Goal: Task Accomplishment & Management: Complete application form

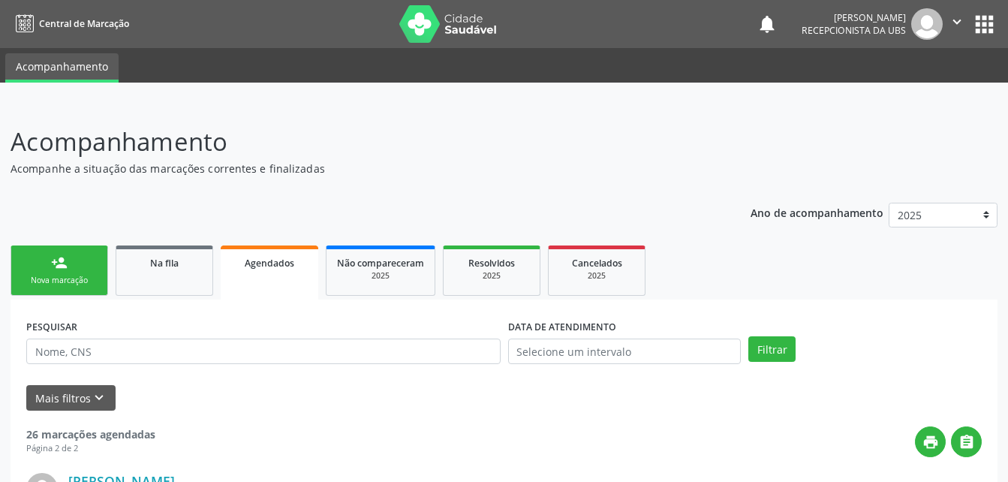
drag, startPoint x: 86, startPoint y: 267, endPoint x: 89, endPoint y: 274, distance: 8.1
click at [86, 267] on link "person_add Nova marcação" at bounding box center [60, 271] width 98 height 50
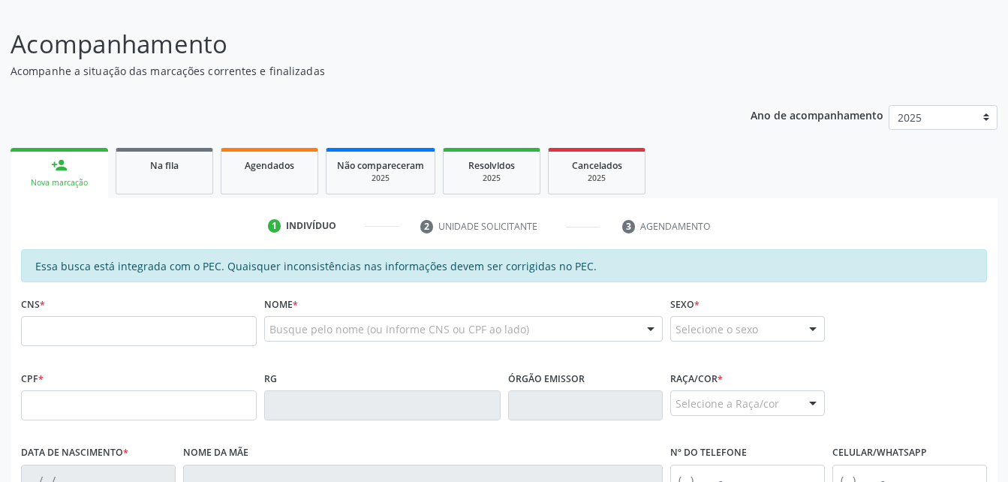
scroll to position [225, 0]
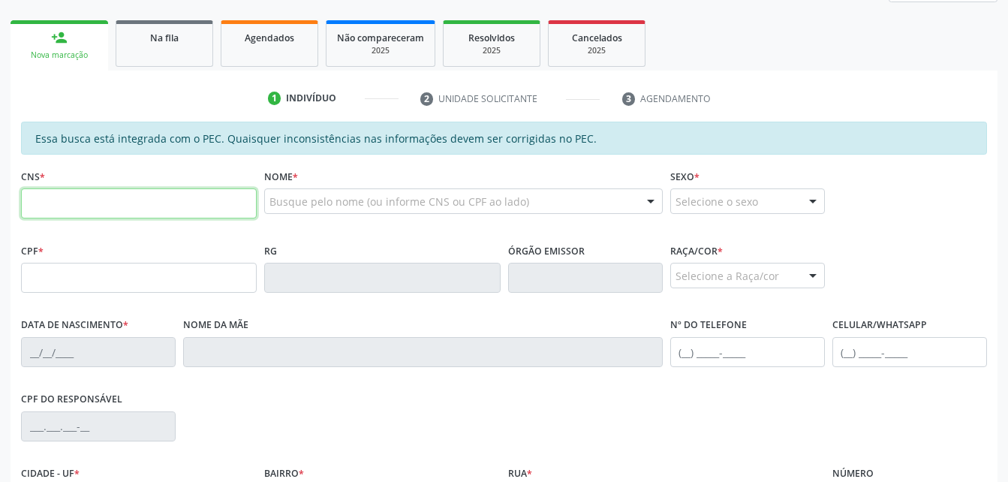
click at [170, 203] on input "text" at bounding box center [139, 203] width 236 height 30
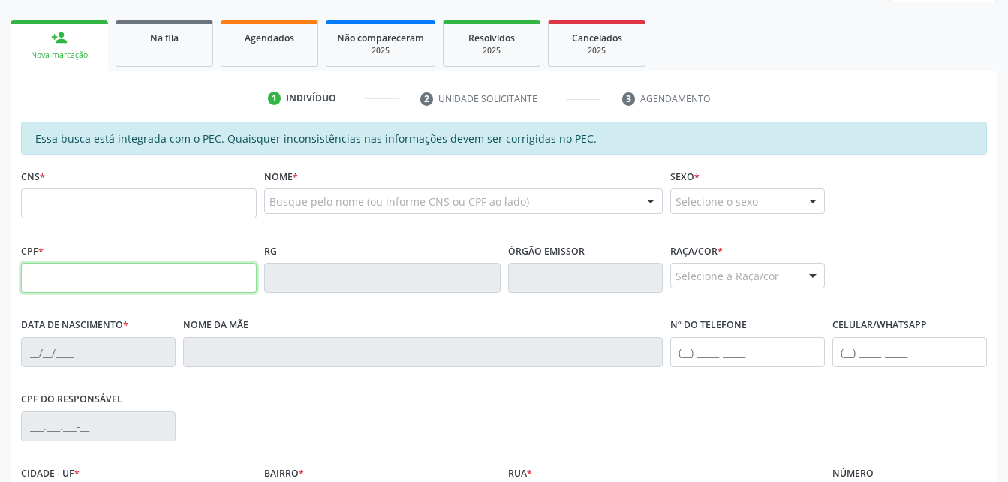
click at [36, 281] on input "text" at bounding box center [139, 278] width 236 height 30
type input "086.467.384-18"
type input "706 3067 6573 7171"
type input "0[DATE]"
type input "[PERSON_NAME]"
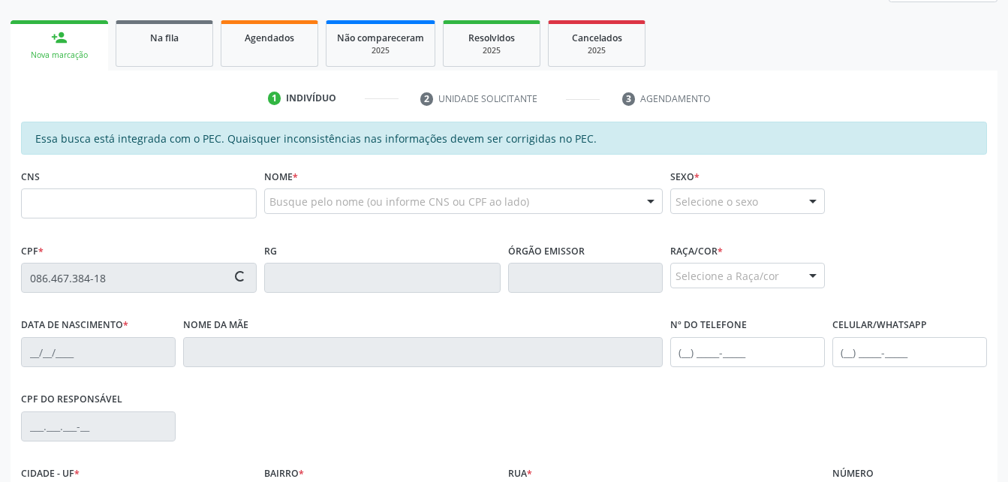
type input "[PHONE_NUMBER]"
type input "S/N"
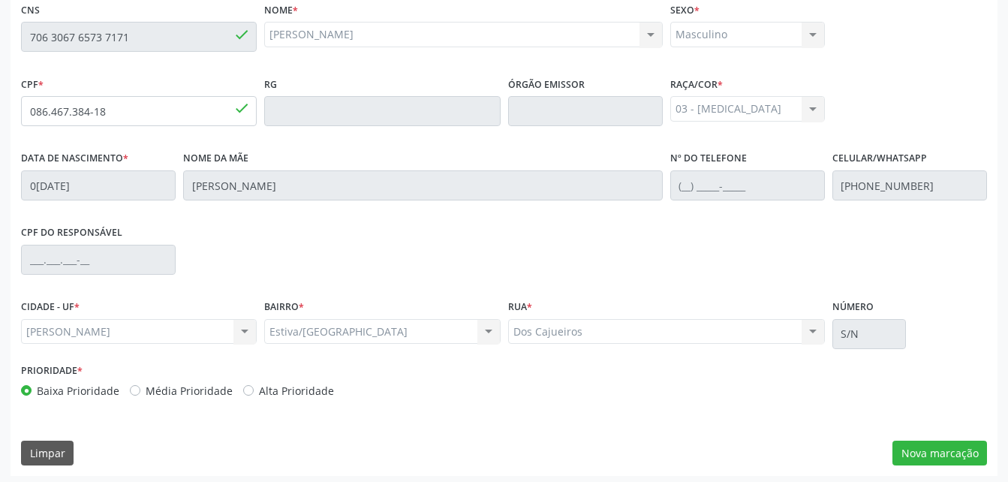
scroll to position [396, 0]
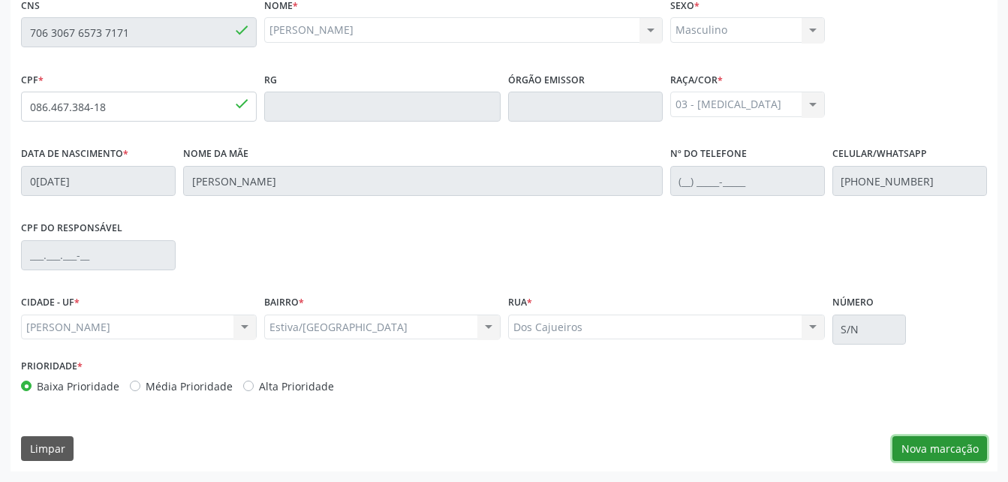
click at [924, 444] on button "Nova marcação" at bounding box center [940, 449] width 95 height 26
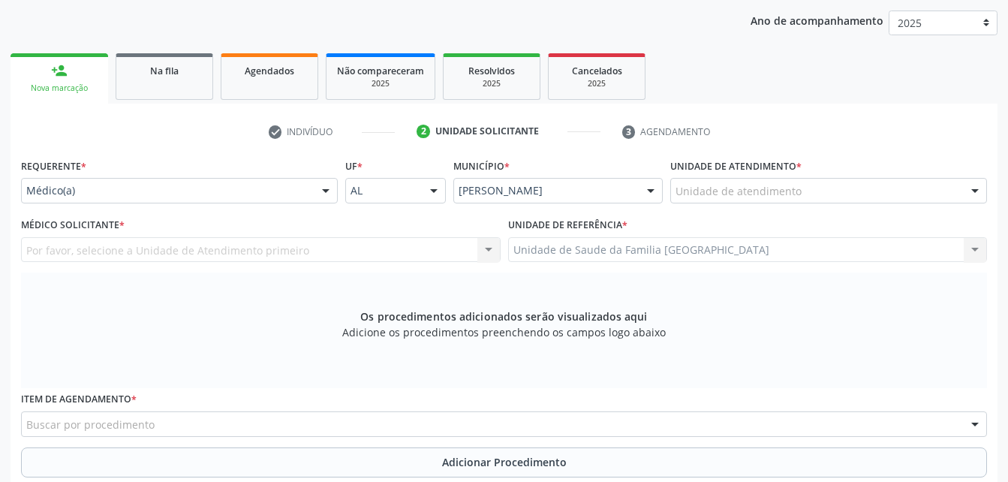
scroll to position [171, 0]
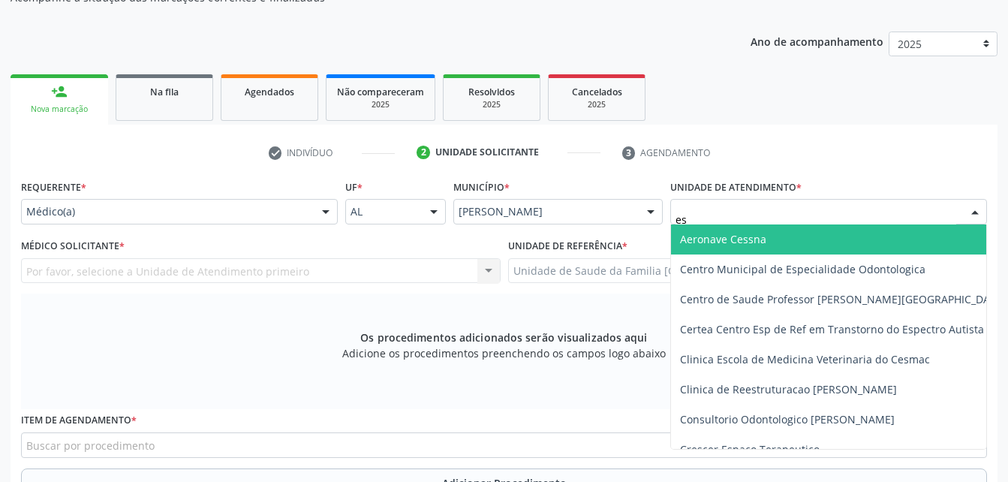
type input "est"
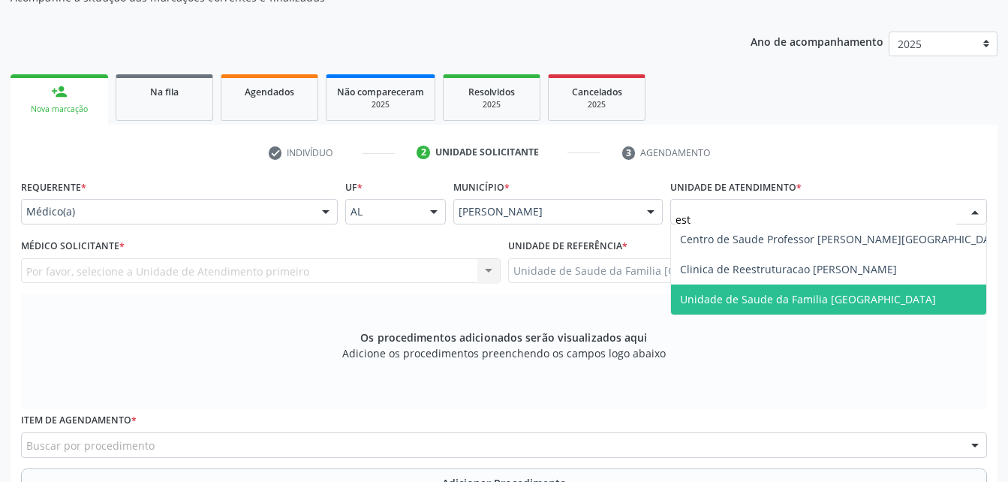
drag, startPoint x: 743, startPoint y: 291, endPoint x: 472, endPoint y: 267, distance: 272.2
click at [741, 294] on span "Unidade de Saude da Familia [GEOGRAPHIC_DATA]" at bounding box center [808, 299] width 256 height 14
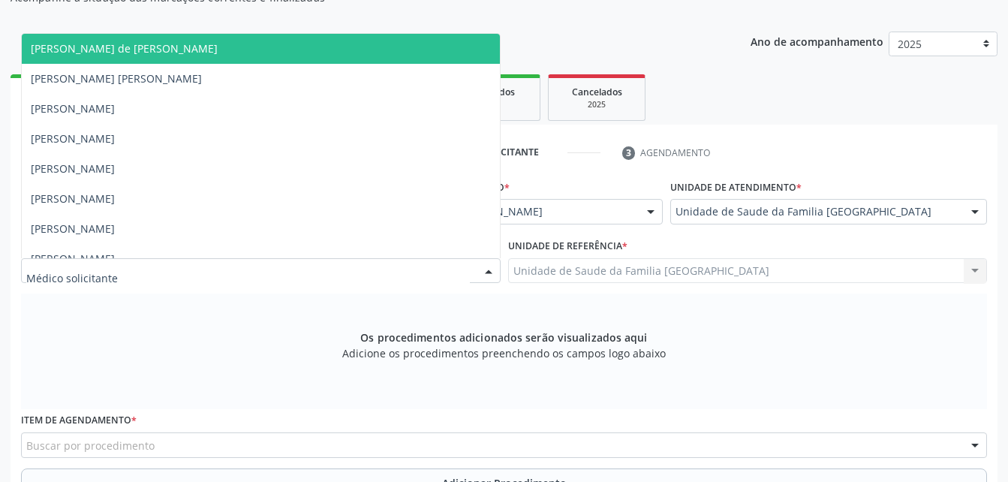
click at [308, 264] on div at bounding box center [261, 271] width 480 height 26
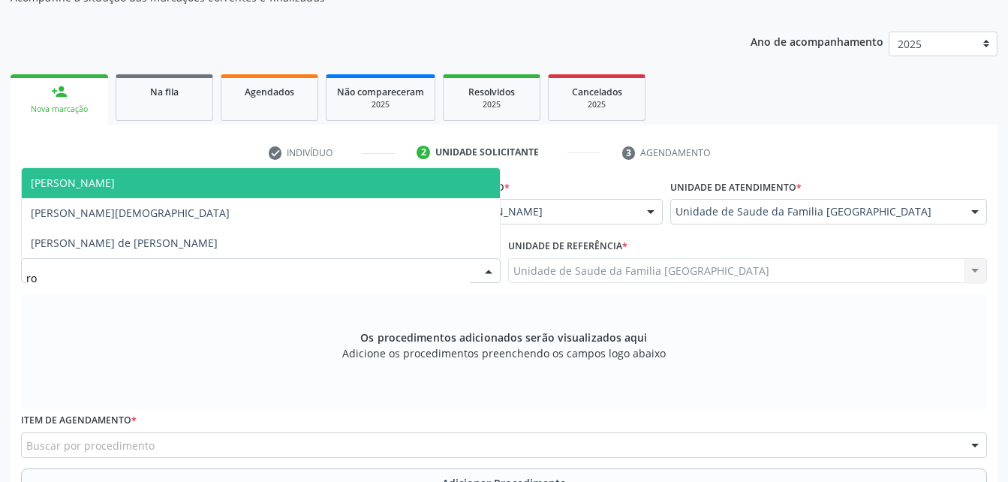
type input "rod"
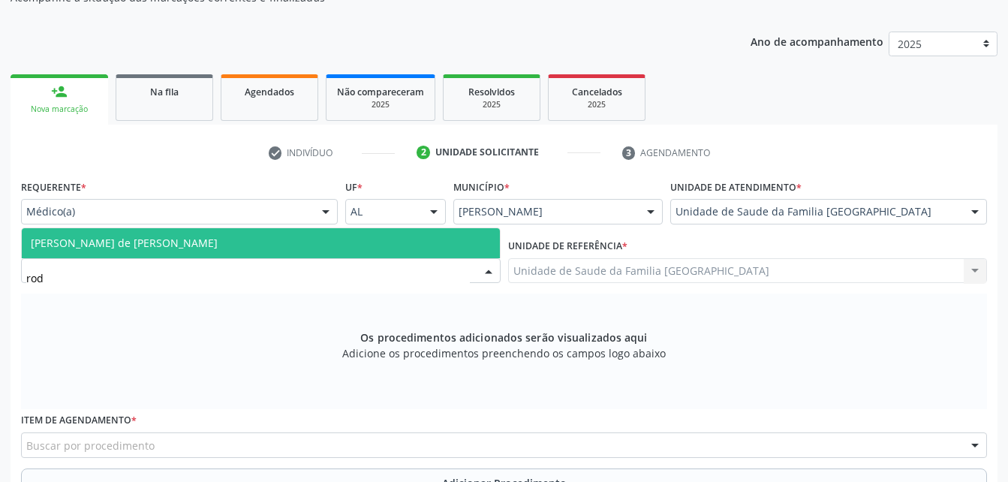
click at [307, 243] on span "[PERSON_NAME] de [PERSON_NAME]" at bounding box center [261, 243] width 478 height 30
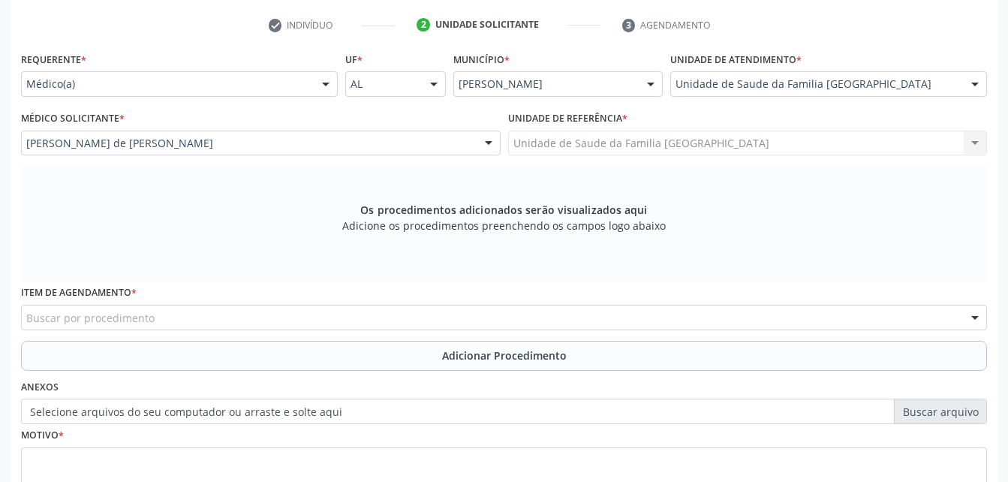
scroll to position [321, 0]
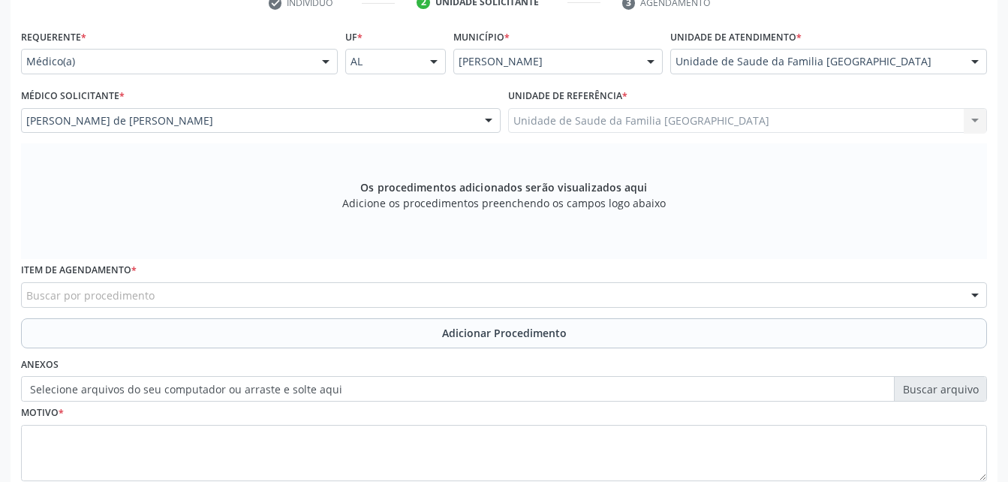
click at [316, 291] on div "Buscar por procedimento" at bounding box center [504, 295] width 966 height 26
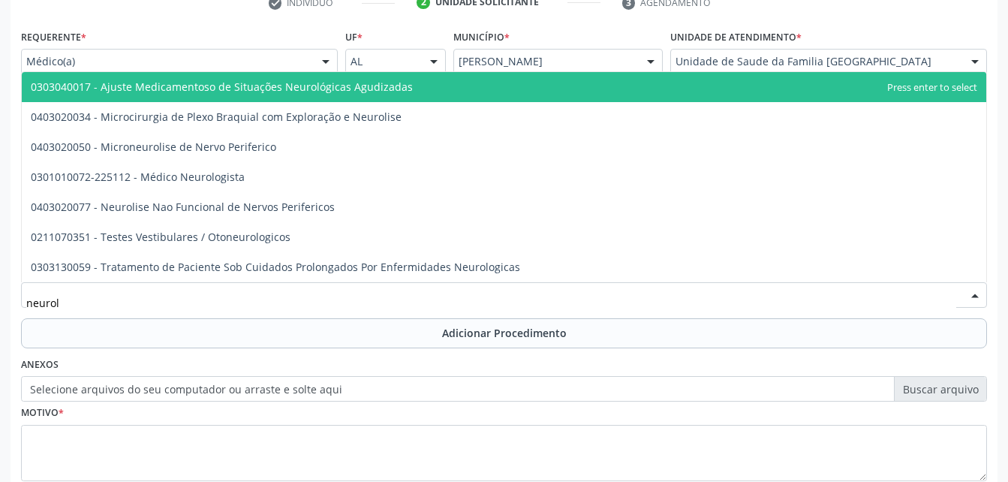
type input "neurolo"
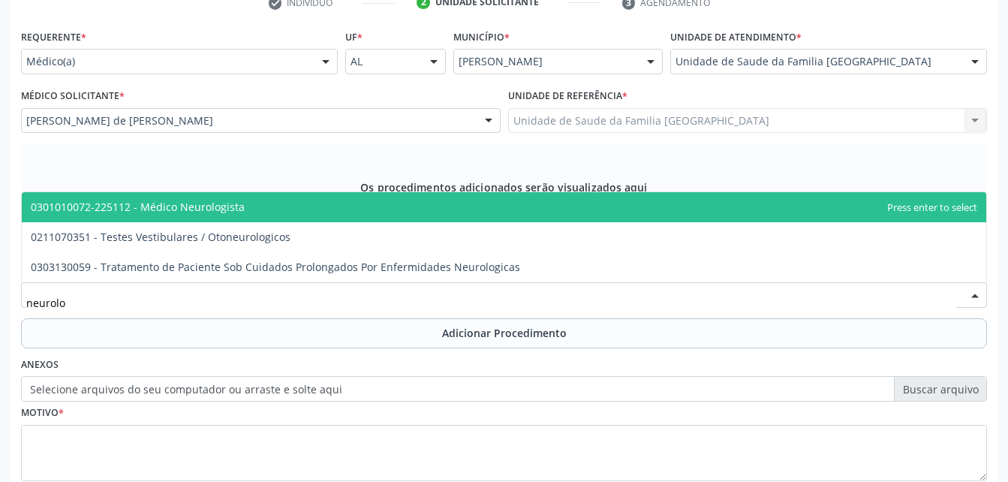
click at [210, 214] on span "0301010072-225112 - Médico Neurologista" at bounding box center [504, 207] width 965 height 30
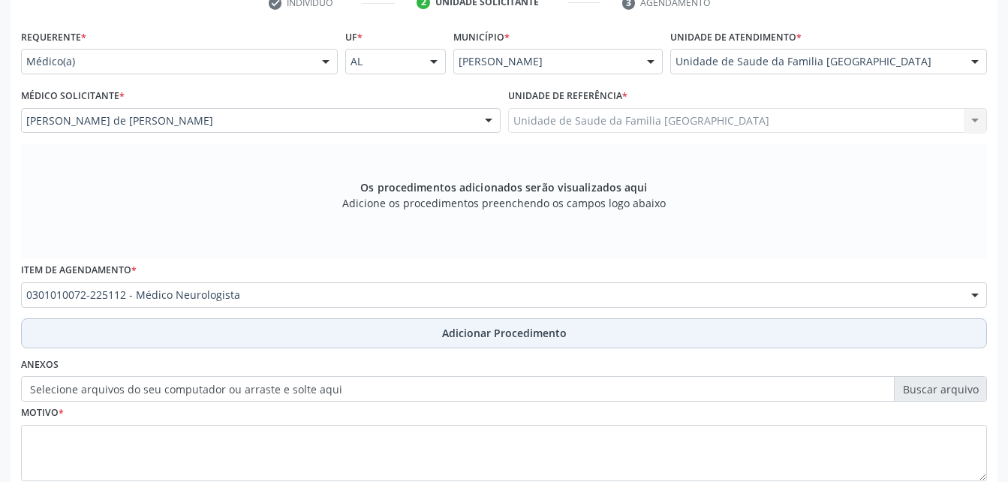
click at [282, 323] on button "Adicionar Procedimento" at bounding box center [504, 333] width 966 height 30
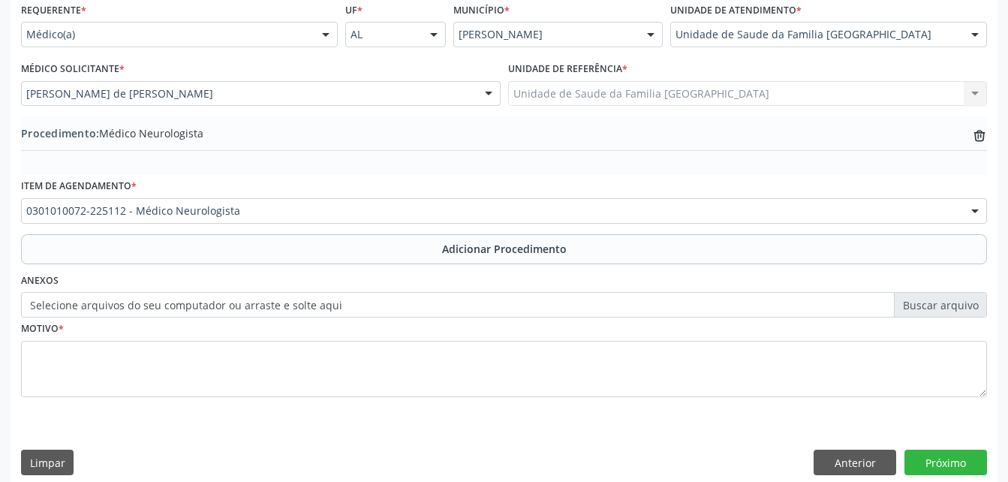
scroll to position [363, 0]
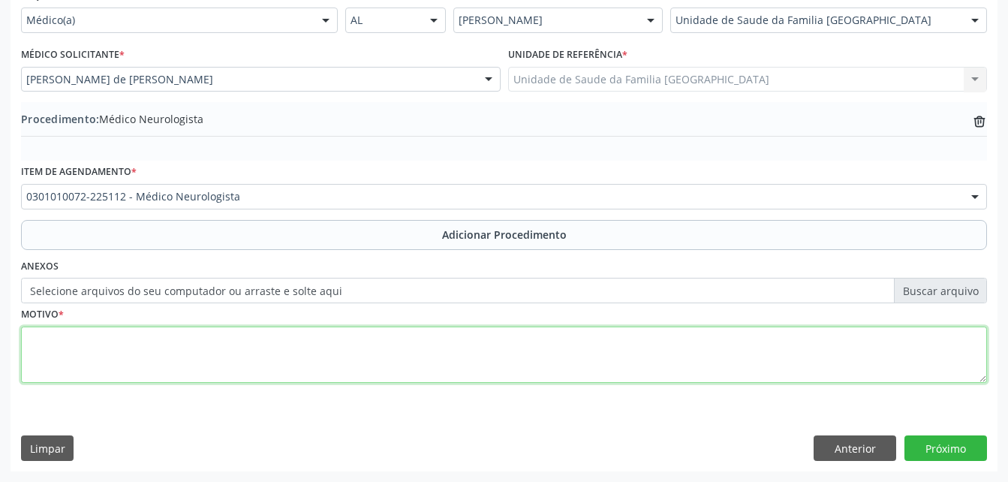
click at [282, 339] on textarea at bounding box center [504, 355] width 966 height 57
type textarea "paciente autista"
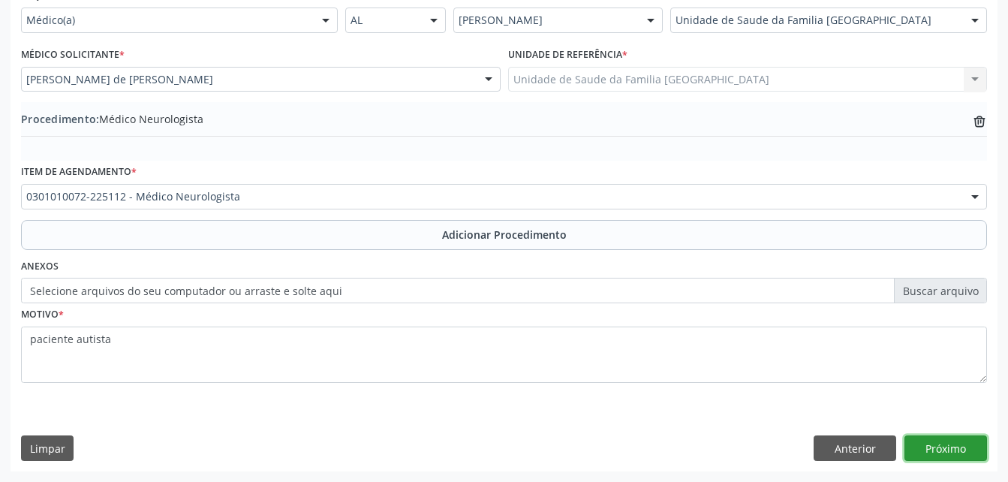
click at [939, 446] on button "Próximo" at bounding box center [946, 448] width 83 height 26
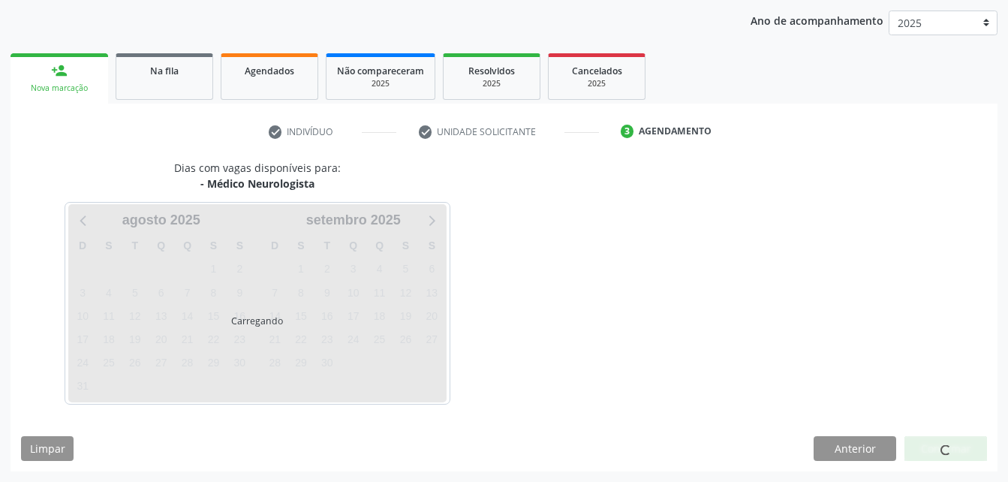
scroll to position [237, 0]
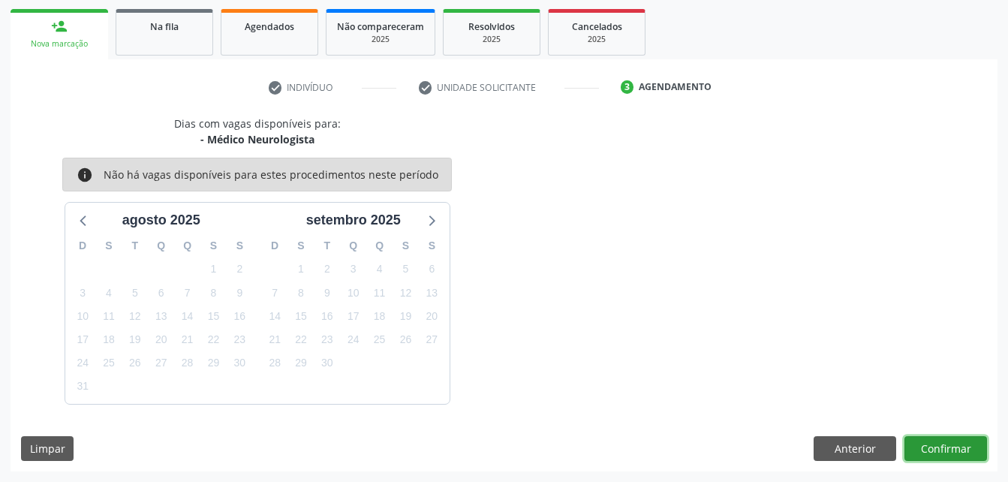
click at [934, 441] on button "Confirmar" at bounding box center [946, 449] width 83 height 26
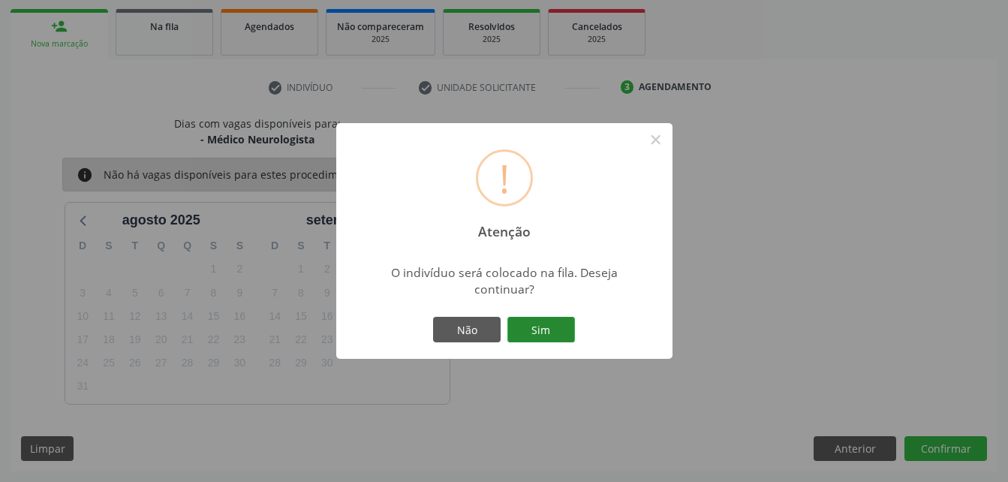
click at [544, 324] on button "Sim" at bounding box center [542, 330] width 68 height 26
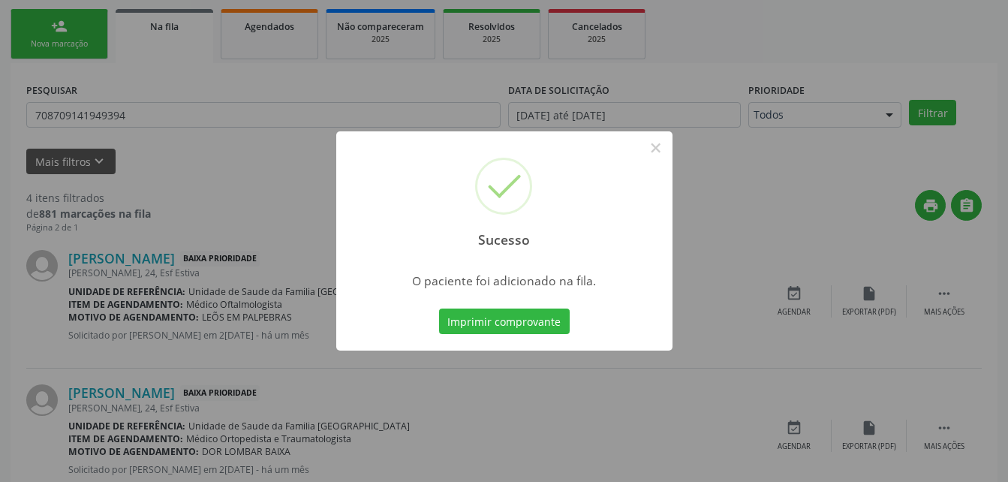
scroll to position [35, 0]
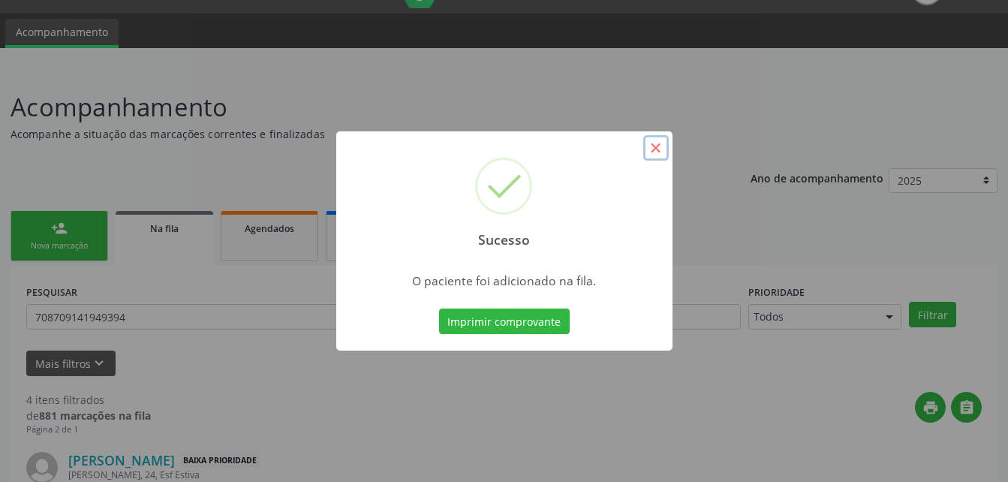
click at [657, 154] on button "×" at bounding box center [656, 148] width 26 height 26
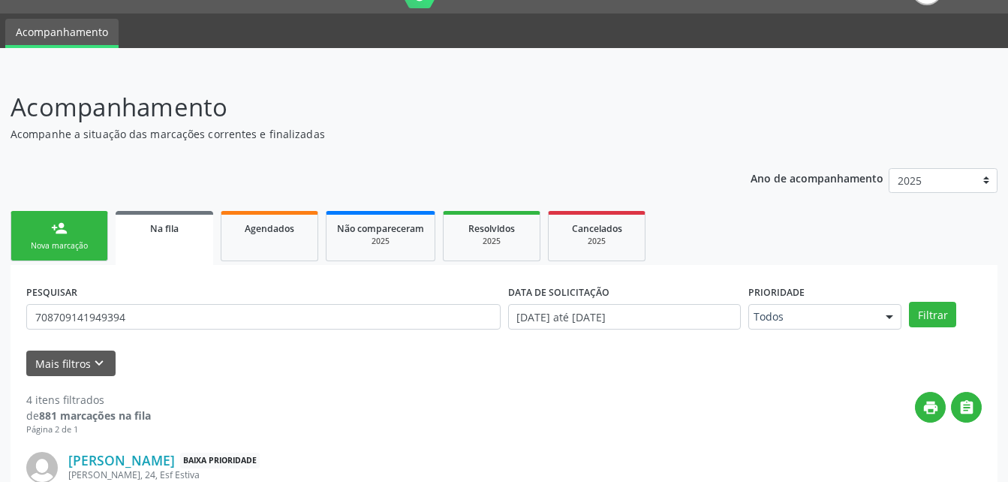
click at [72, 236] on link "person_add Nova marcação" at bounding box center [60, 236] width 98 height 50
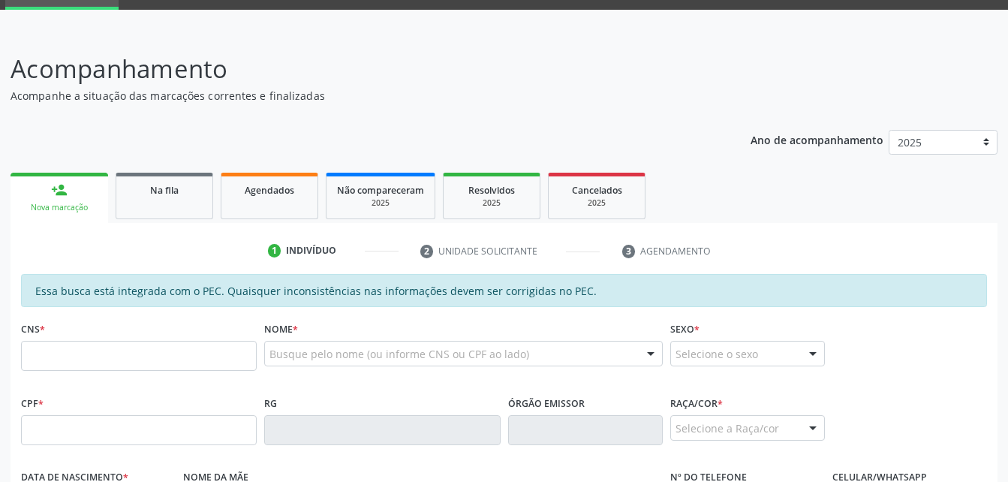
scroll to position [110, 0]
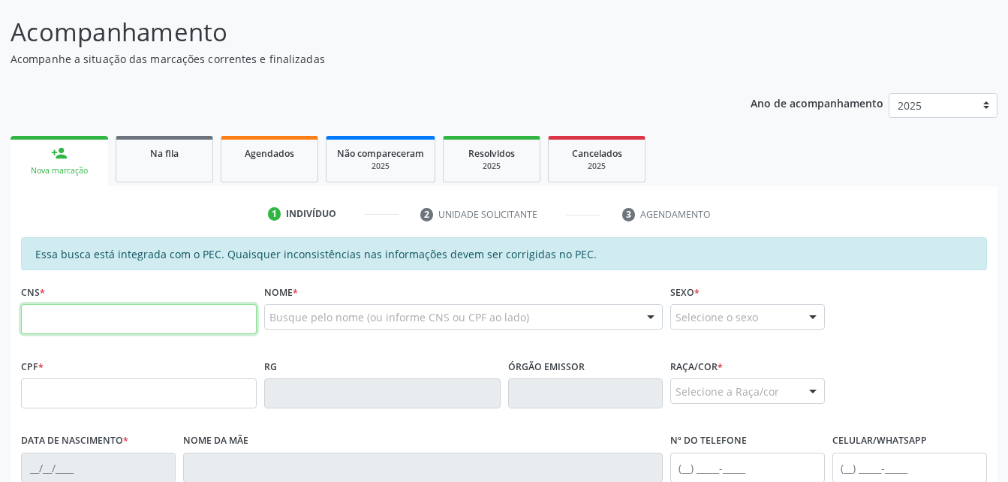
click at [101, 313] on input "text" at bounding box center [139, 319] width 236 height 30
type input "709 0048 4417 0919"
type input "092.464.124-00"
type input "0[DATE]"
type input "[PERSON_NAME]"
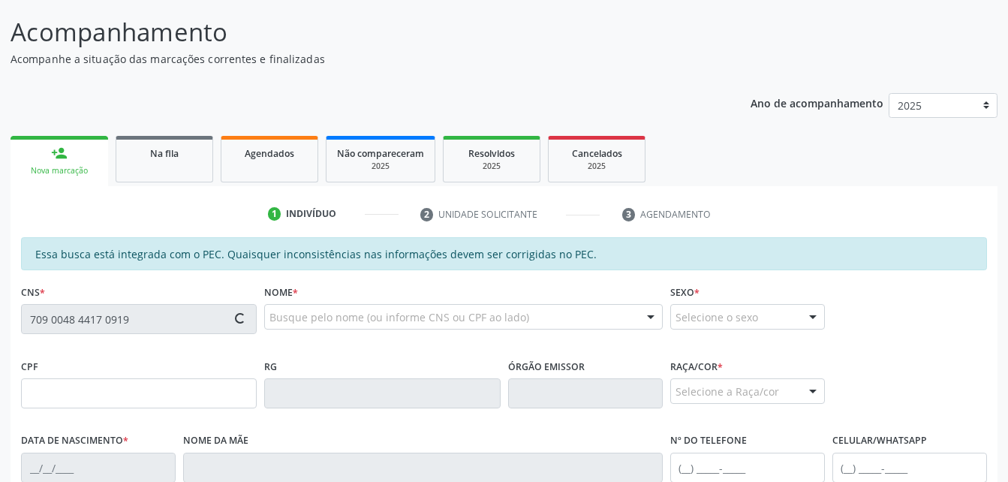
type input "[PHONE_NUMBER]"
type input "S/N"
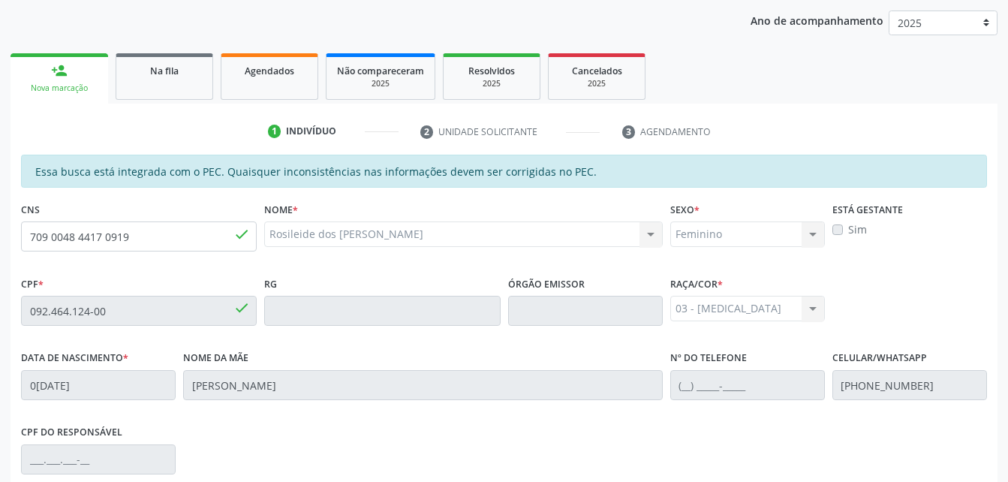
scroll to position [396, 0]
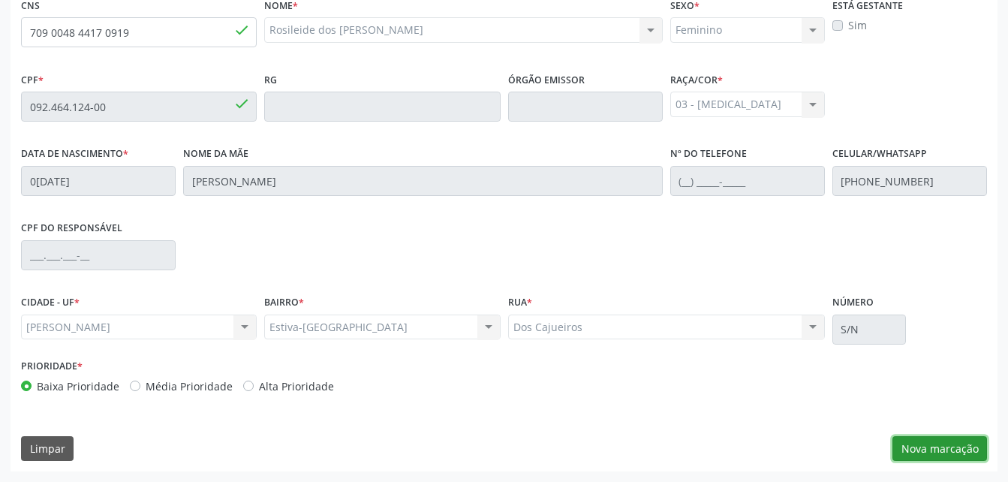
click at [933, 451] on button "Nova marcação" at bounding box center [940, 449] width 95 height 26
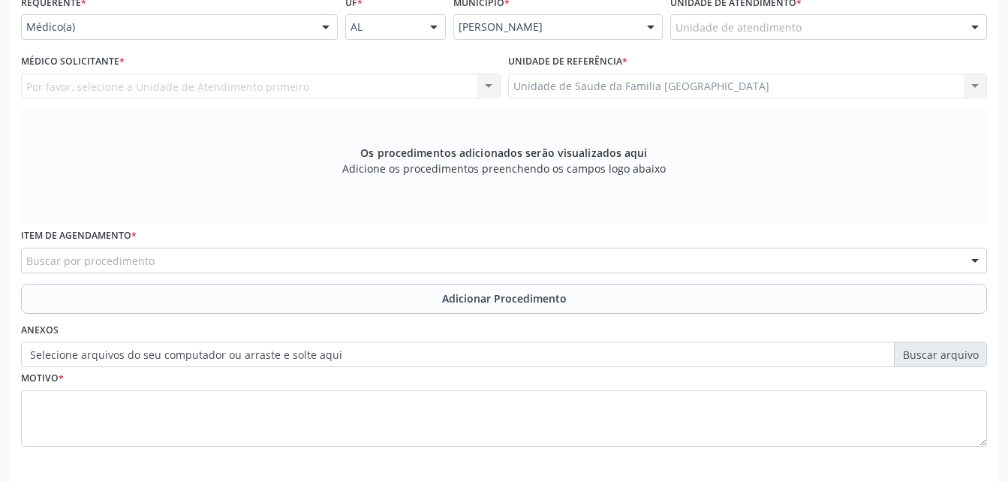
scroll to position [321, 0]
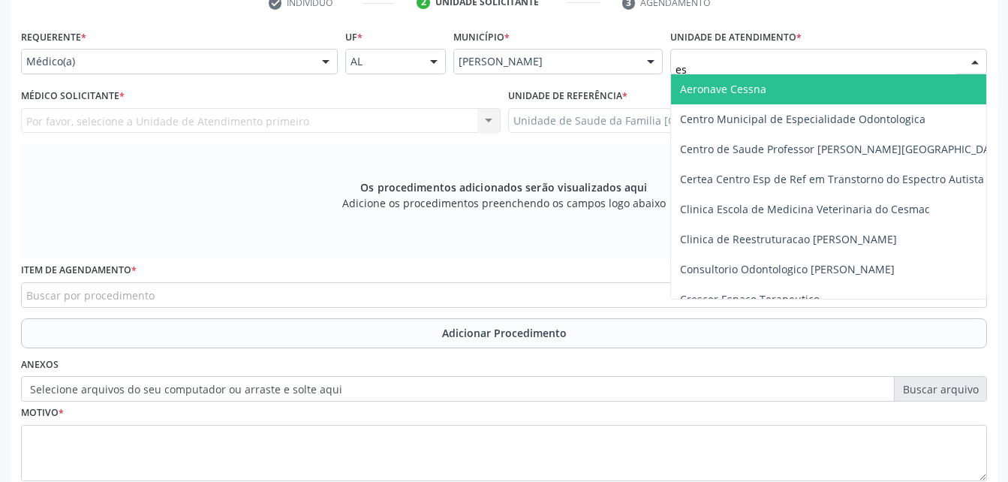
type input "est"
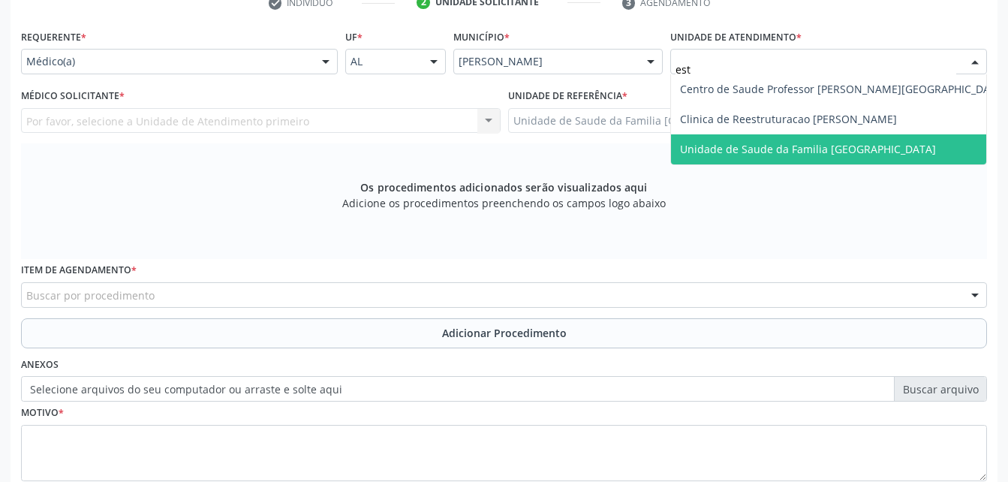
click at [755, 142] on span "Unidade de Saude da Familia [GEOGRAPHIC_DATA]" at bounding box center [808, 149] width 256 height 14
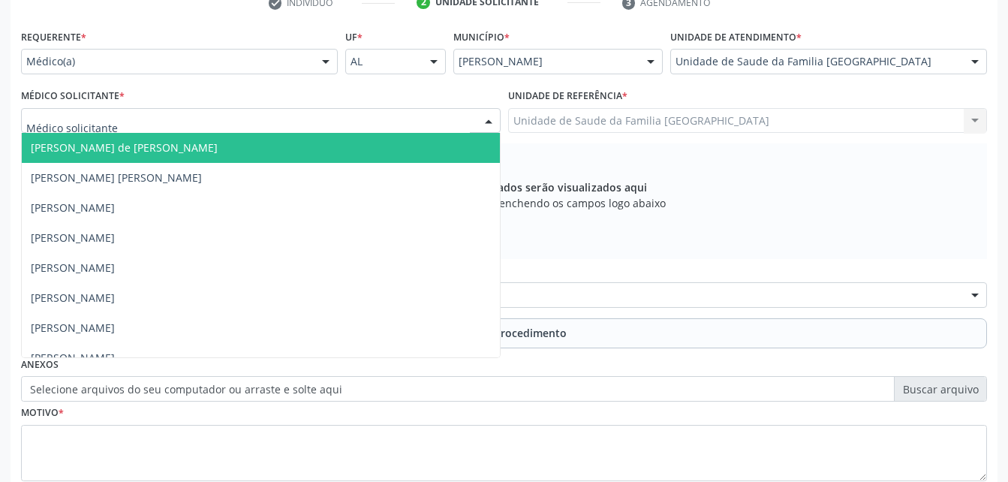
click at [385, 121] on div at bounding box center [261, 121] width 480 height 26
click at [326, 51] on div at bounding box center [326, 63] width 23 height 26
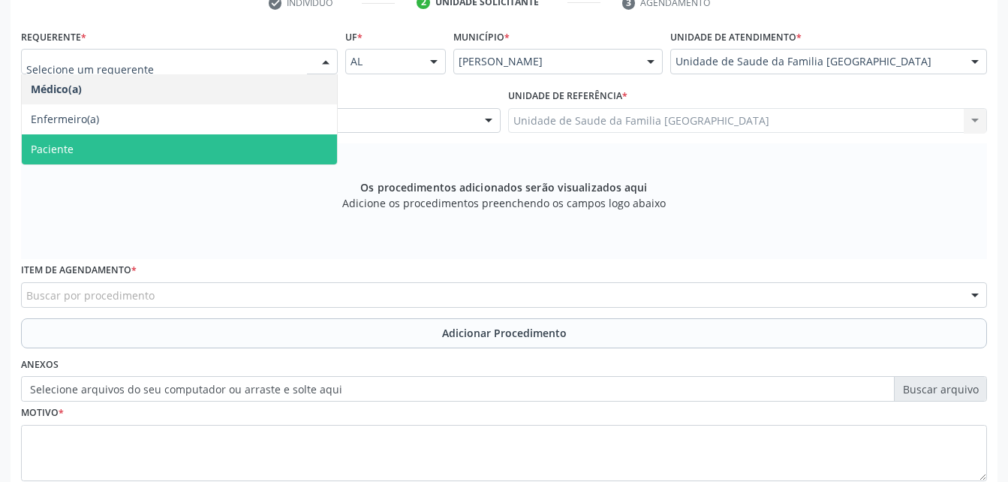
click at [286, 152] on span "Paciente" at bounding box center [179, 149] width 315 height 30
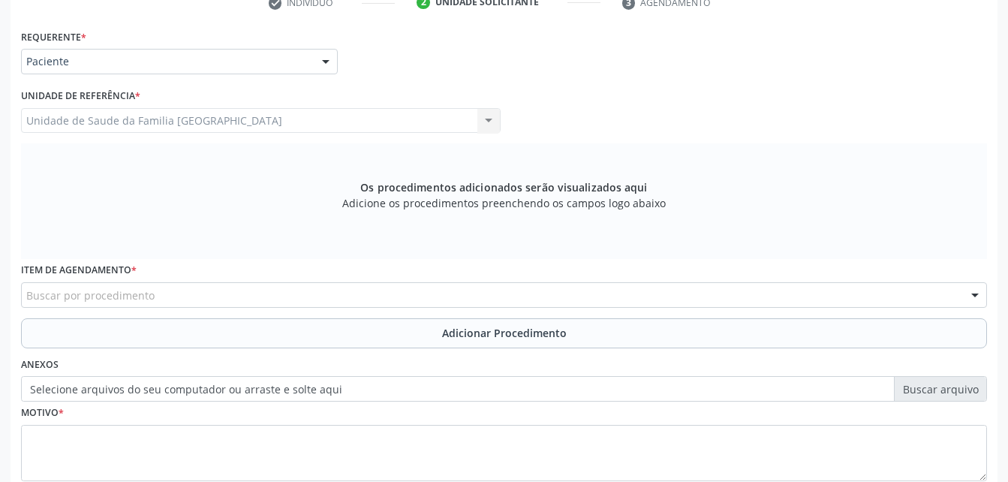
click at [378, 290] on div "Buscar por procedimento" at bounding box center [504, 295] width 966 height 26
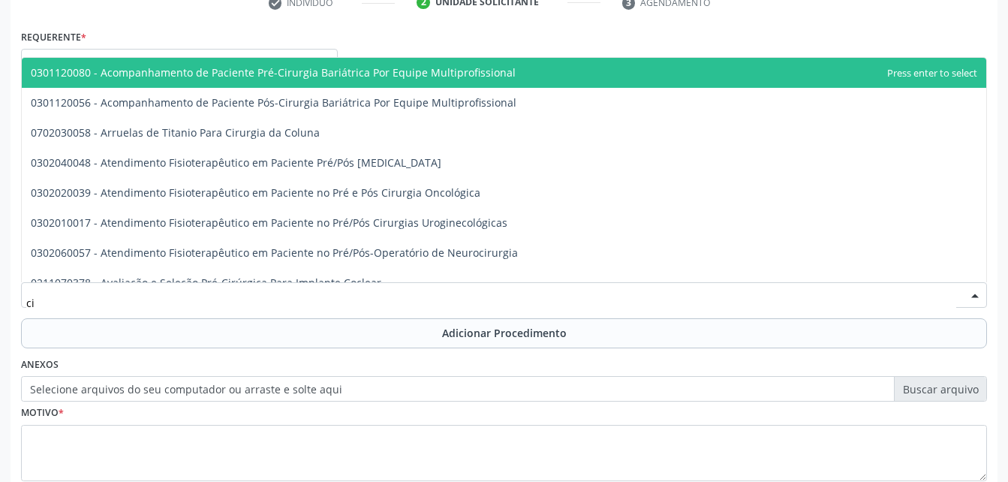
type input "c"
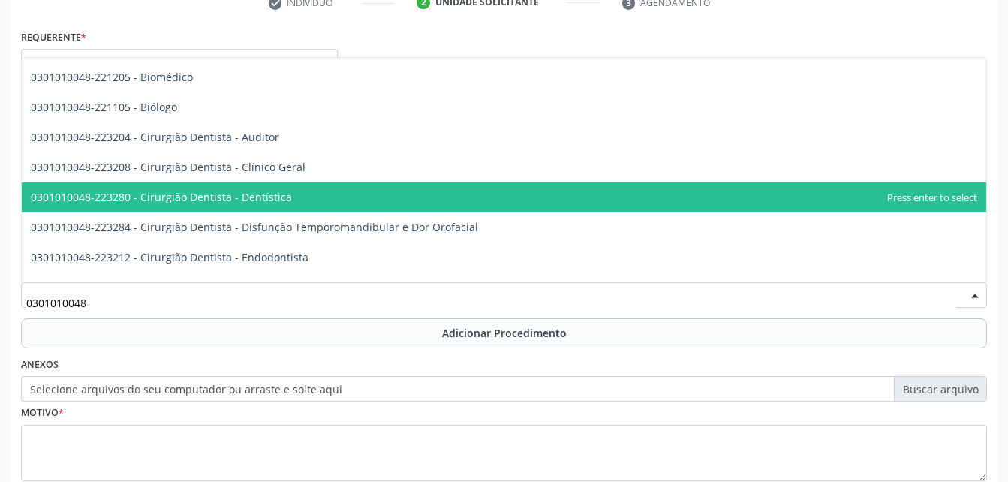
scroll to position [0, 0]
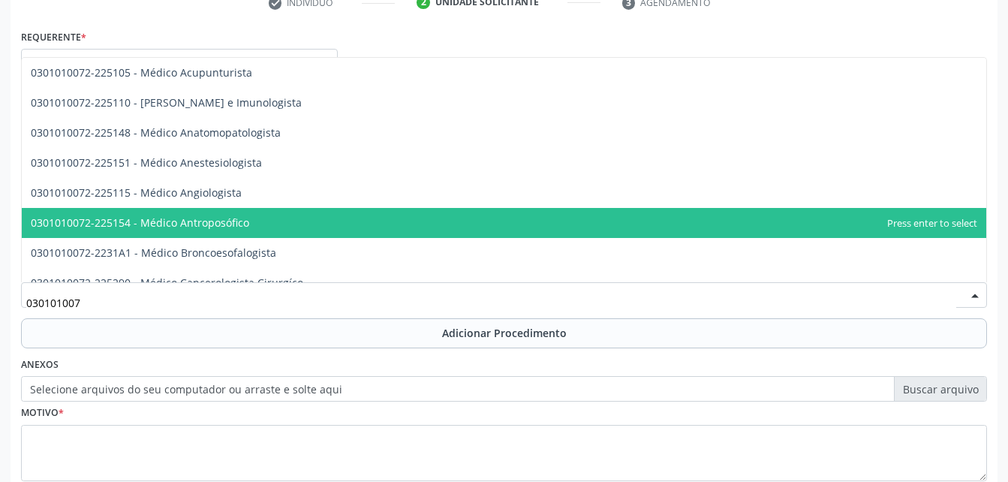
type input "0301010072"
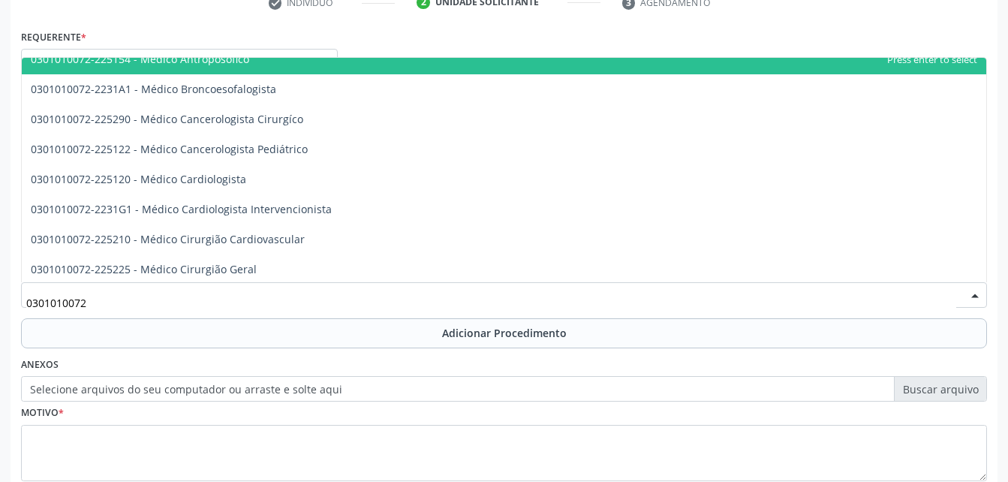
scroll to position [300, 0]
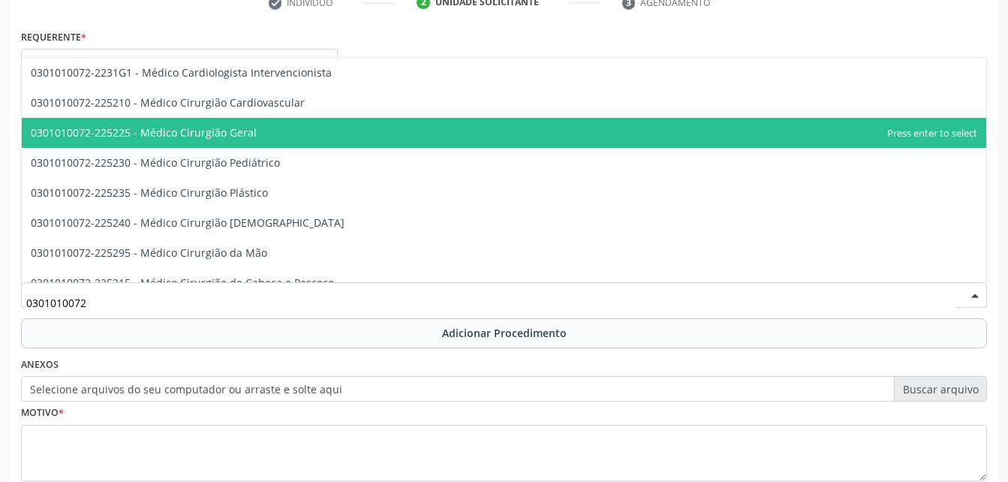
click at [348, 137] on span "0301010072-225225 - Médico Cirurgião Geral" at bounding box center [504, 133] width 965 height 30
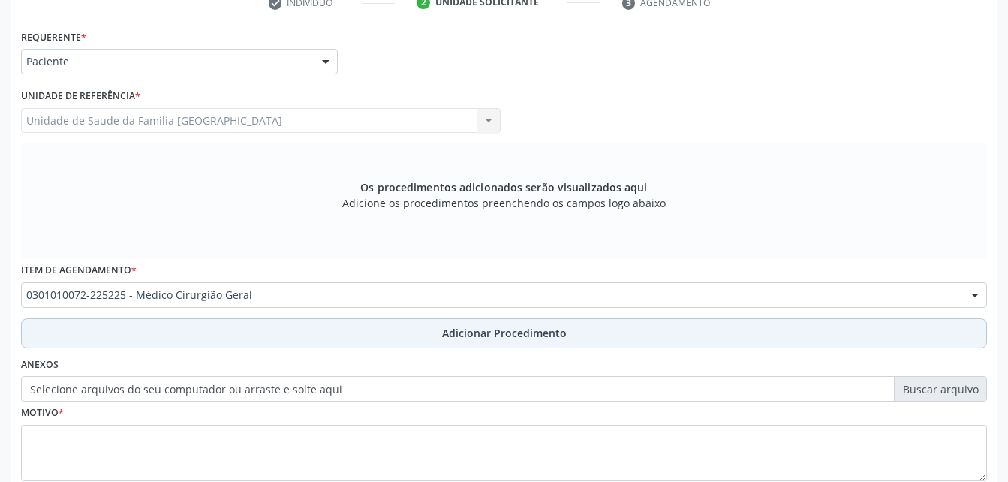
click at [379, 330] on button "Adicionar Procedimento" at bounding box center [504, 333] width 966 height 30
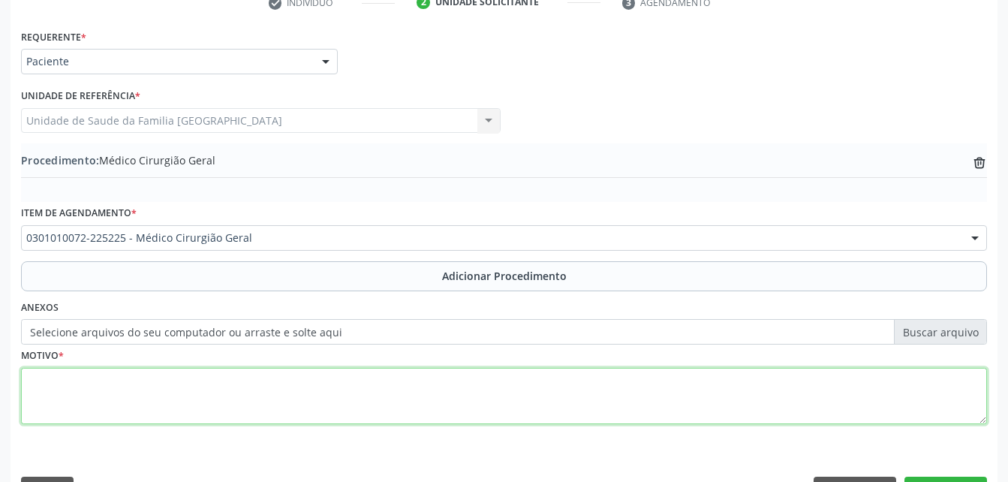
click at [366, 407] on textarea at bounding box center [504, 396] width 966 height 57
click at [91, 373] on textarea "pequenos peocedimentos" at bounding box center [504, 396] width 966 height 57
click at [94, 376] on textarea "pequenos peocedimentos" at bounding box center [504, 396] width 966 height 57
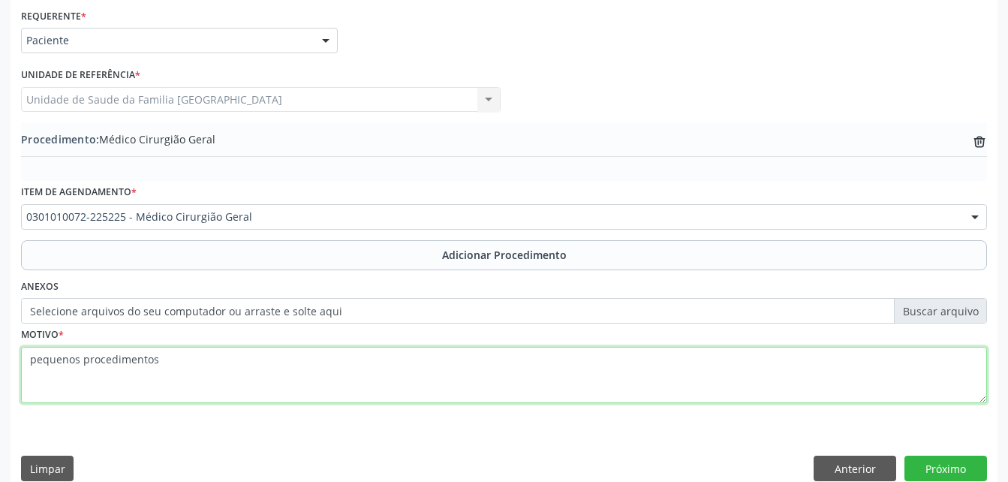
scroll to position [363, 0]
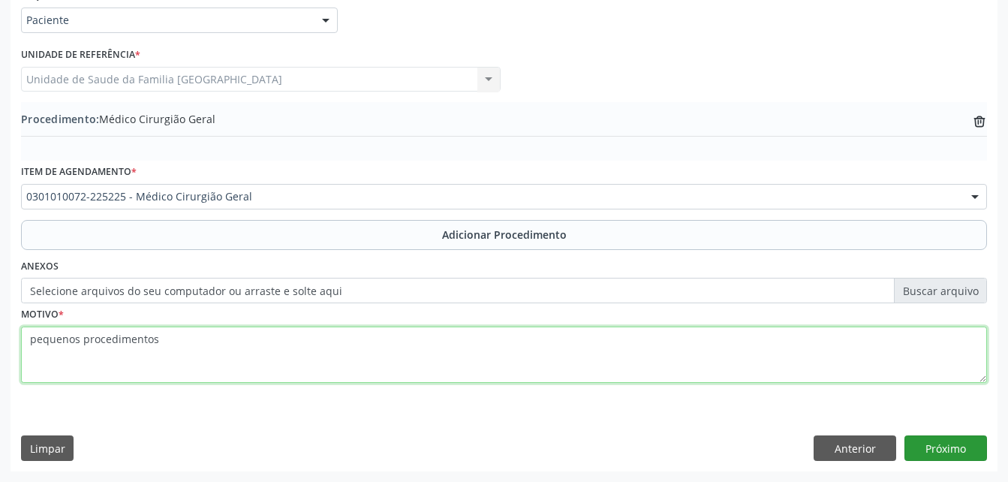
type textarea "pequenos procedimentos"
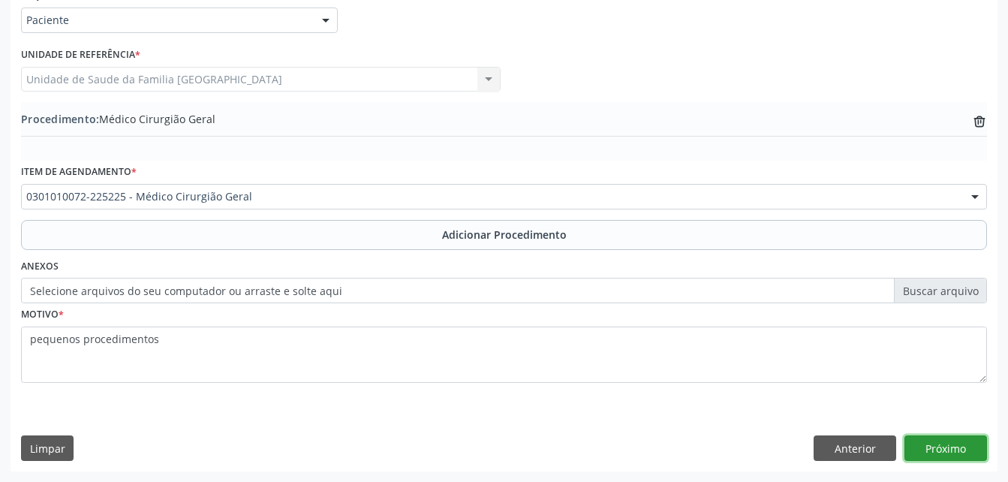
click at [931, 455] on button "Próximo" at bounding box center [946, 448] width 83 height 26
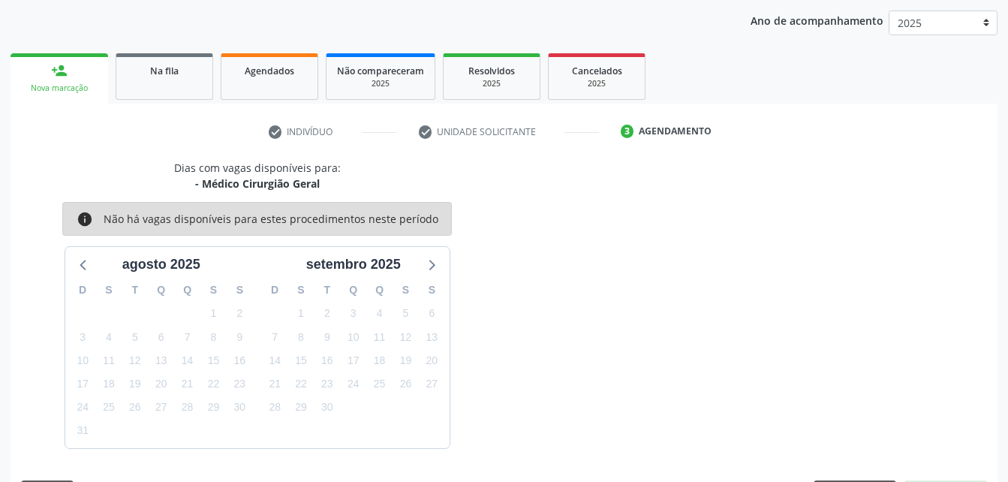
scroll to position [237, 0]
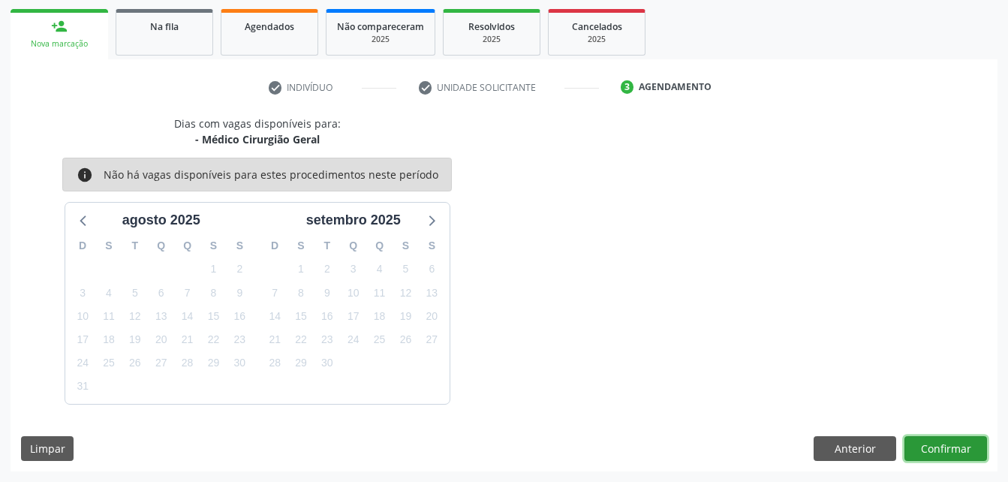
click at [966, 451] on button "Confirmar" at bounding box center [946, 449] width 83 height 26
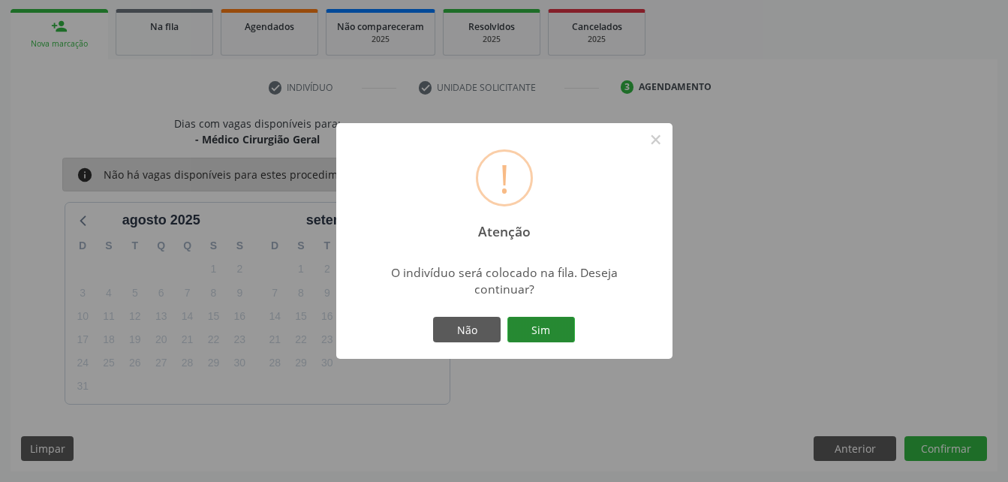
click at [540, 328] on button "Sim" at bounding box center [542, 330] width 68 height 26
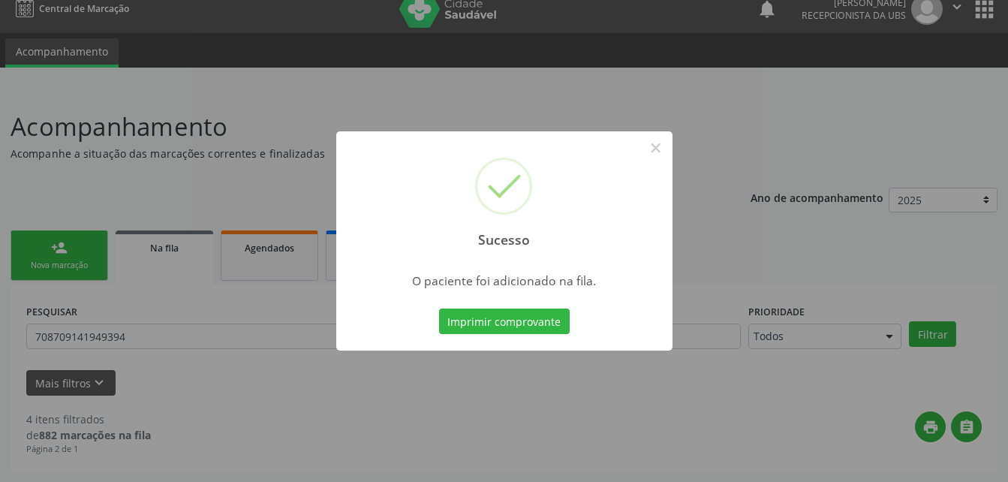
scroll to position [15, 0]
click at [655, 153] on button "×" at bounding box center [656, 148] width 26 height 26
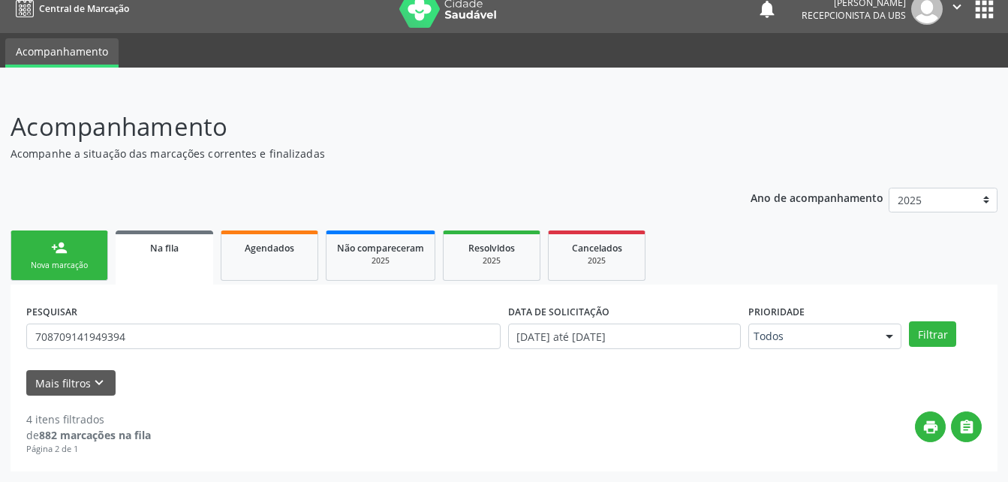
click at [82, 249] on link "person_add Nova marcação" at bounding box center [60, 255] width 98 height 50
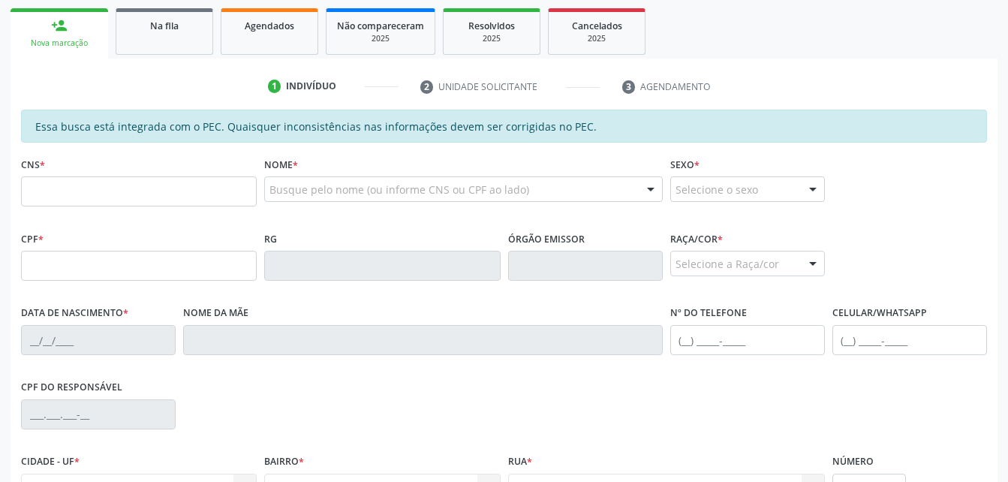
scroll to position [240, 0]
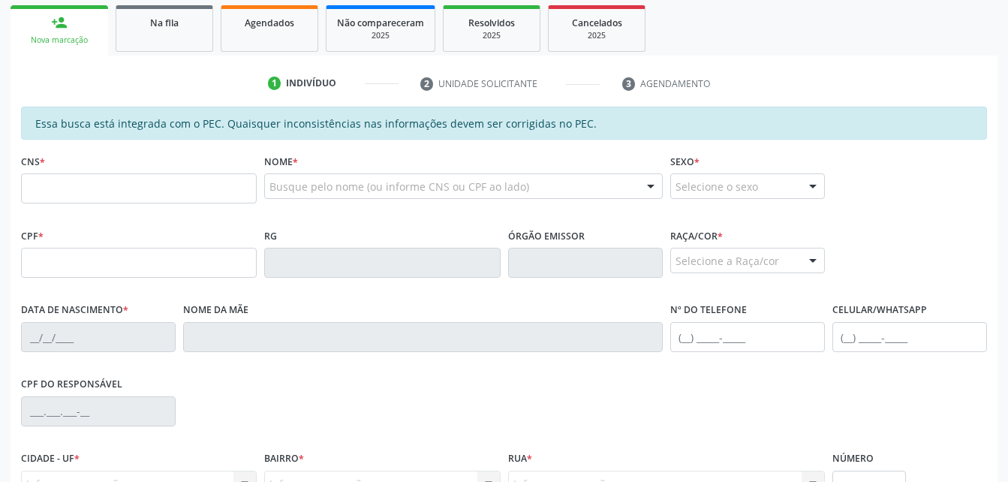
click at [144, 171] on div "CNS *" at bounding box center [139, 176] width 236 height 53
click at [145, 179] on input "text" at bounding box center [139, 188] width 236 height 30
click at [25, 279] on fieldset "CPF *" at bounding box center [139, 256] width 236 height 64
click at [35, 265] on input "text" at bounding box center [139, 263] width 236 height 30
type input "686.710.324-34"
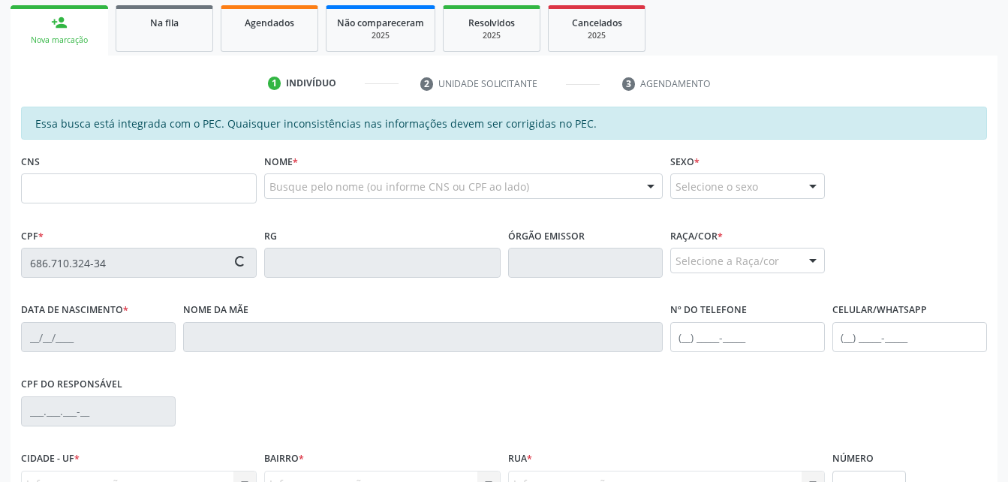
type input "705 0098 0849 8057"
type input "0[DATE]"
type input "Tertulina [PERSON_NAME]"
type input "[PHONE_NUMBER]"
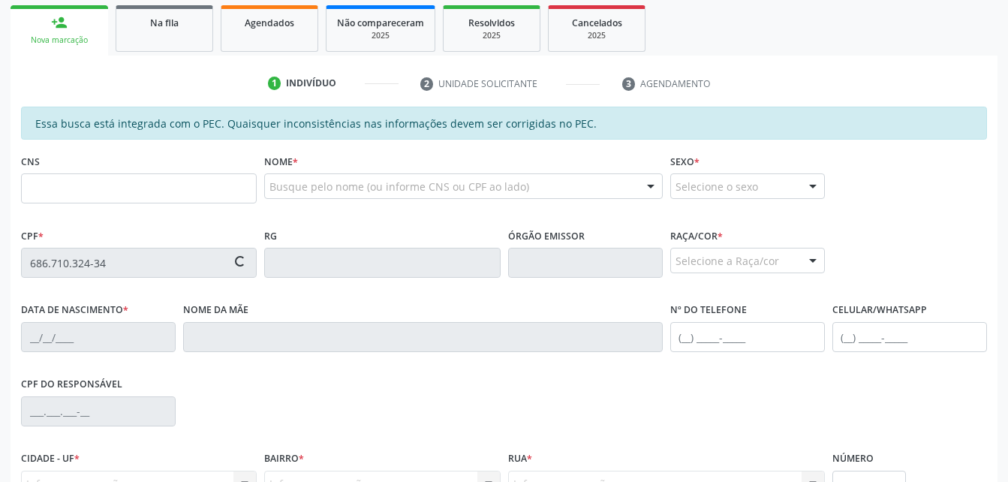
type input "S/N"
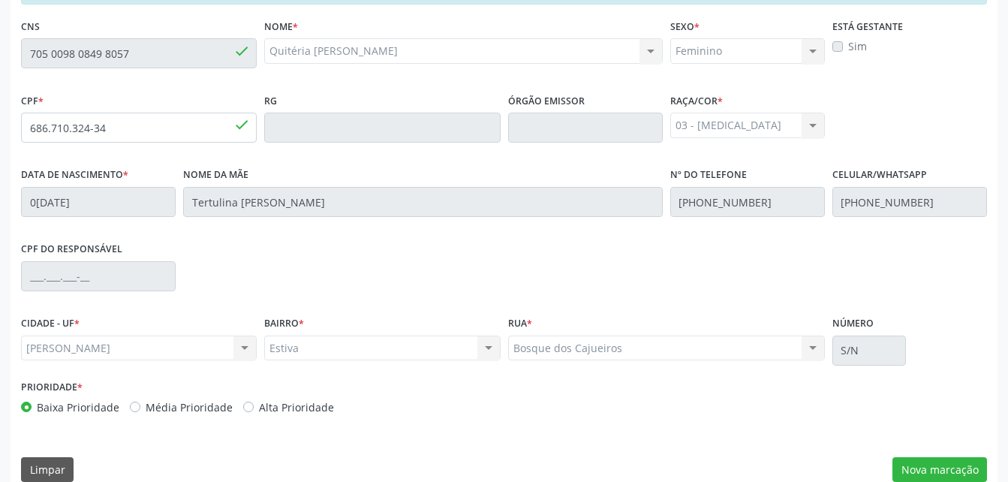
scroll to position [396, 0]
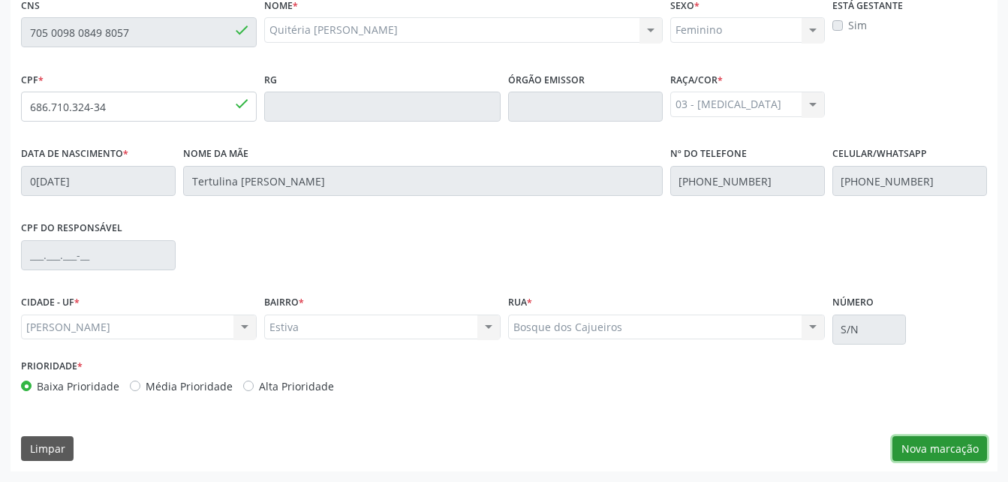
click at [921, 457] on button "Nova marcação" at bounding box center [940, 449] width 95 height 26
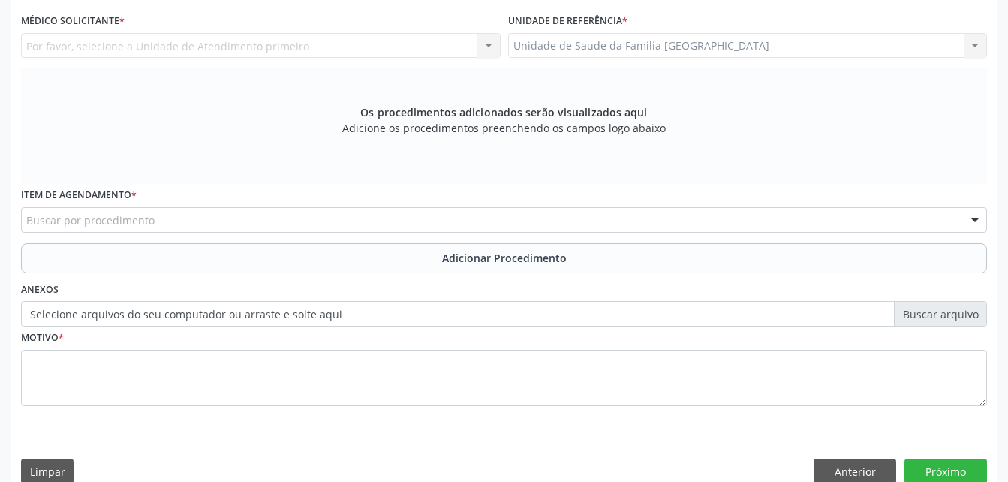
scroll to position [321, 0]
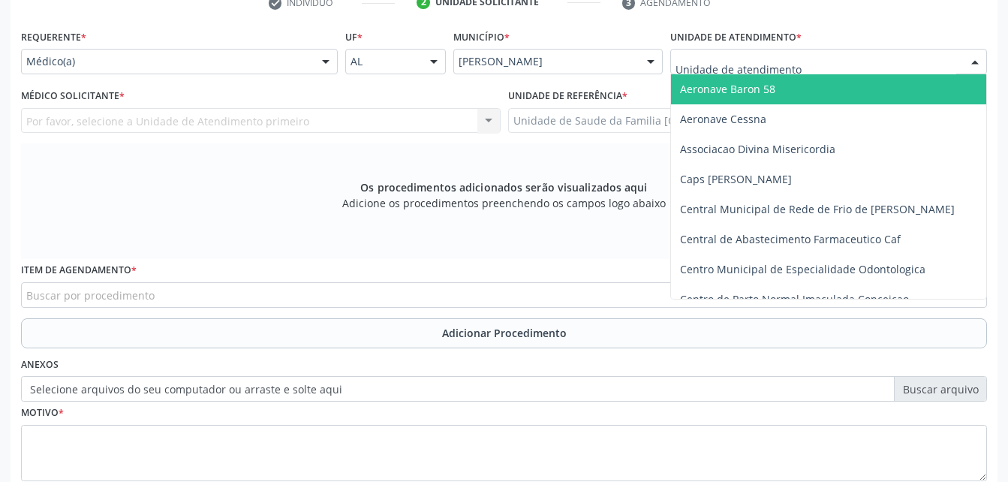
click at [799, 65] on div at bounding box center [828, 62] width 317 height 26
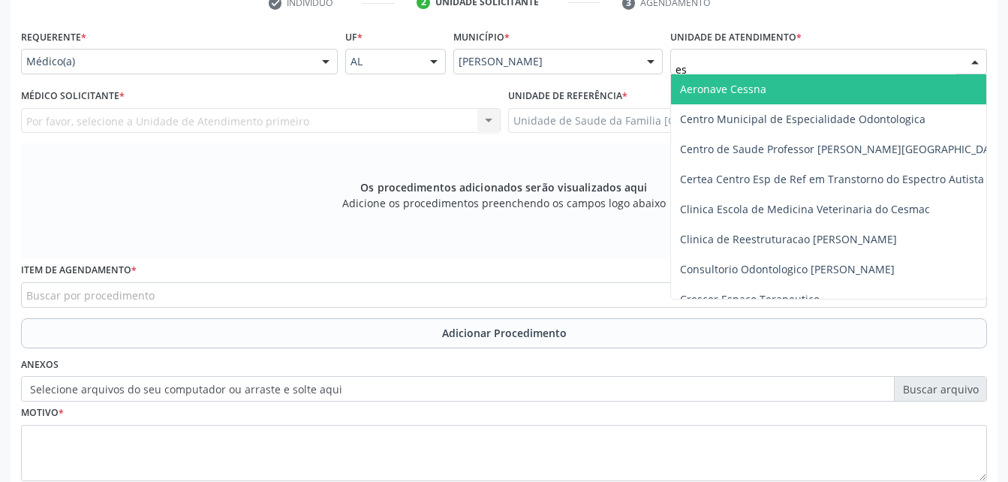
type input "est"
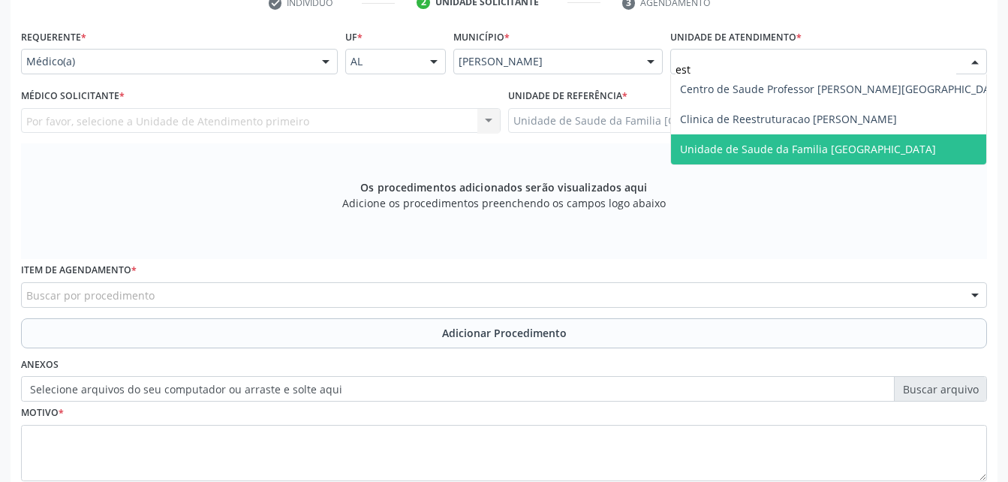
click at [819, 145] on span "Unidade de Saude da Familia [GEOGRAPHIC_DATA]" at bounding box center [808, 149] width 256 height 14
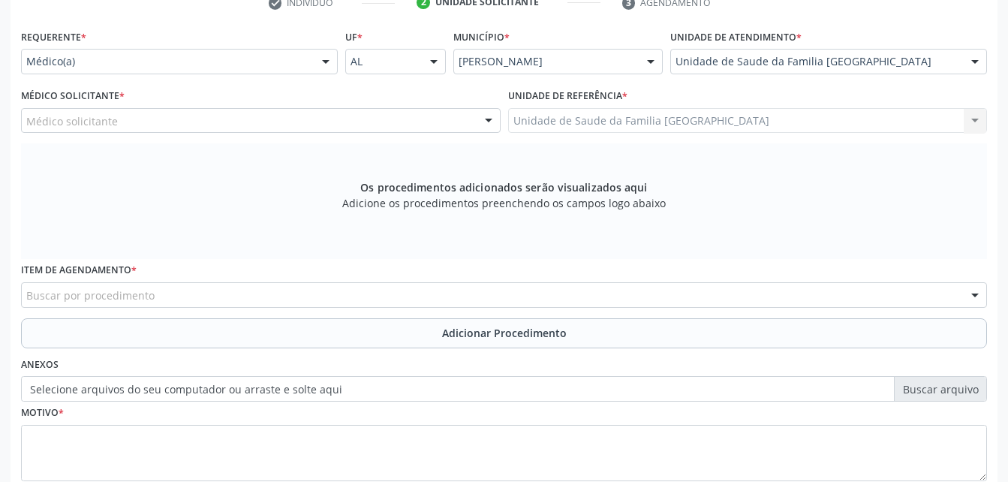
click at [474, 118] on div "Médico solicitante" at bounding box center [261, 121] width 480 height 26
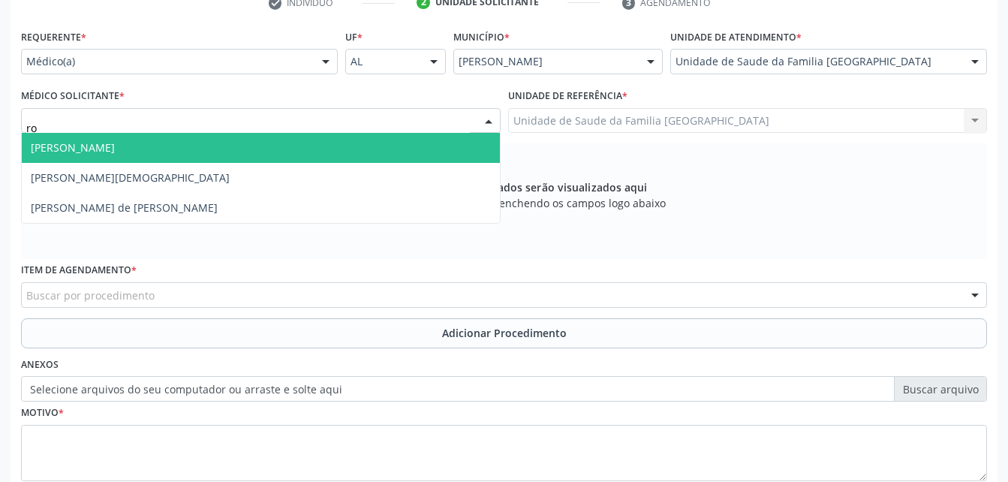
type input "rod"
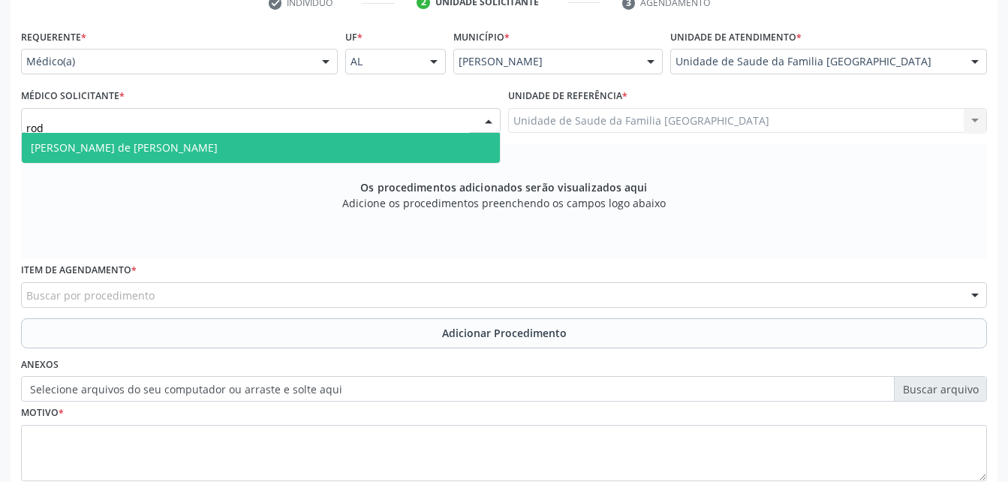
click at [472, 150] on span "[PERSON_NAME] de [PERSON_NAME]" at bounding box center [261, 148] width 478 height 30
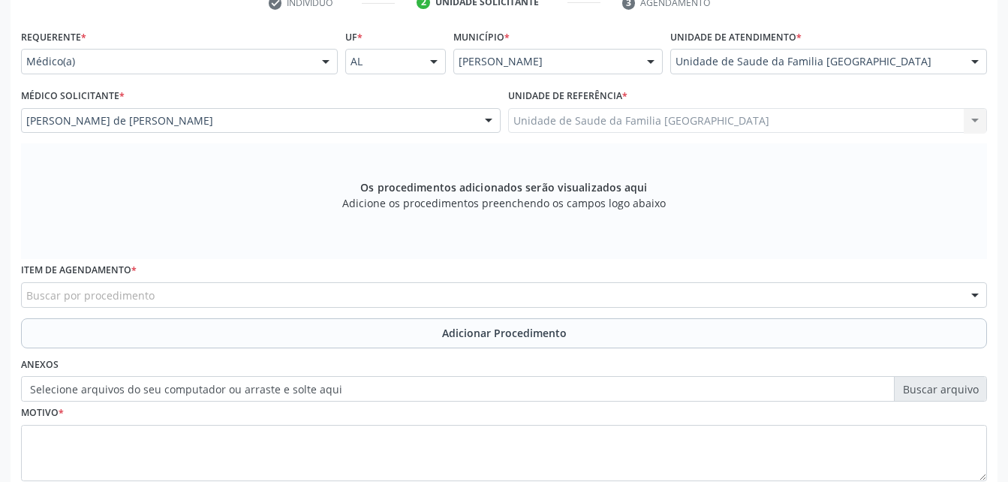
click at [459, 304] on div "Buscar por procedimento" at bounding box center [504, 295] width 966 height 26
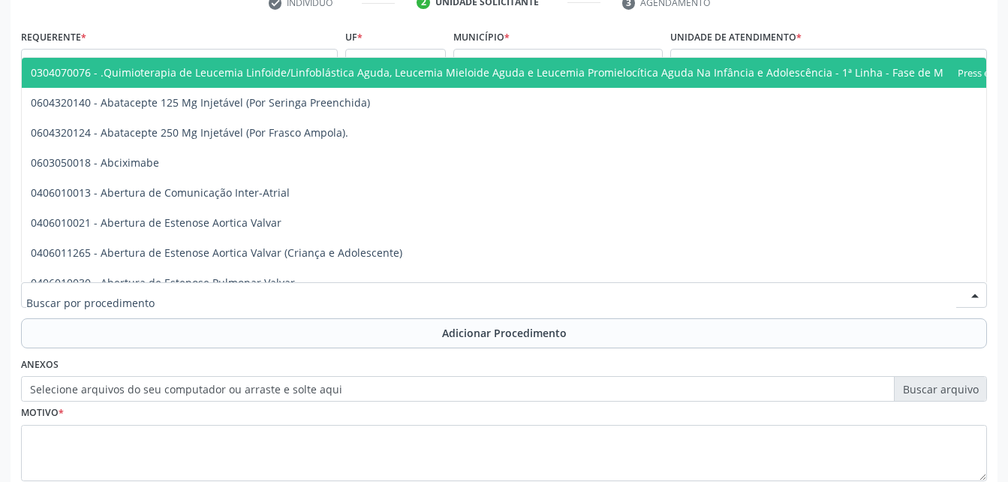
type input "f"
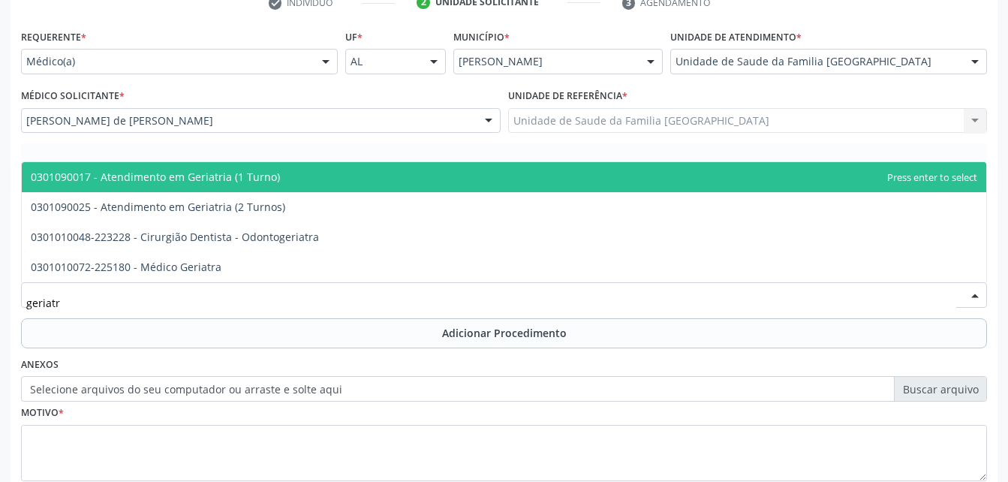
type input "geriatra"
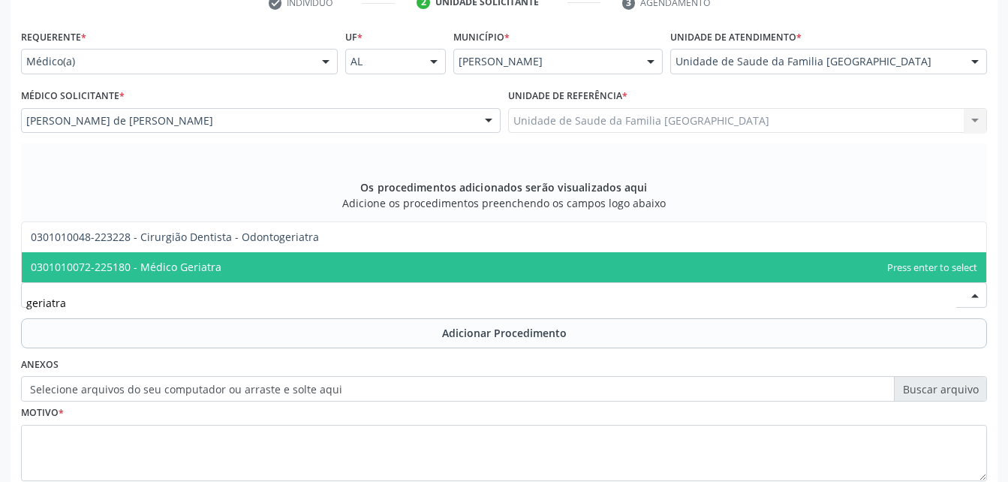
click at [538, 273] on span "0301010072-225180 - Médico Geriatra" at bounding box center [504, 267] width 965 height 30
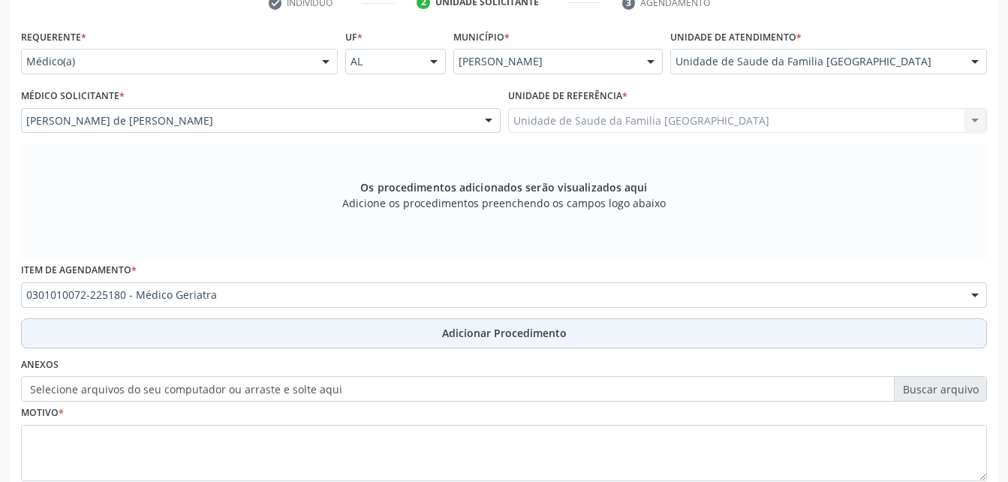
click at [559, 322] on button "Adicionar Procedimento" at bounding box center [504, 333] width 966 height 30
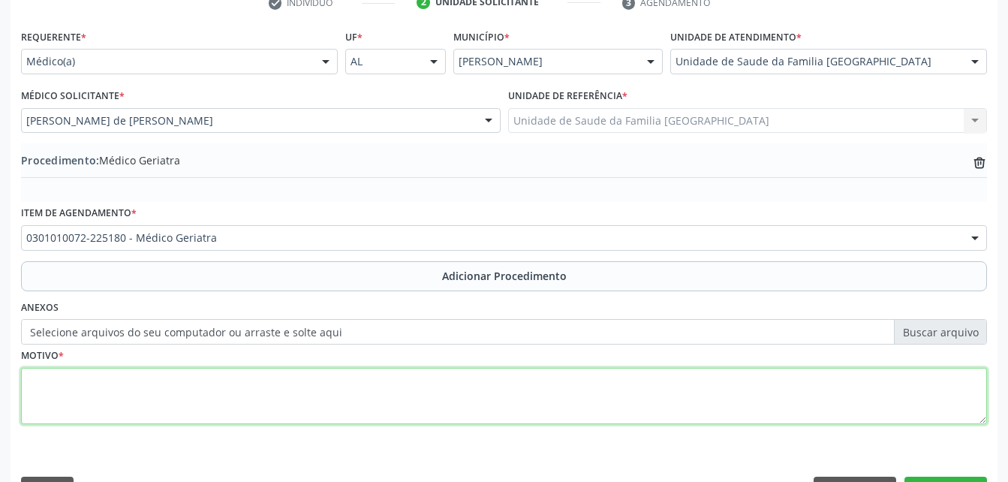
click at [549, 377] on textarea at bounding box center [504, 396] width 966 height 57
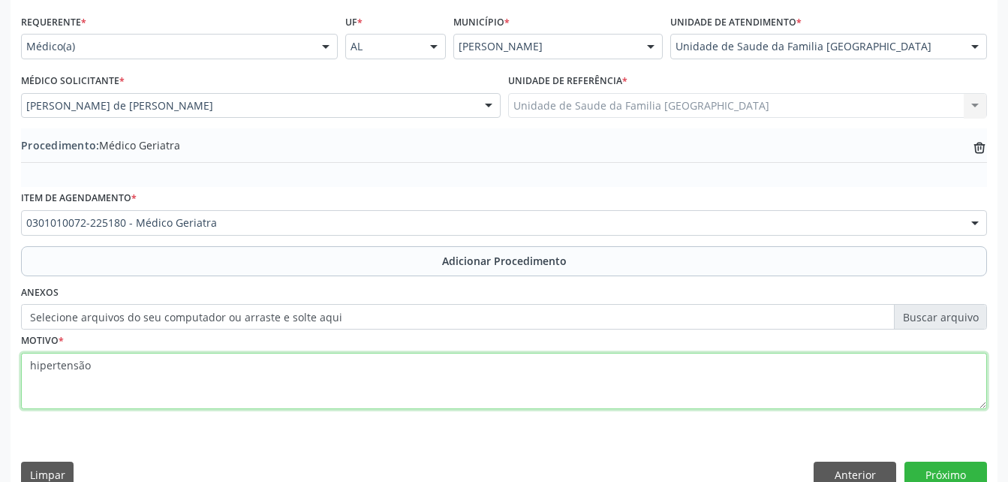
scroll to position [363, 0]
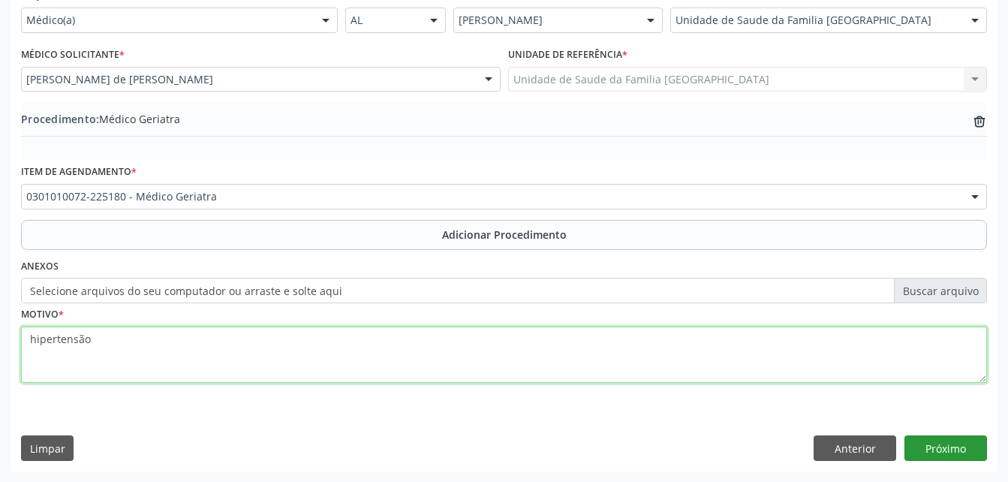
type textarea "hipertensão"
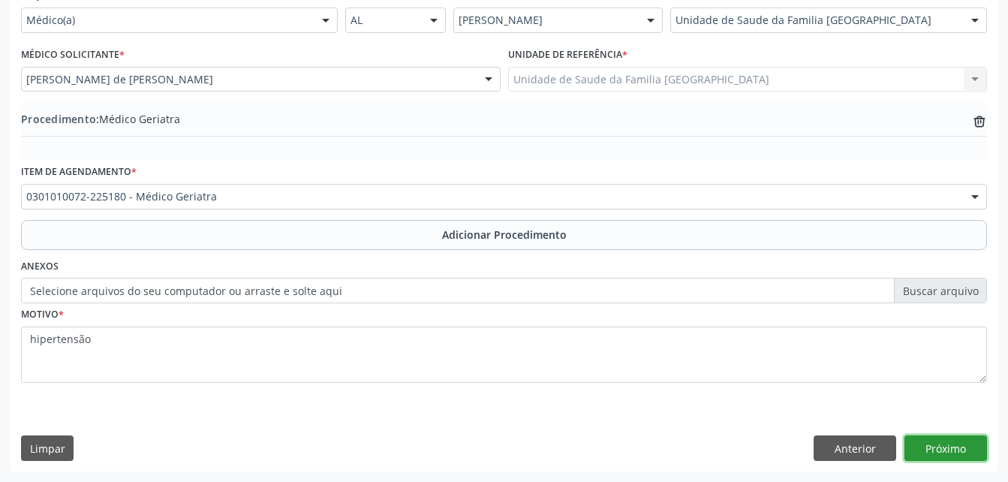
click at [955, 446] on button "Próximo" at bounding box center [946, 448] width 83 height 26
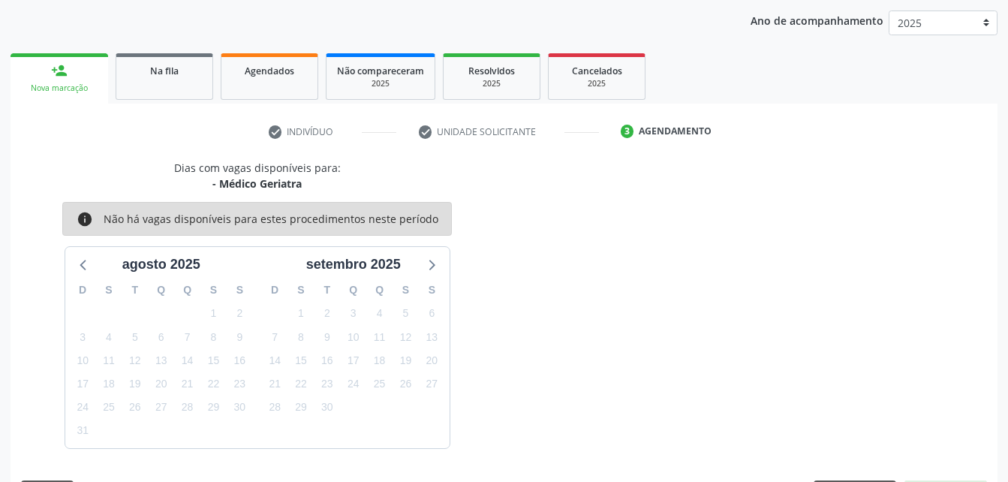
scroll to position [237, 0]
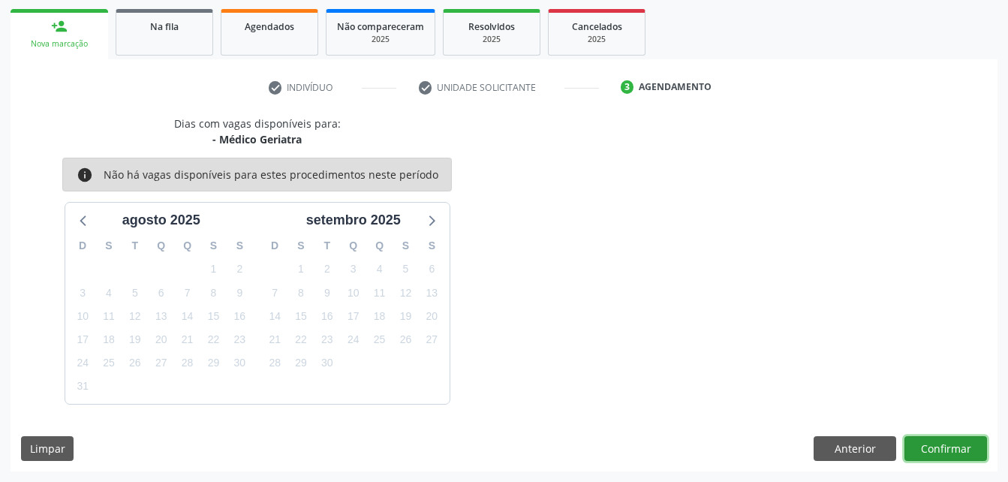
click at [956, 446] on button "Confirmar" at bounding box center [946, 449] width 83 height 26
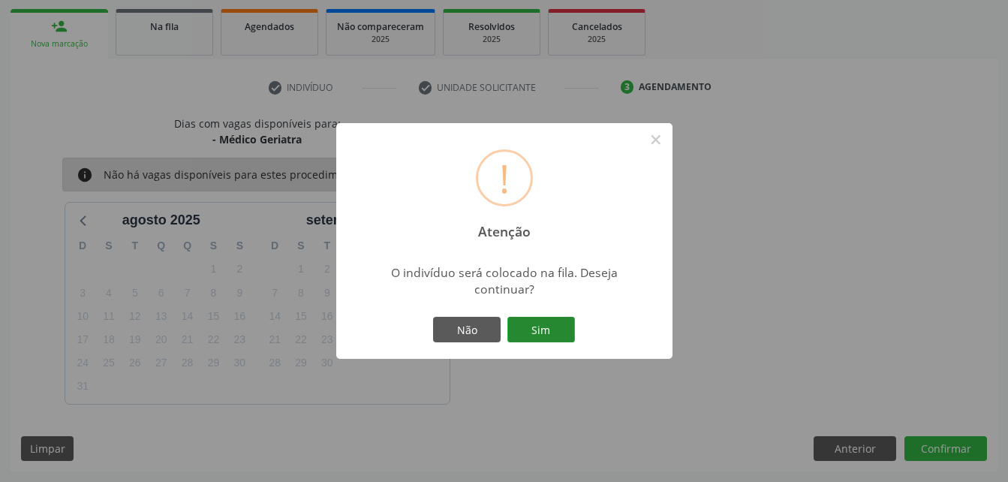
click at [568, 328] on button "Sim" at bounding box center [542, 330] width 68 height 26
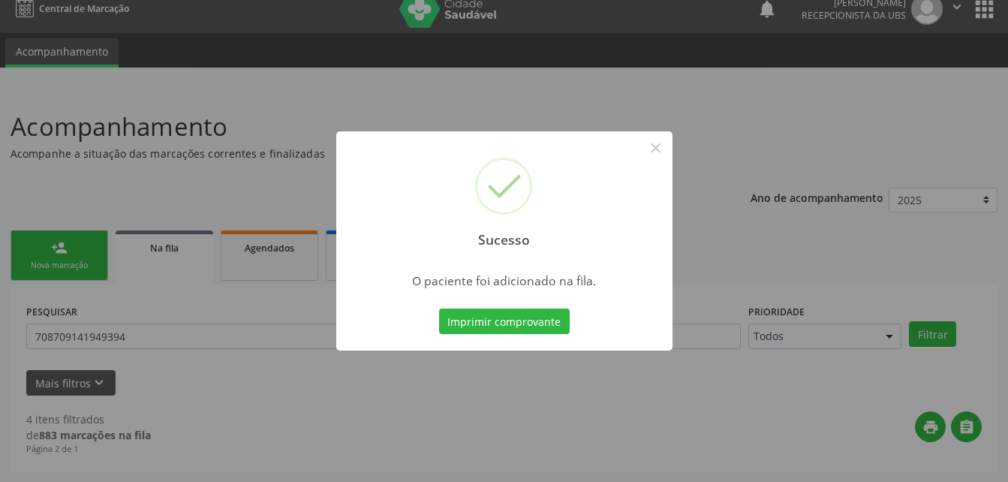
scroll to position [15, 0]
click at [653, 152] on button "×" at bounding box center [656, 148] width 26 height 26
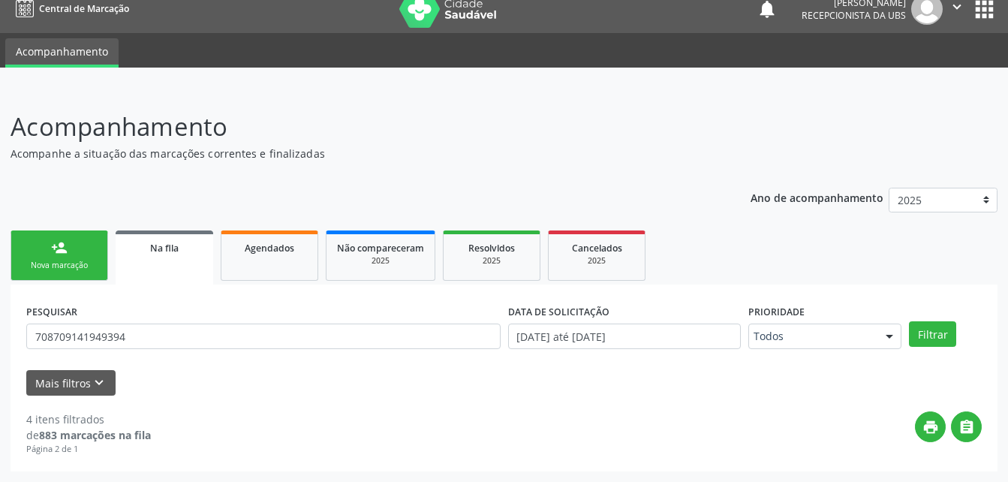
click at [51, 250] on div "person_add" at bounding box center [59, 248] width 17 height 17
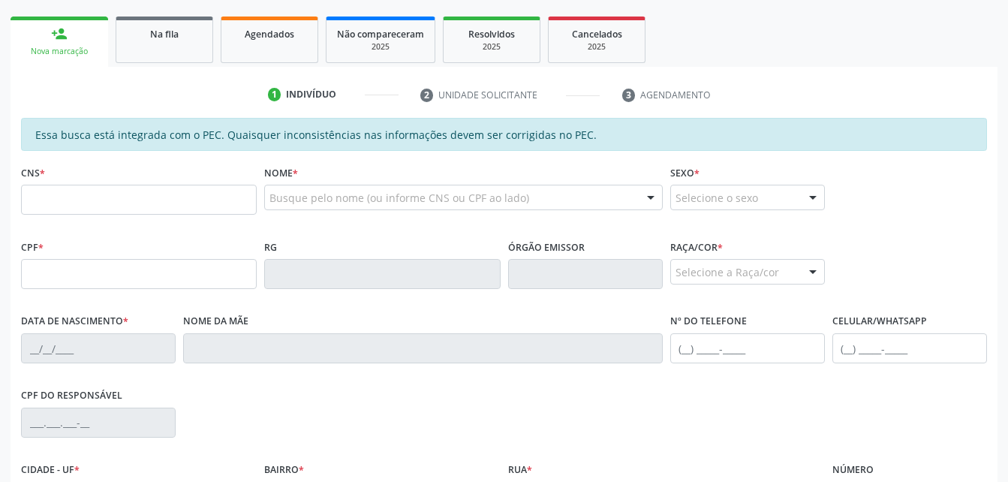
scroll to position [240, 0]
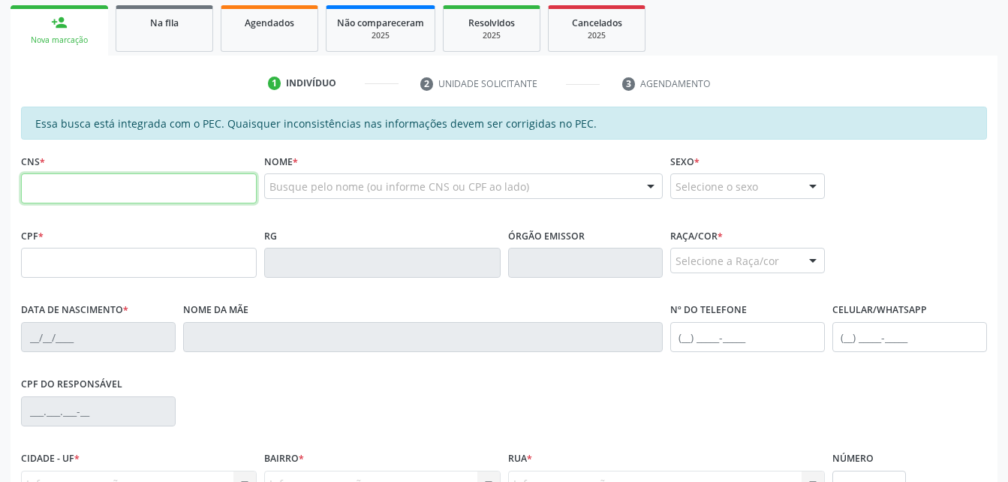
click at [119, 189] on input "text" at bounding box center [139, 188] width 236 height 30
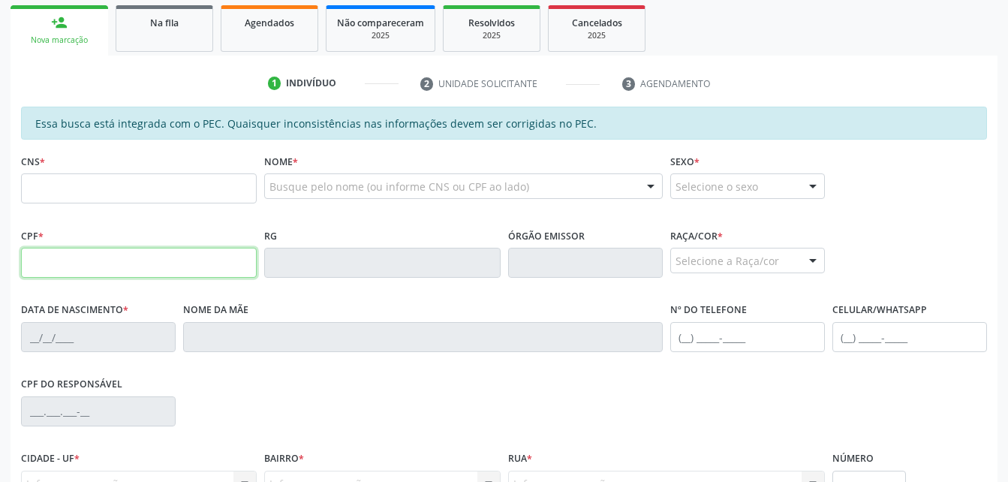
click at [30, 273] on input "text" at bounding box center [139, 263] width 236 height 30
type input "646.987.264-68"
type input "700 5073 5829 6257"
type input "[DATE]"
type input "[PERSON_NAME] da Conceição"
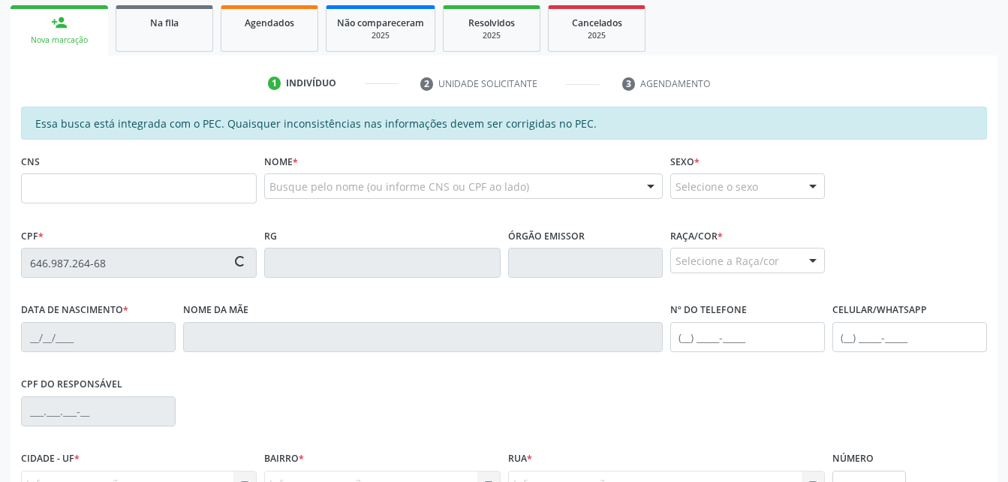
type input "[PHONE_NUMBER]"
type input "S/N"
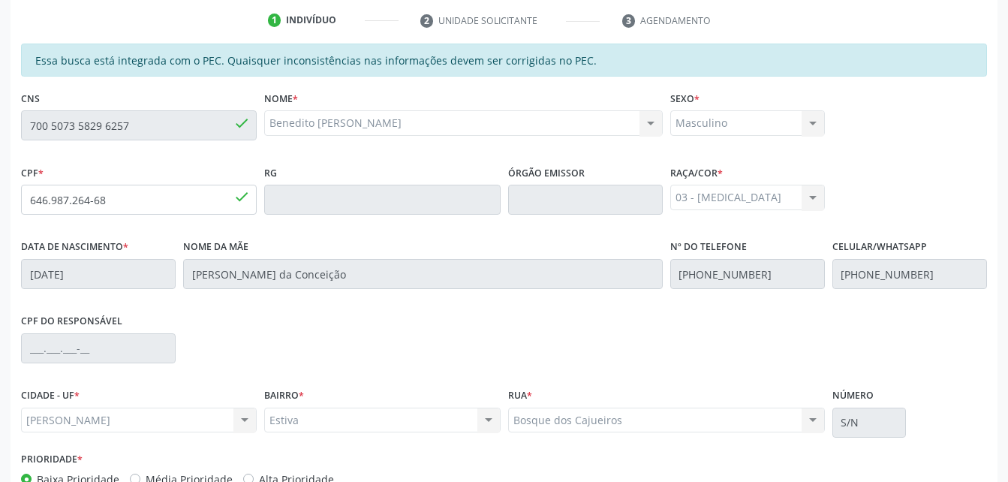
scroll to position [396, 0]
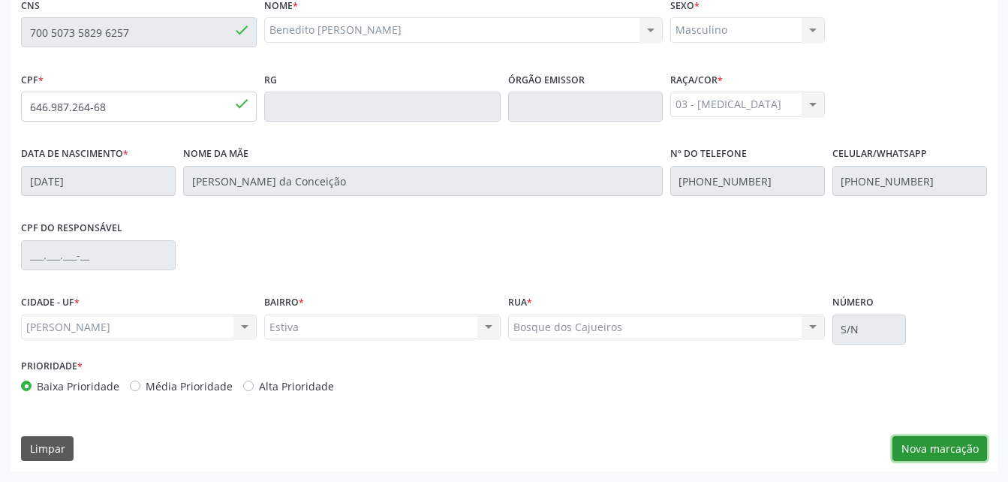
click at [909, 455] on button "Nova marcação" at bounding box center [940, 449] width 95 height 26
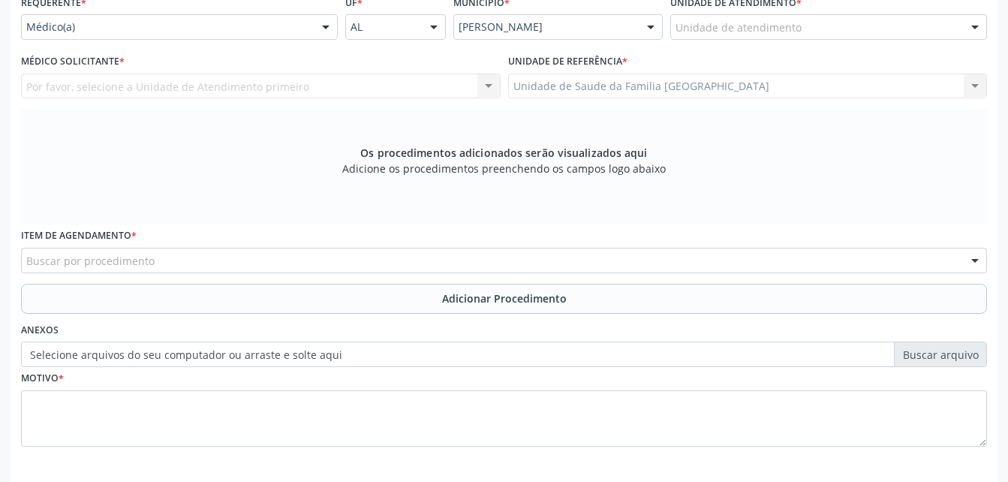
scroll to position [321, 0]
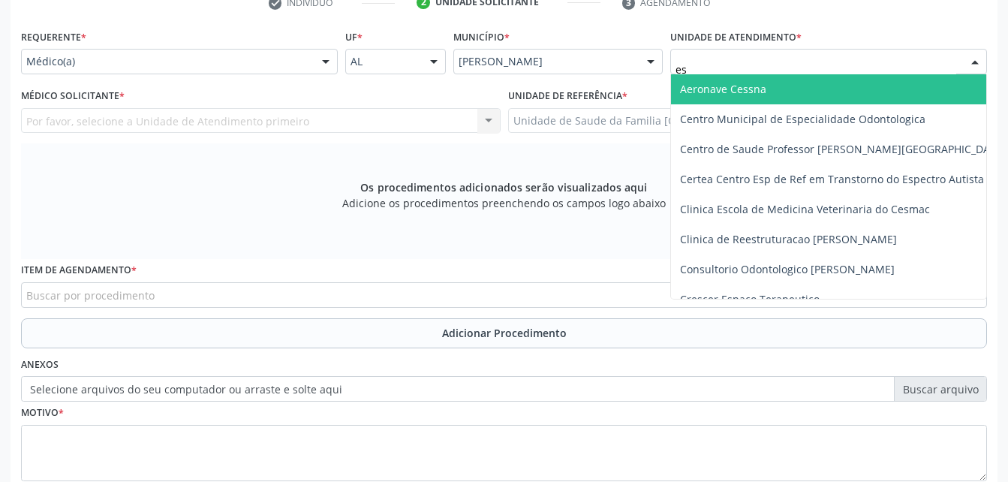
type input "est"
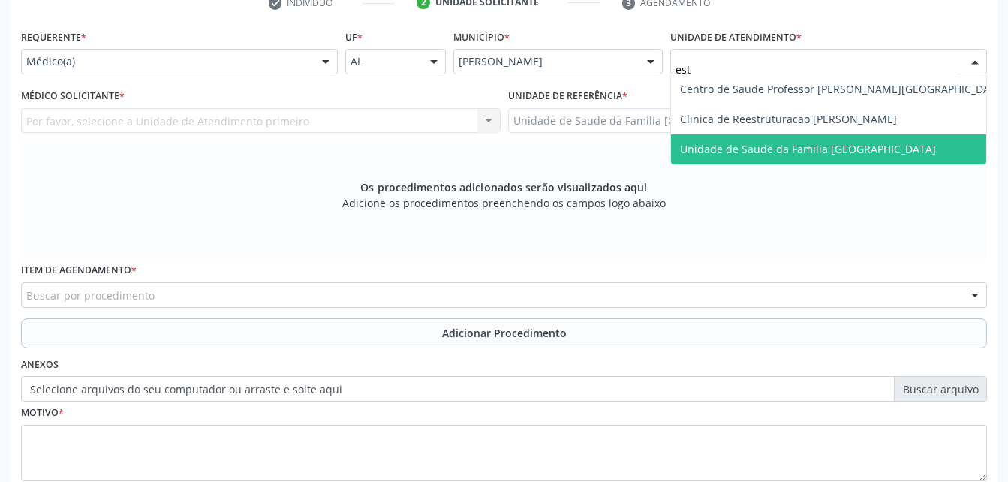
click at [712, 142] on span "Unidade de Saude da Familia [GEOGRAPHIC_DATA]" at bounding box center [808, 149] width 256 height 14
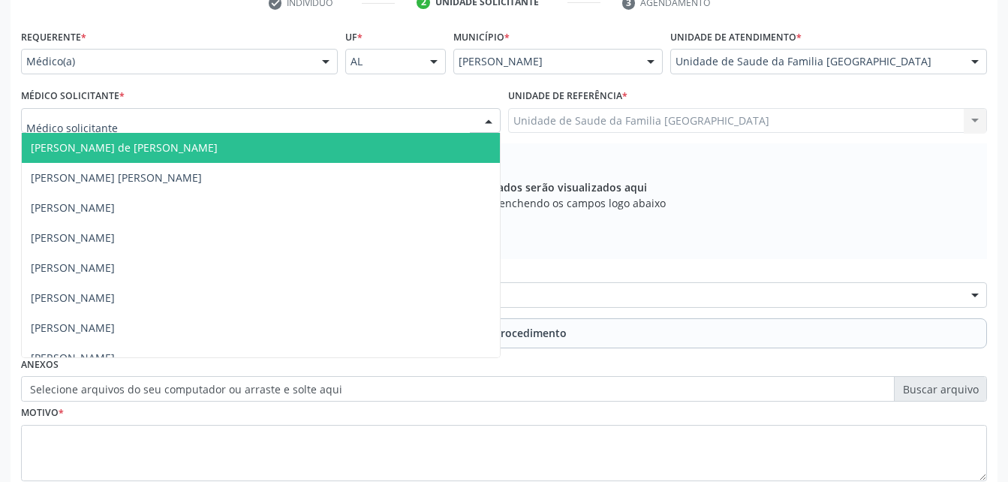
click at [241, 125] on div at bounding box center [261, 121] width 480 height 26
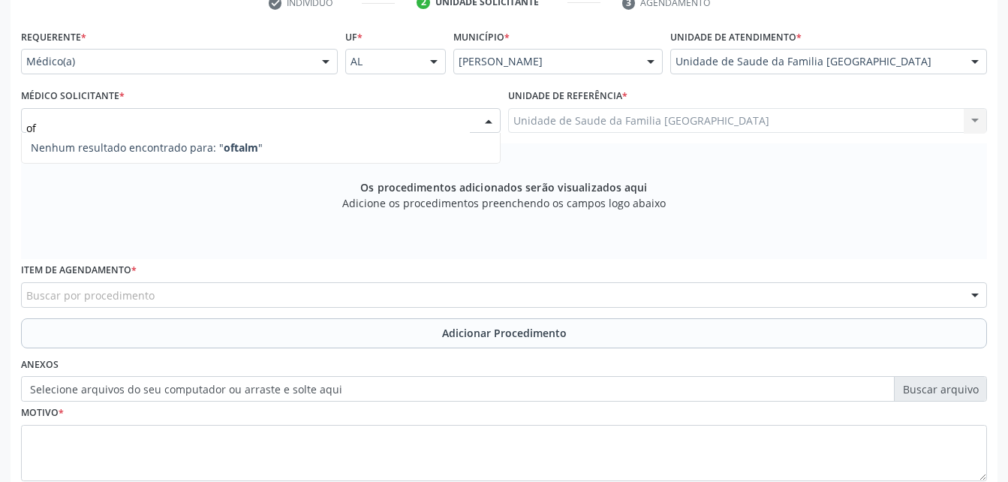
type input "o"
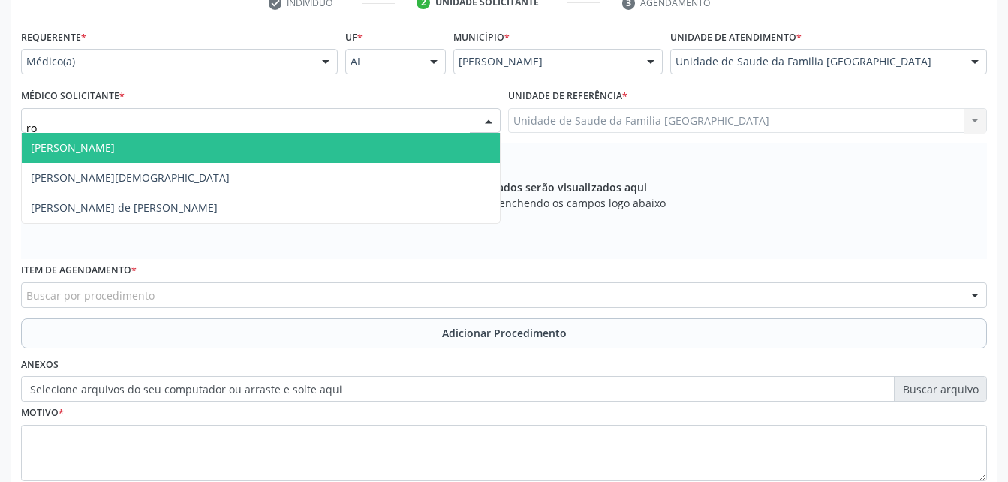
type input "rod"
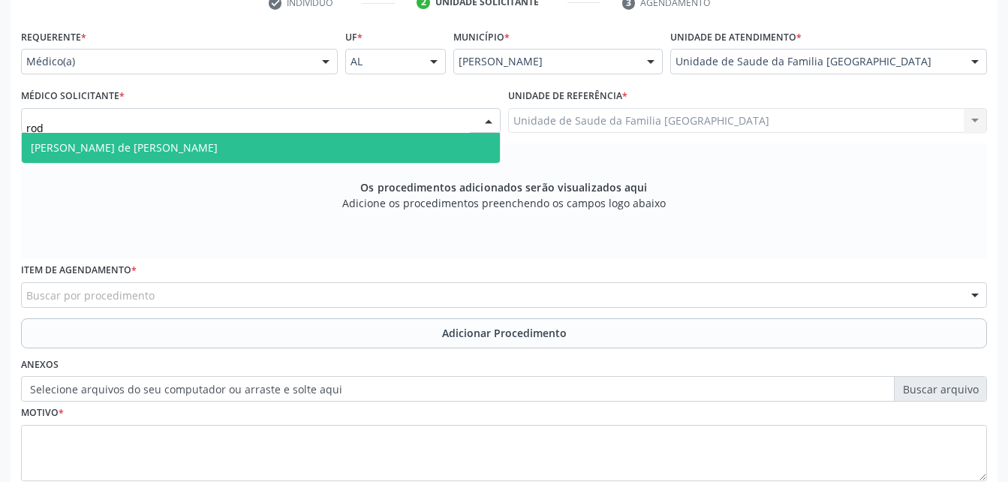
click at [246, 146] on span "[PERSON_NAME] de [PERSON_NAME]" at bounding box center [261, 148] width 478 height 30
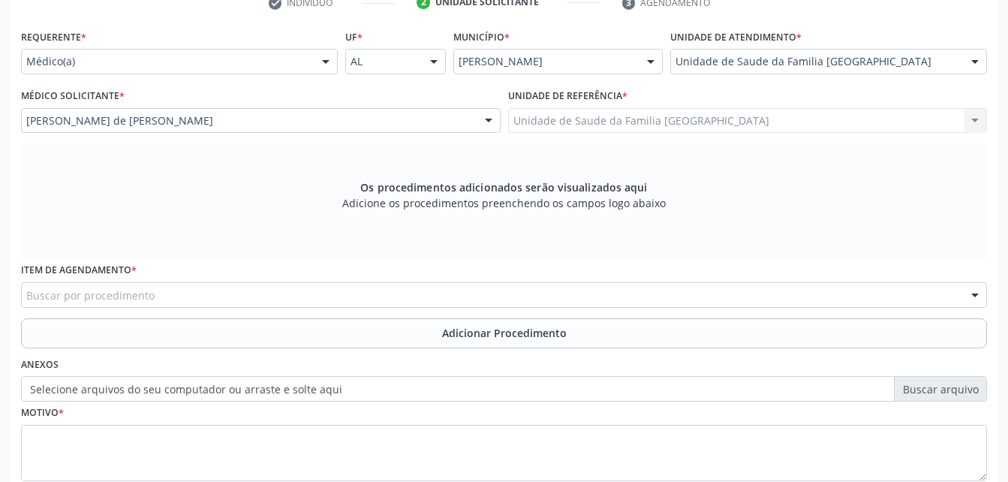
click at [239, 286] on div "Buscar por procedimento" at bounding box center [504, 295] width 966 height 26
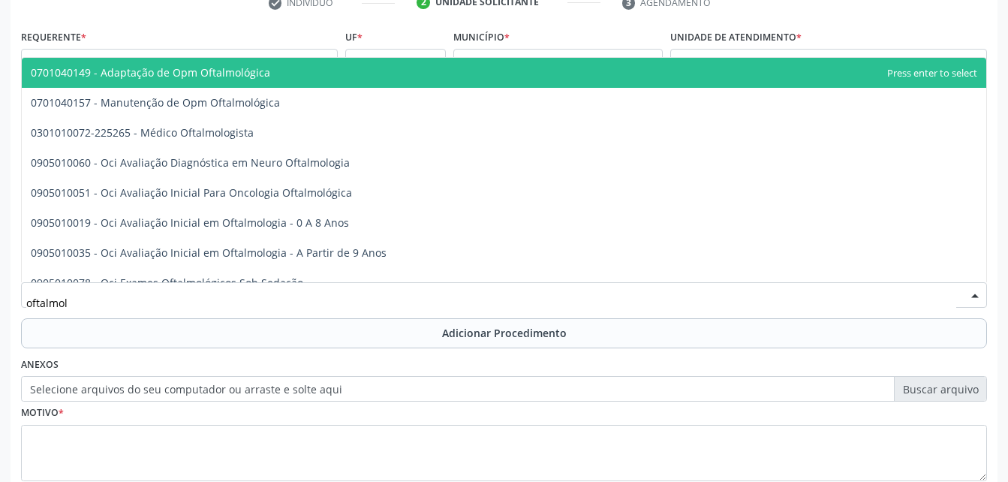
type input "oftalmolo"
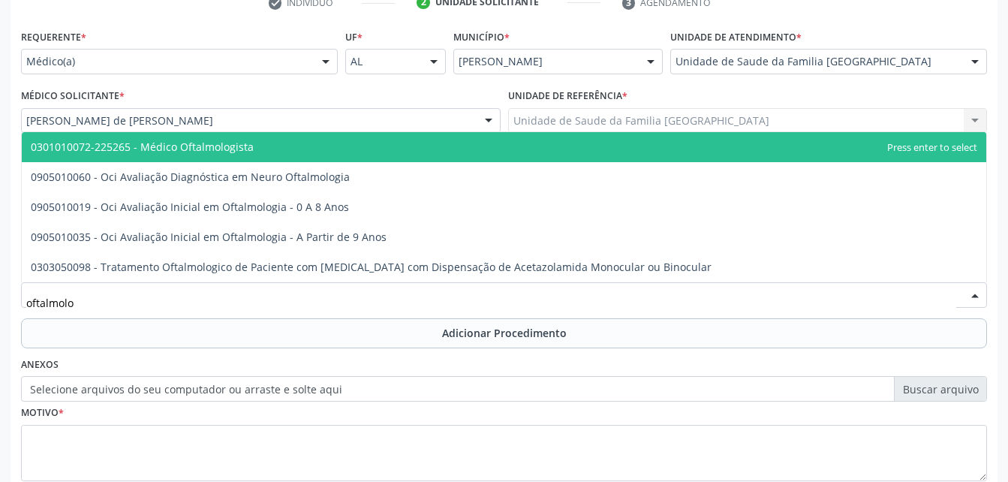
drag, startPoint x: 264, startPoint y: 151, endPoint x: 280, endPoint y: 153, distance: 15.9
click at [267, 151] on span "0301010072-225265 - Médico Oftalmologista" at bounding box center [504, 147] width 965 height 30
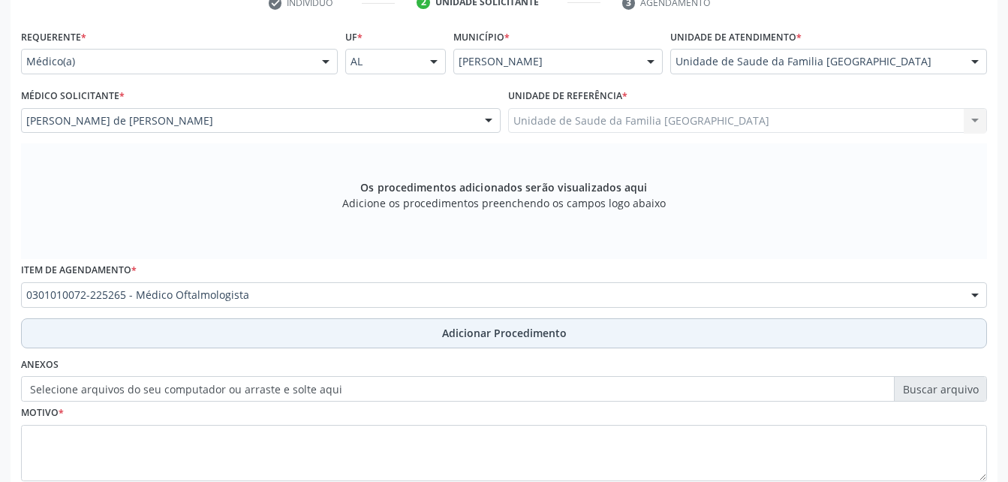
click at [346, 330] on button "Adicionar Procedimento" at bounding box center [504, 333] width 966 height 30
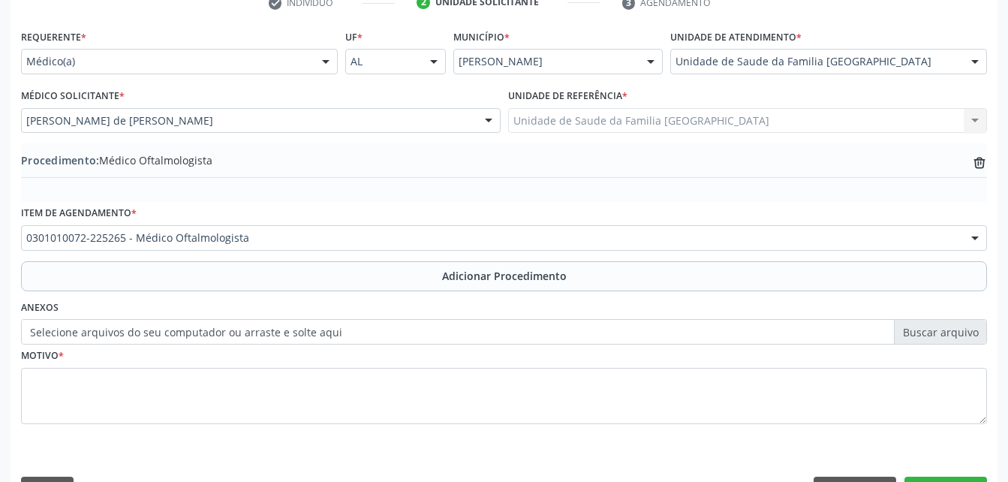
scroll to position [363, 0]
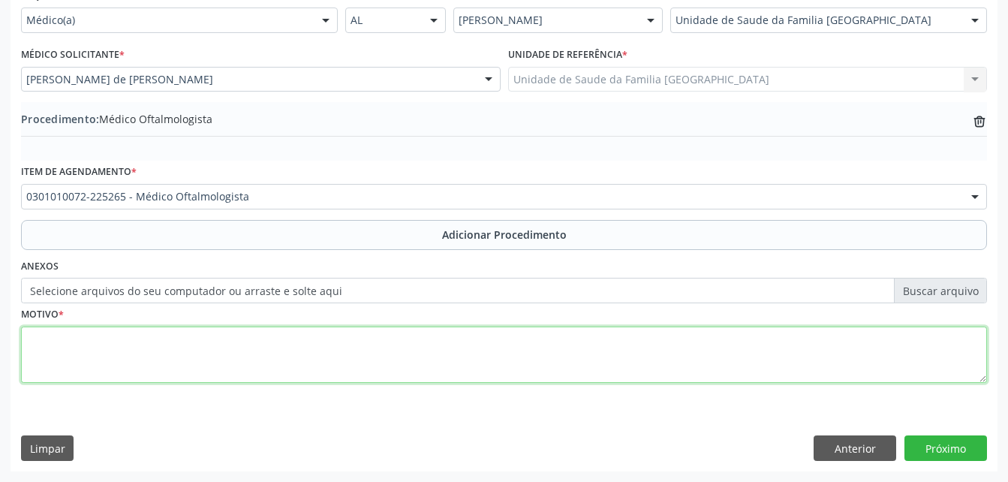
click at [360, 356] on textarea at bounding box center [504, 355] width 966 height 57
type textarea "[MEDICAL_DATA]"
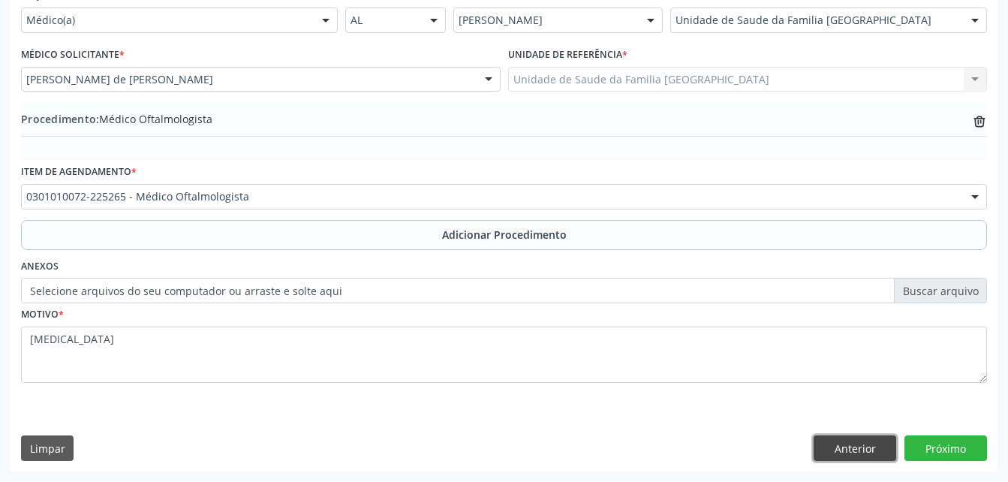
click at [845, 448] on button "Anterior" at bounding box center [855, 448] width 83 height 26
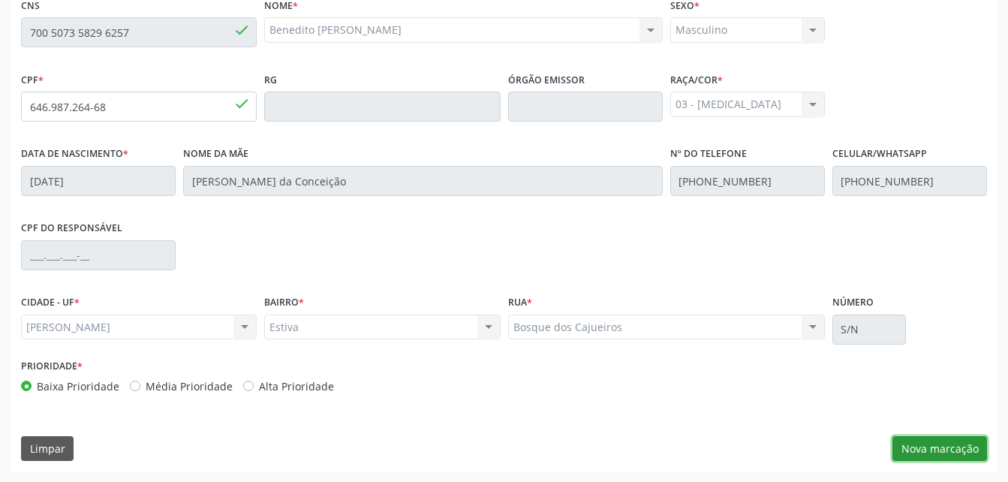
click at [960, 448] on button "Nova marcação" at bounding box center [940, 449] width 95 height 26
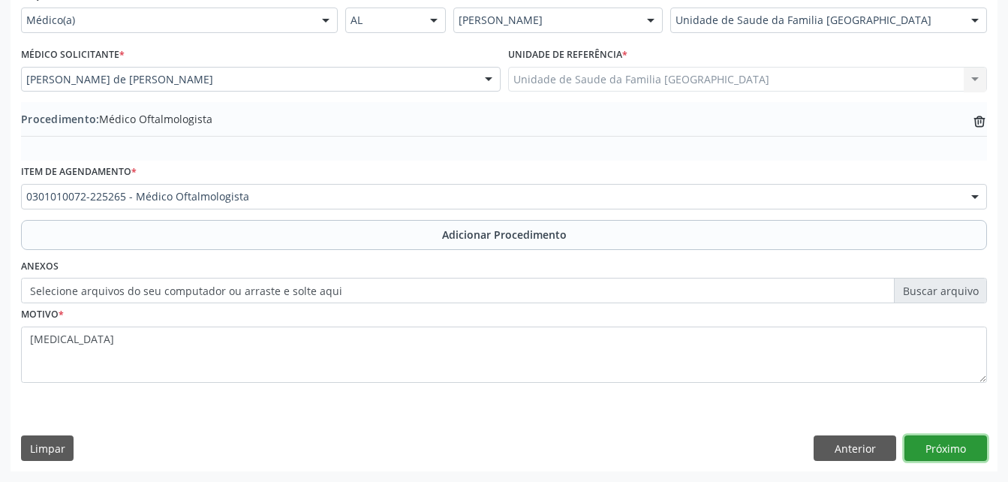
click at [960, 448] on button "Próximo" at bounding box center [946, 448] width 83 height 26
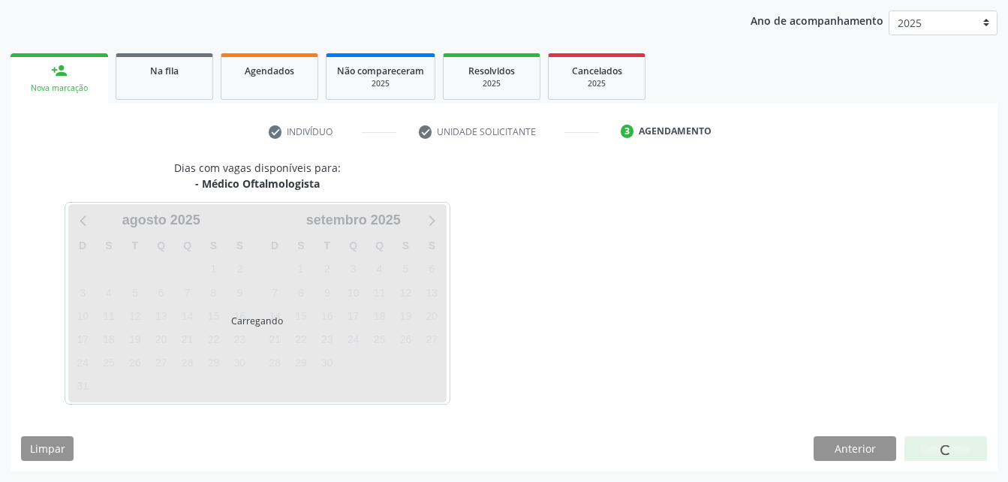
scroll to position [237, 0]
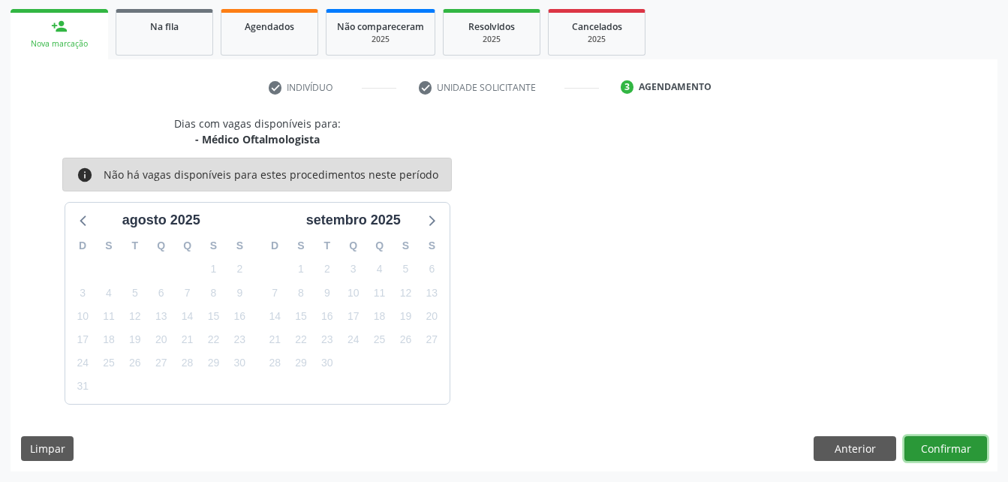
click at [952, 438] on button "Confirmar" at bounding box center [946, 449] width 83 height 26
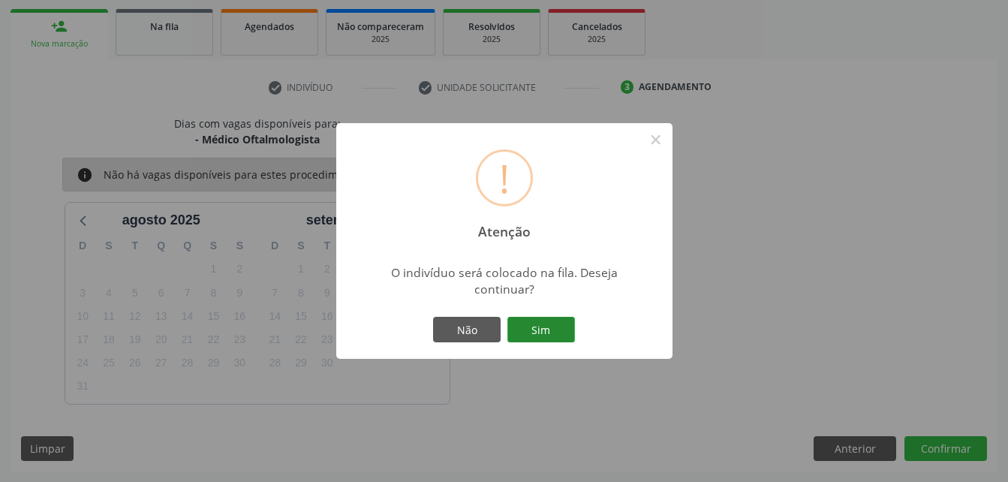
click at [552, 326] on button "Sim" at bounding box center [542, 330] width 68 height 26
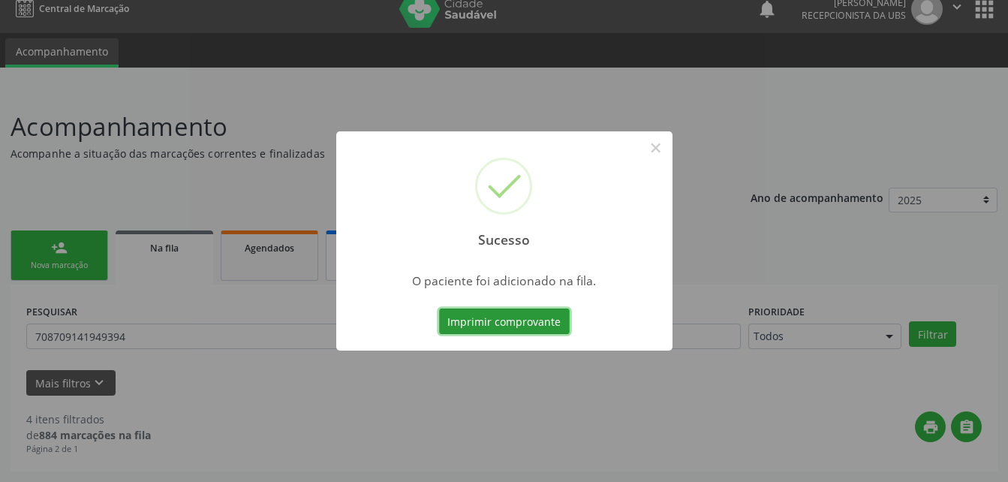
scroll to position [15, 0]
click at [658, 147] on button "×" at bounding box center [656, 148] width 26 height 26
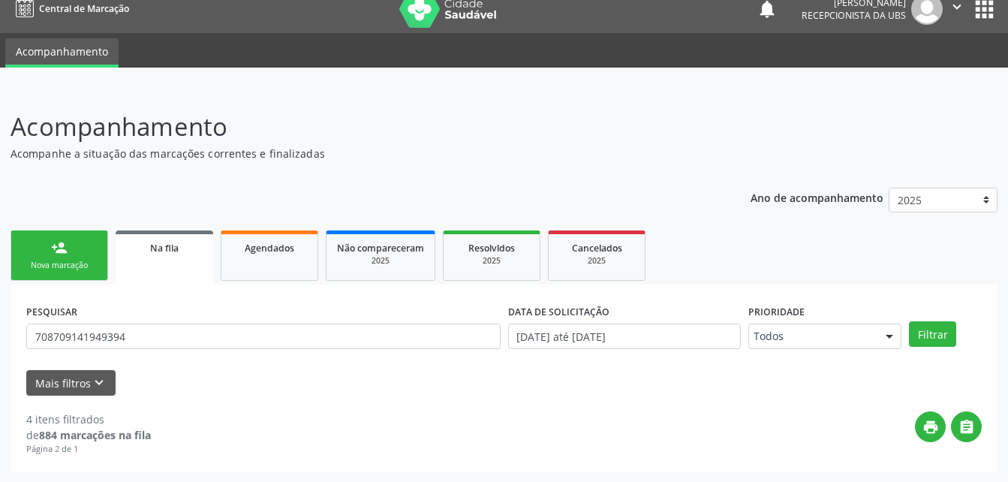
click at [50, 265] on div "Nova marcação" at bounding box center [59, 265] width 75 height 11
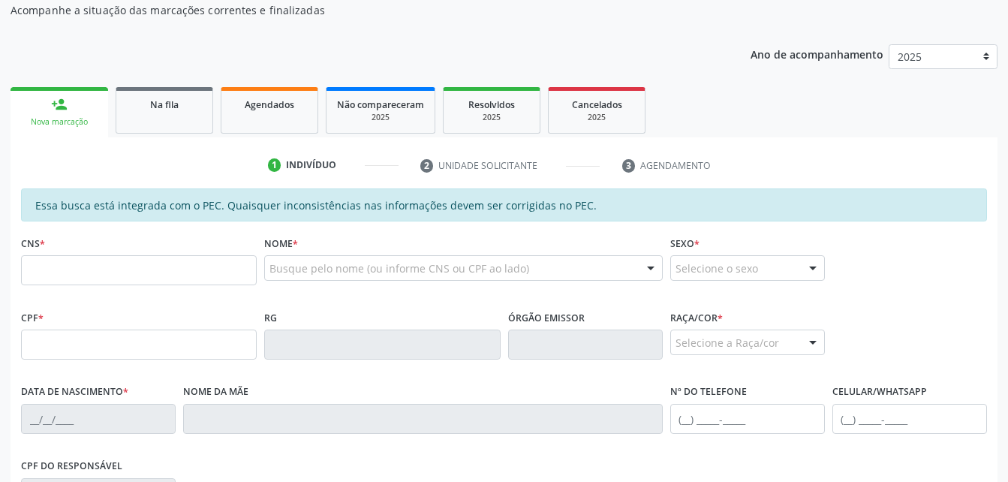
scroll to position [165, 0]
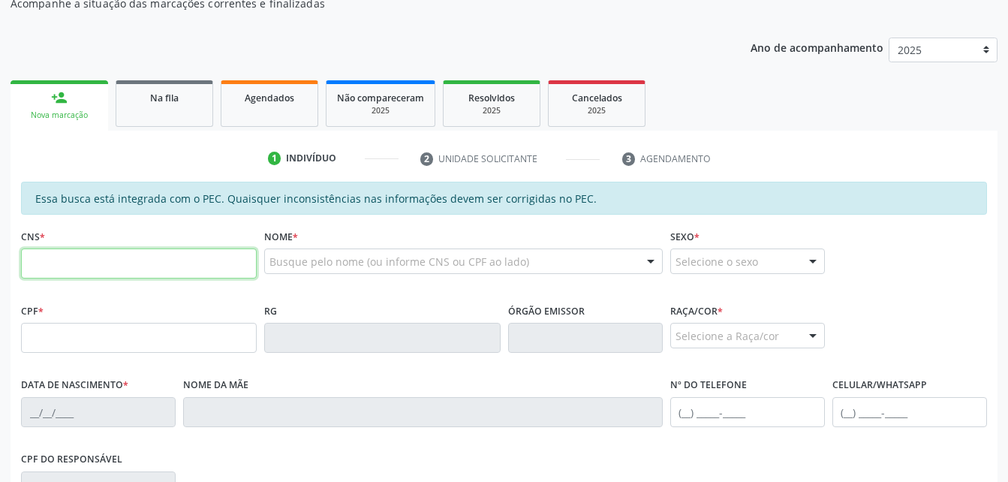
click at [182, 270] on input "text" at bounding box center [139, 264] width 236 height 30
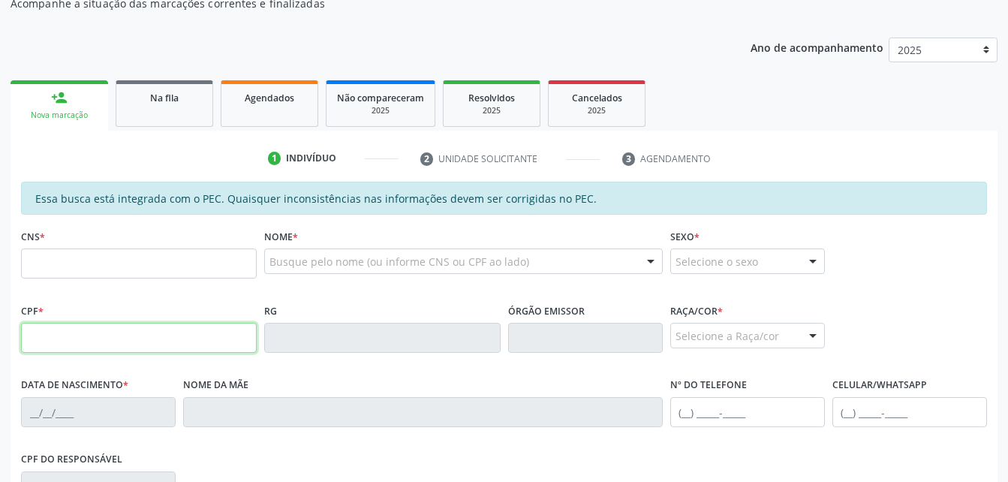
click at [140, 348] on input "text" at bounding box center [139, 338] width 236 height 30
type input "646.987.264-68"
type input "700 5073 5829 6257"
type input "[DATE]"
type input "[PERSON_NAME] da Conceição"
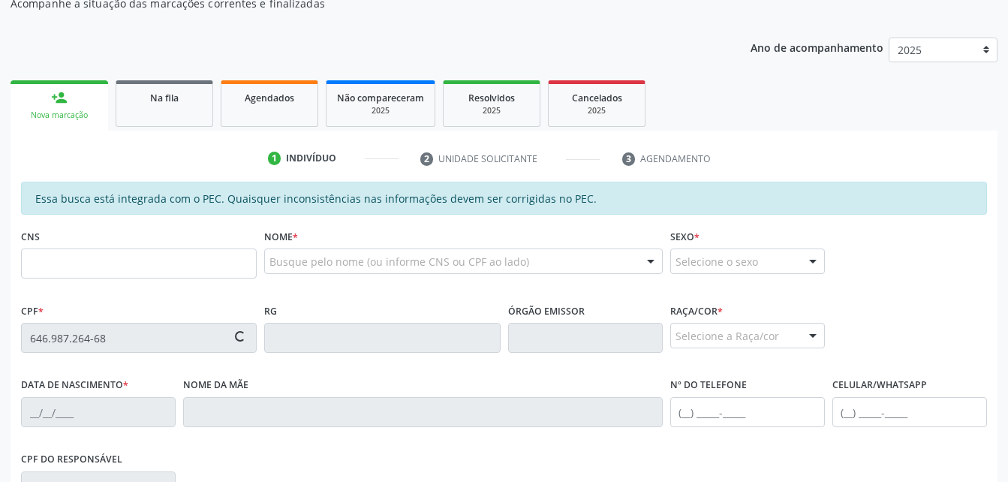
type input "[PHONE_NUMBER]"
type input "S/N"
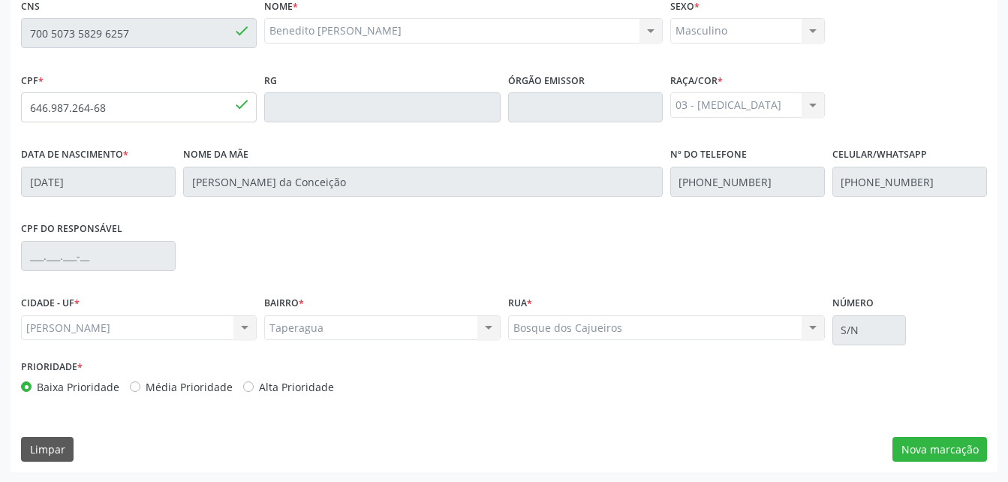
scroll to position [396, 0]
click at [937, 453] on button "Nova marcação" at bounding box center [940, 449] width 95 height 26
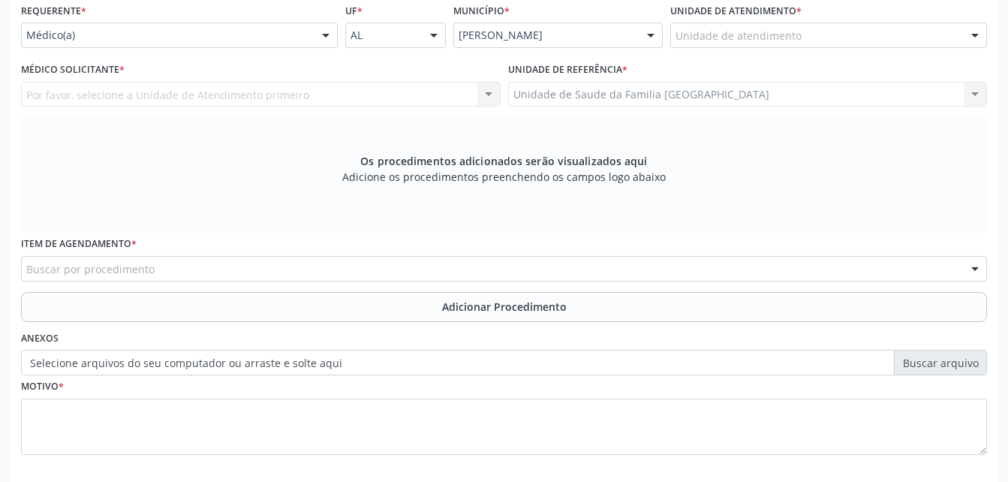
scroll to position [321, 0]
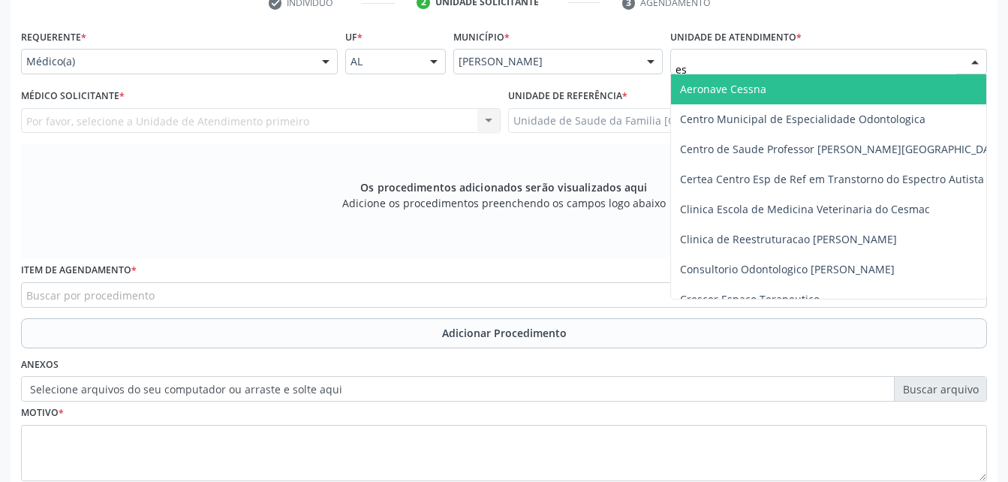
type input "est"
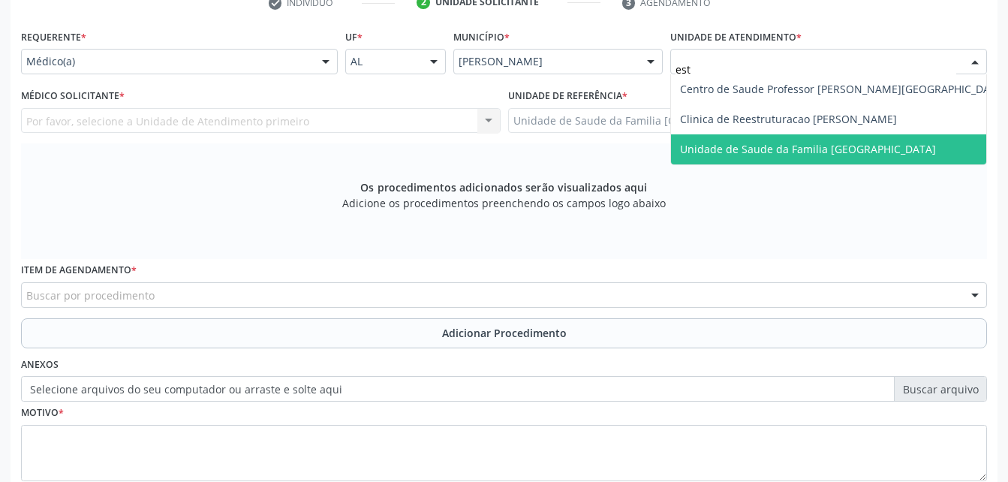
click at [801, 143] on span "Unidade de Saude da Familia [GEOGRAPHIC_DATA]" at bounding box center [808, 149] width 256 height 14
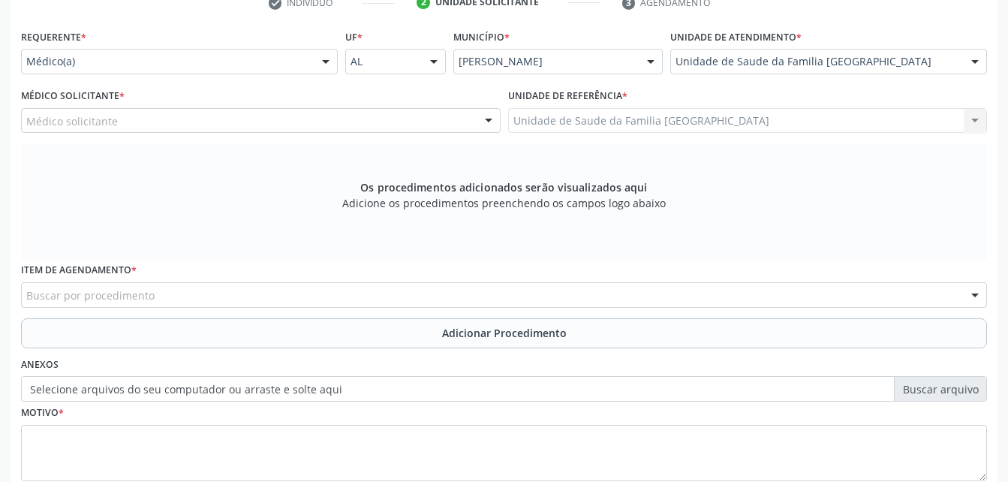
click at [366, 104] on div "Médico Solicitante * Médico solicitante [PERSON_NAME] [PERSON_NAME] [PERSON_NAM…" at bounding box center [261, 109] width 480 height 48
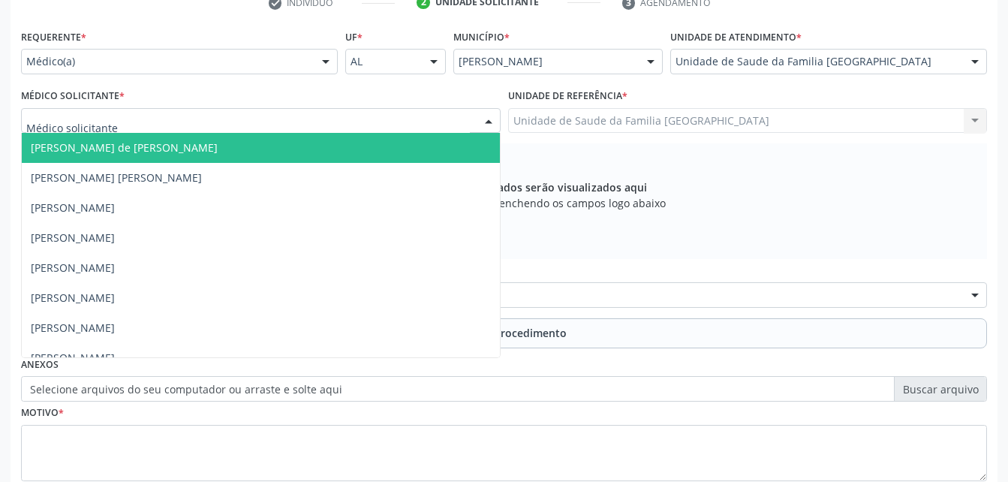
click at [386, 125] on div at bounding box center [261, 121] width 480 height 26
type input "rod"
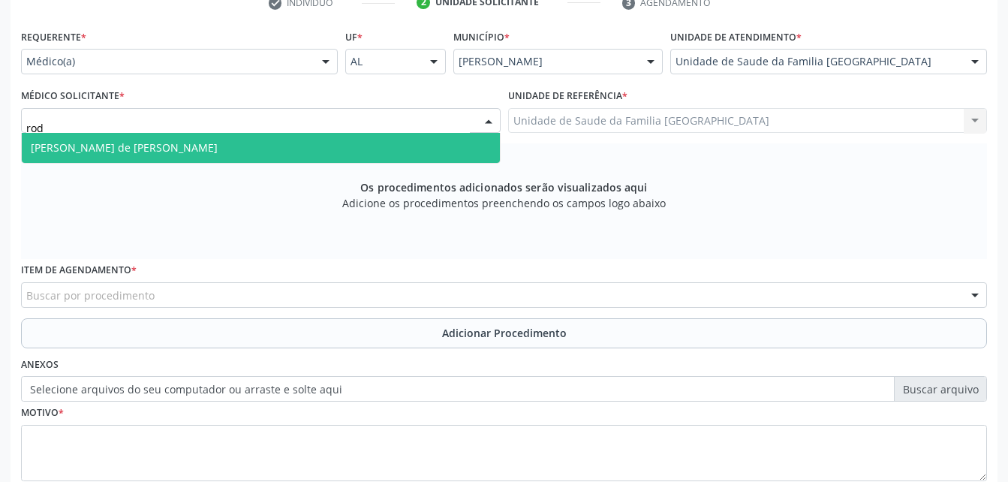
click at [393, 139] on span "[PERSON_NAME] de [PERSON_NAME]" at bounding box center [261, 148] width 478 height 30
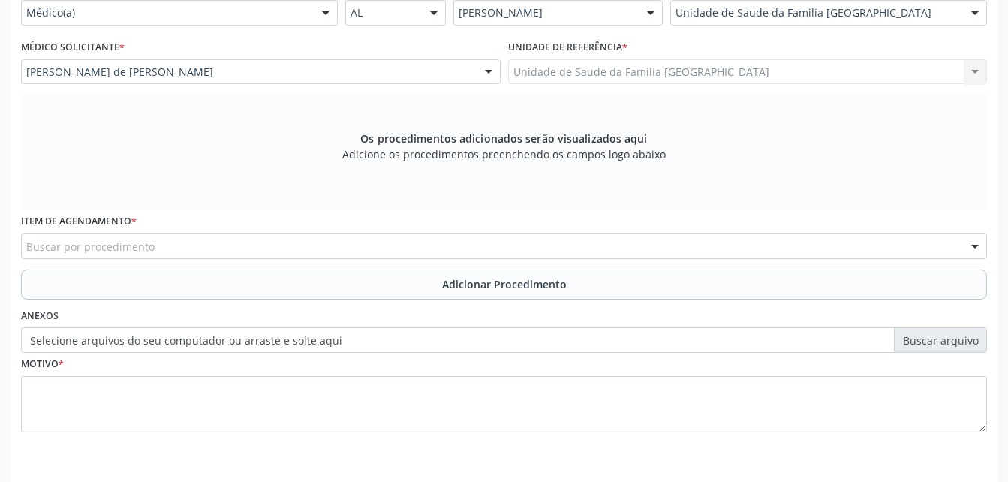
scroll to position [396, 0]
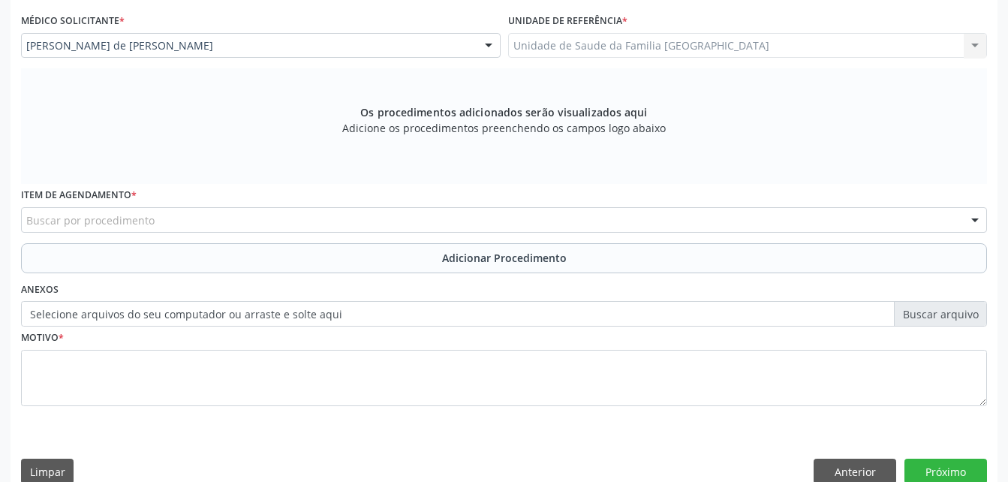
click at [348, 229] on div "Buscar por procedimento" at bounding box center [504, 220] width 966 height 26
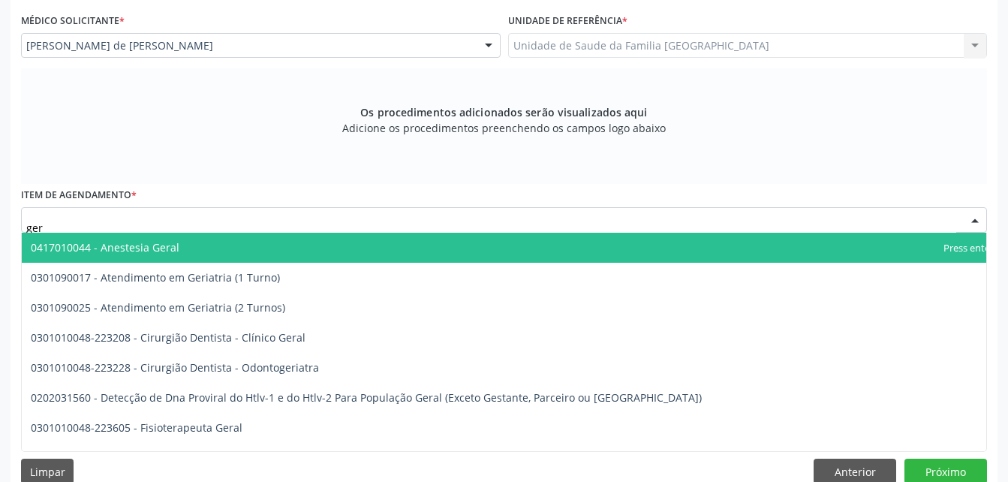
type input "geri"
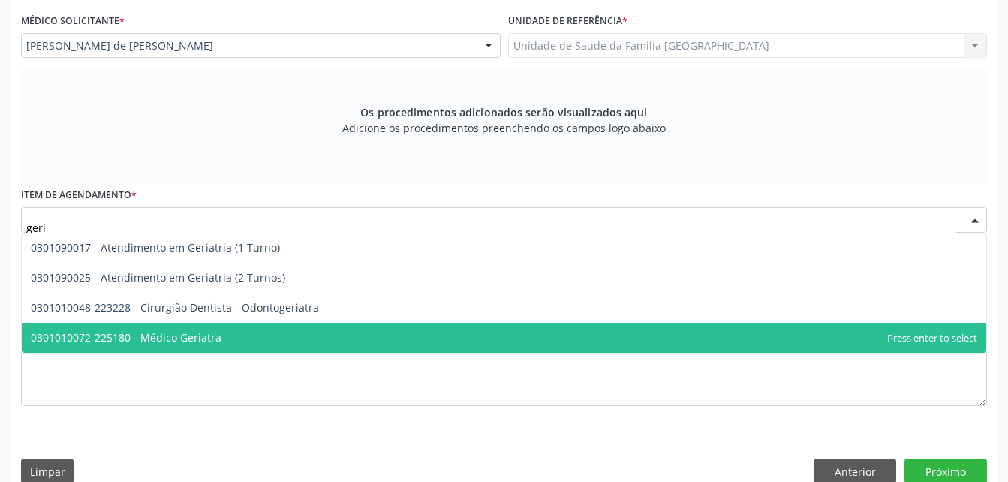
click at [349, 336] on span "0301010072-225180 - Médico Geriatra" at bounding box center [504, 338] width 965 height 30
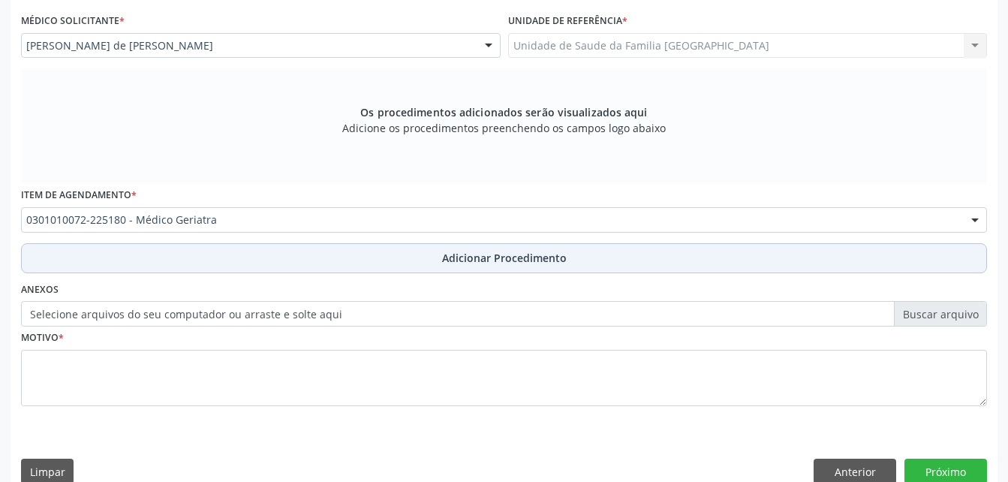
click at [389, 254] on button "Adicionar Procedimento" at bounding box center [504, 258] width 966 height 30
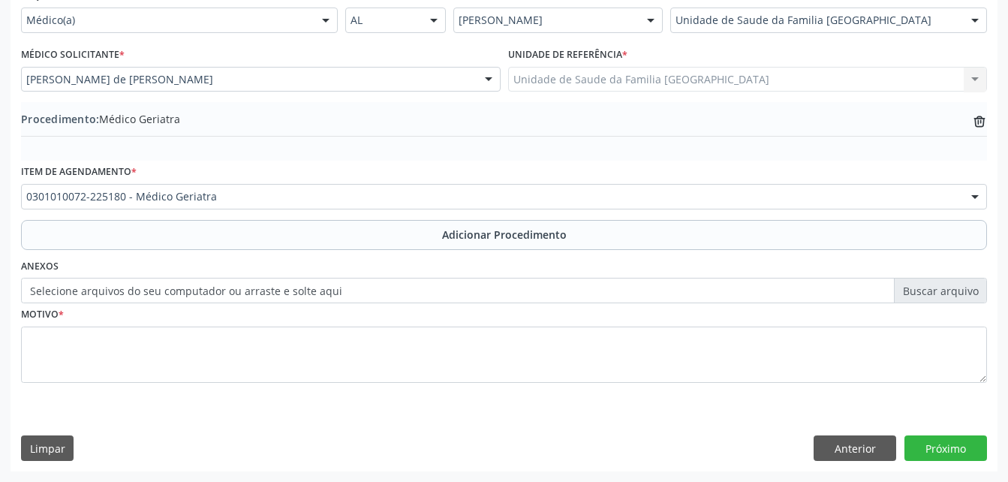
scroll to position [363, 0]
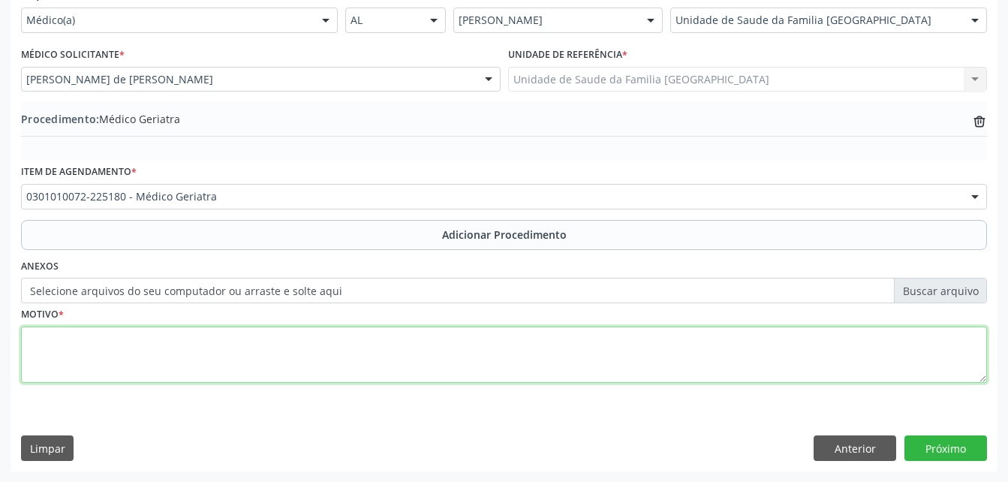
click at [392, 363] on textarea at bounding box center [504, 355] width 966 height 57
type textarea "hipertensão"
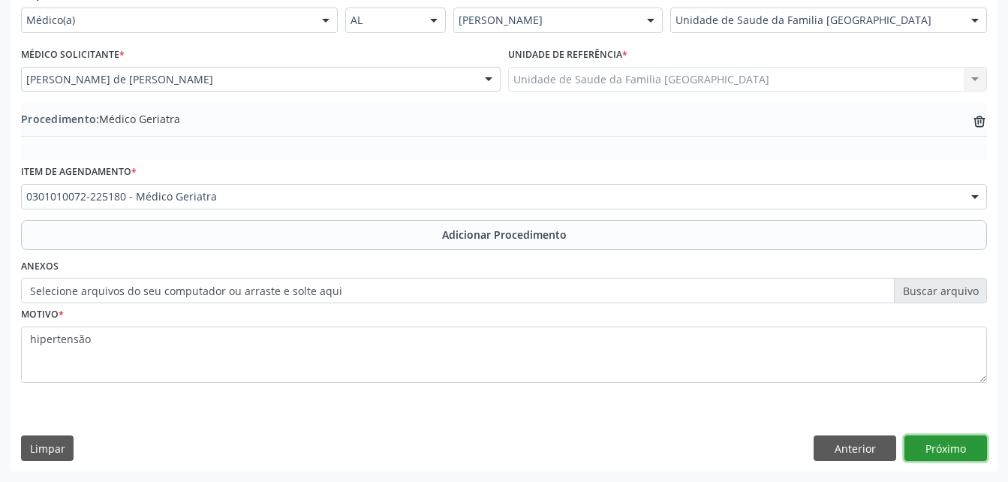
click at [951, 449] on button "Próximo" at bounding box center [946, 448] width 83 height 26
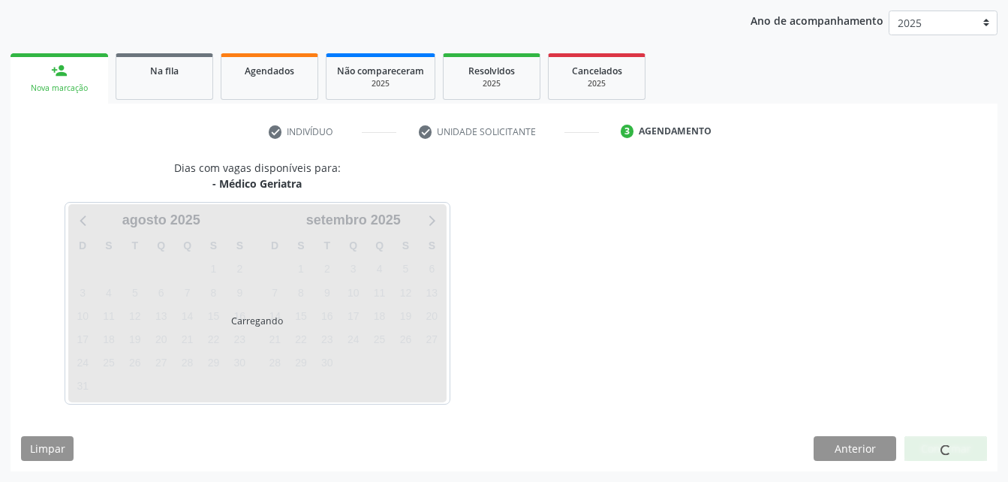
scroll to position [237, 0]
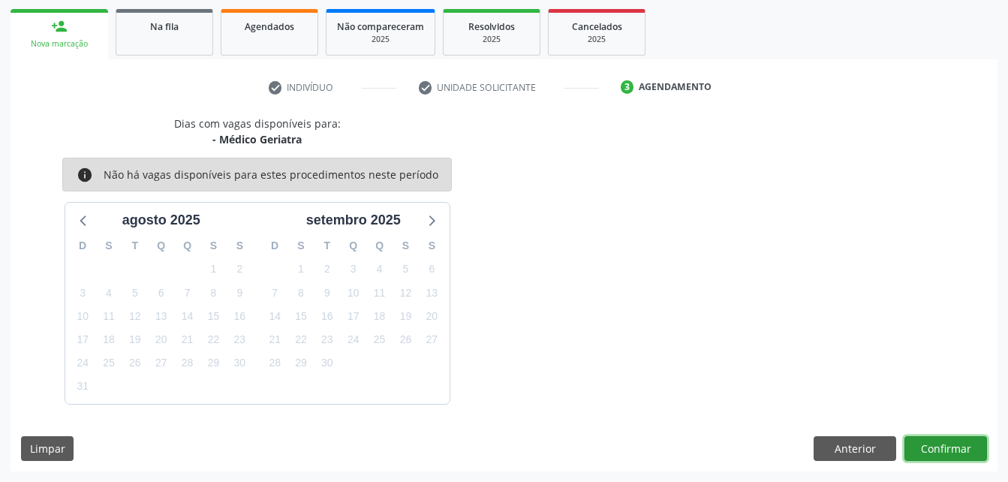
click at [951, 449] on button "Confirmar" at bounding box center [946, 449] width 83 height 26
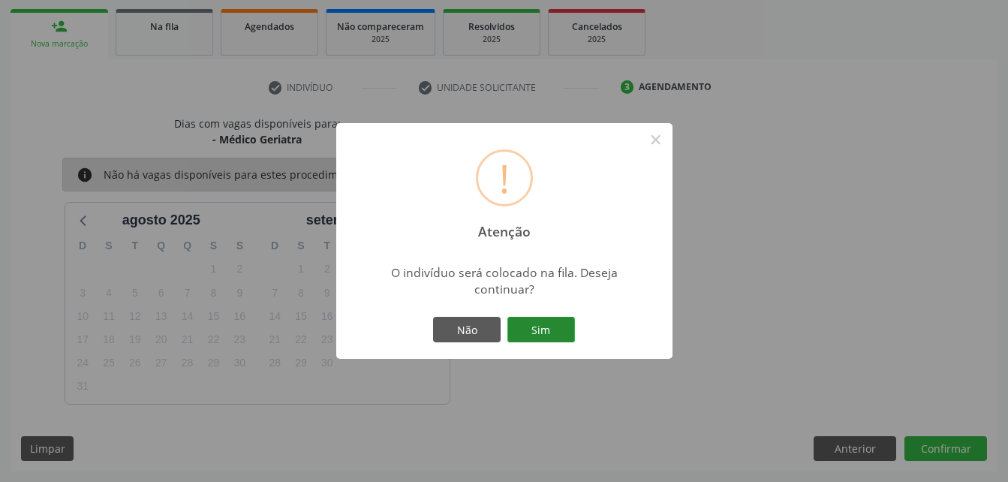
click at [574, 336] on button "Sim" at bounding box center [542, 330] width 68 height 26
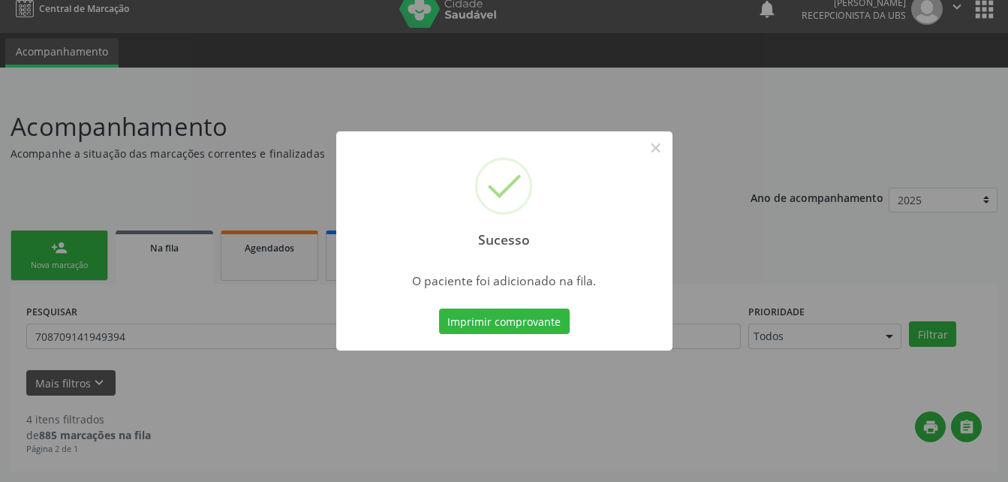
scroll to position [15, 0]
click at [661, 145] on button "×" at bounding box center [656, 148] width 26 height 26
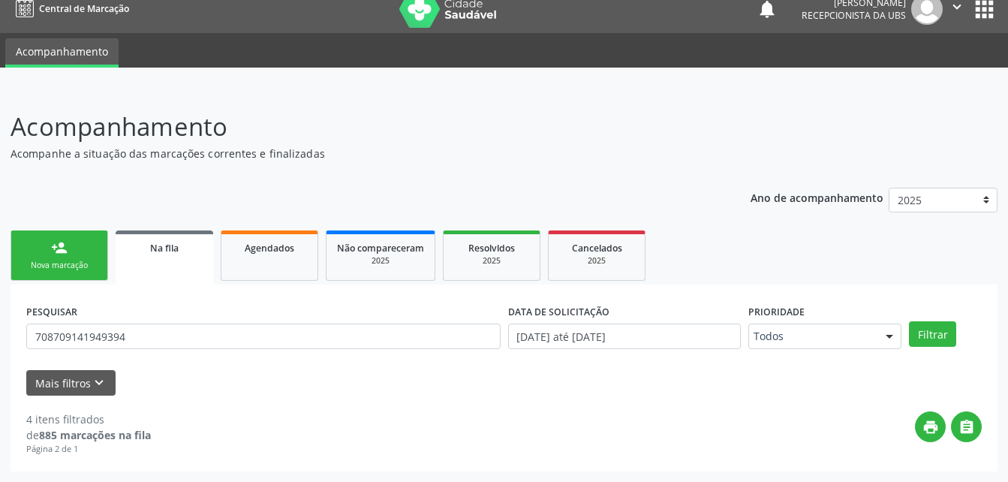
click at [71, 257] on link "person_add Nova marcação" at bounding box center [60, 255] width 98 height 50
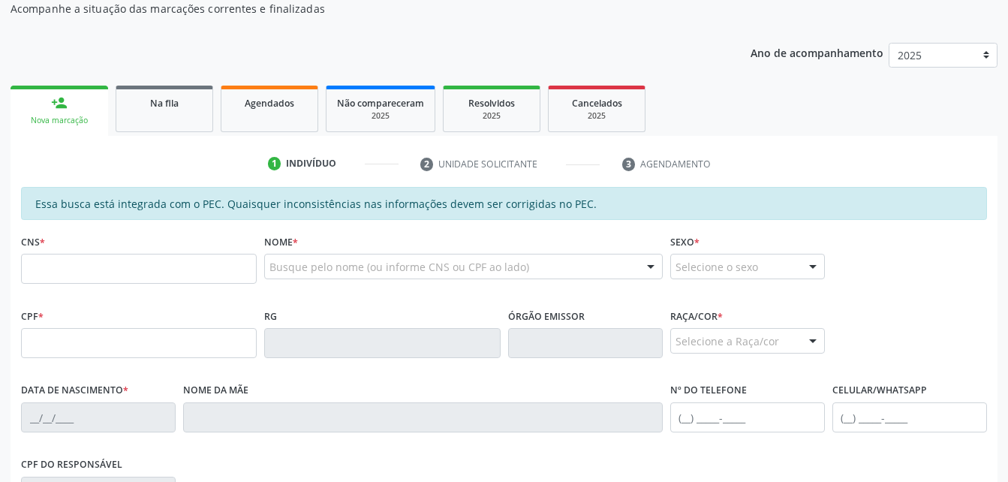
scroll to position [165, 0]
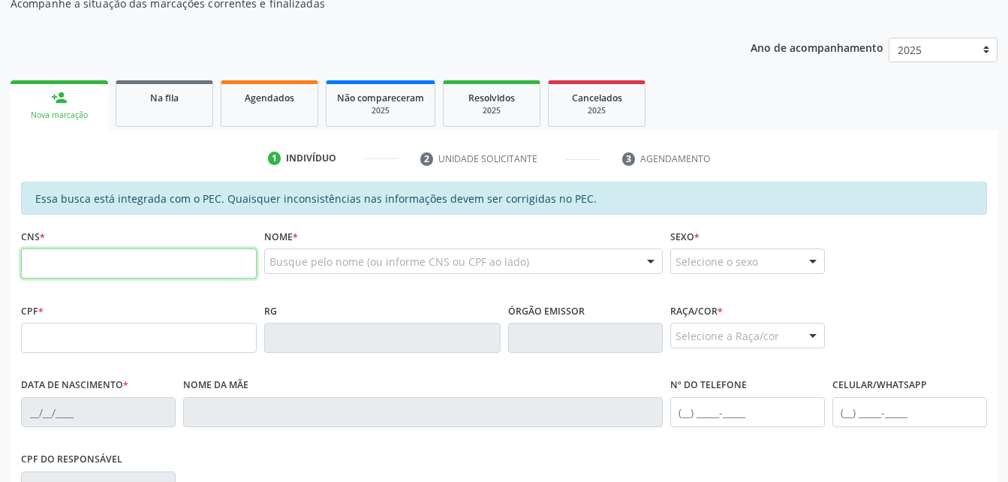
click at [93, 260] on input "text" at bounding box center [139, 264] width 236 height 30
type input "700 0024 7506 6606"
type input "460.628.154-53"
type input "1[DATE]"
type input "[DEMOGRAPHIC_DATA][PERSON_NAME]"
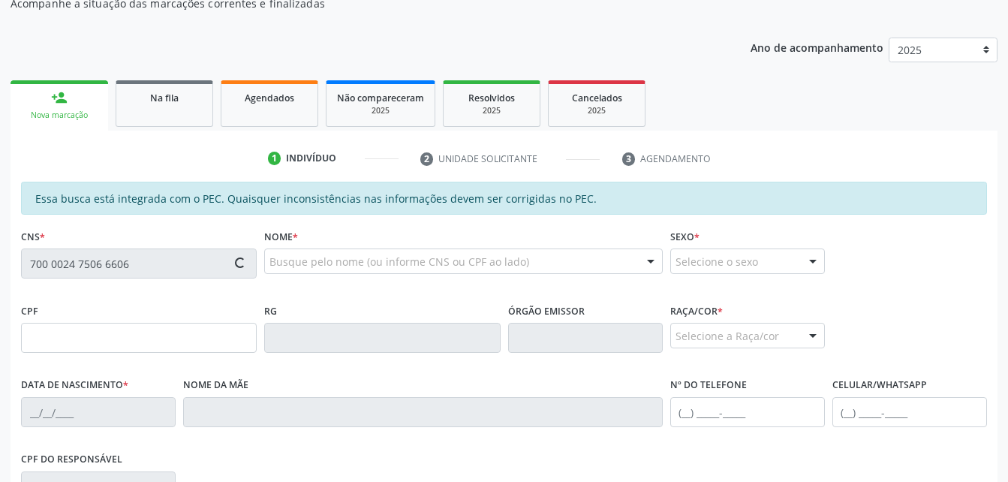
type input "[PHONE_NUMBER]"
type input "S/N"
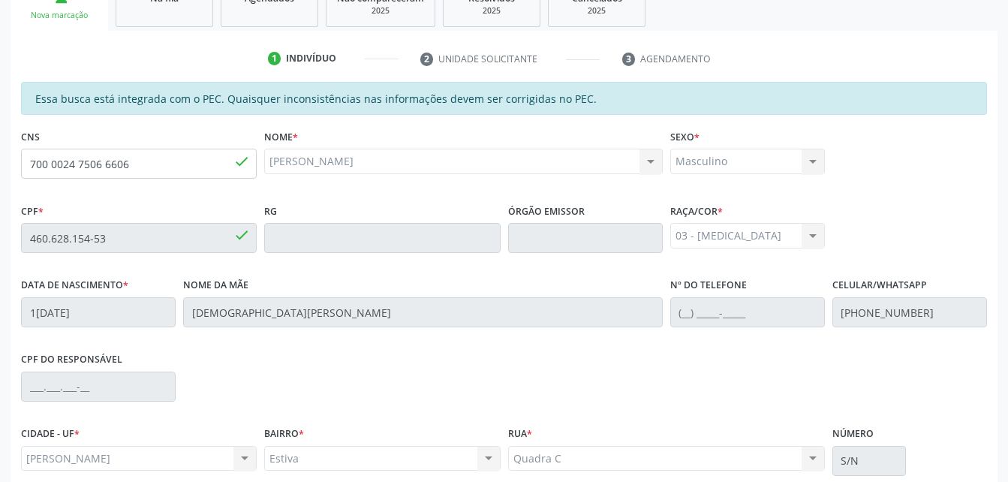
scroll to position [396, 0]
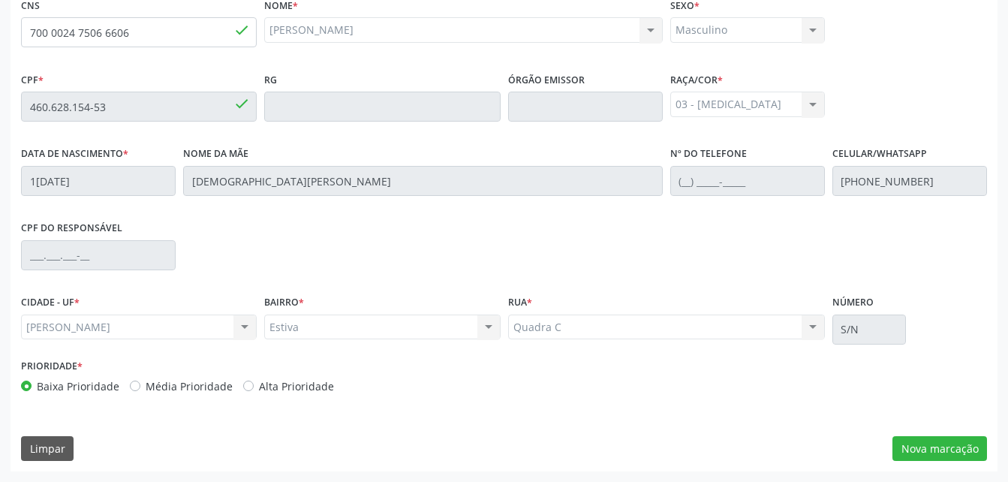
click at [946, 462] on div "Essa busca está integrada com o PEC. Quaisquer inconsistências nas informações …" at bounding box center [504, 210] width 987 height 521
click at [945, 452] on button "Nova marcação" at bounding box center [940, 449] width 95 height 26
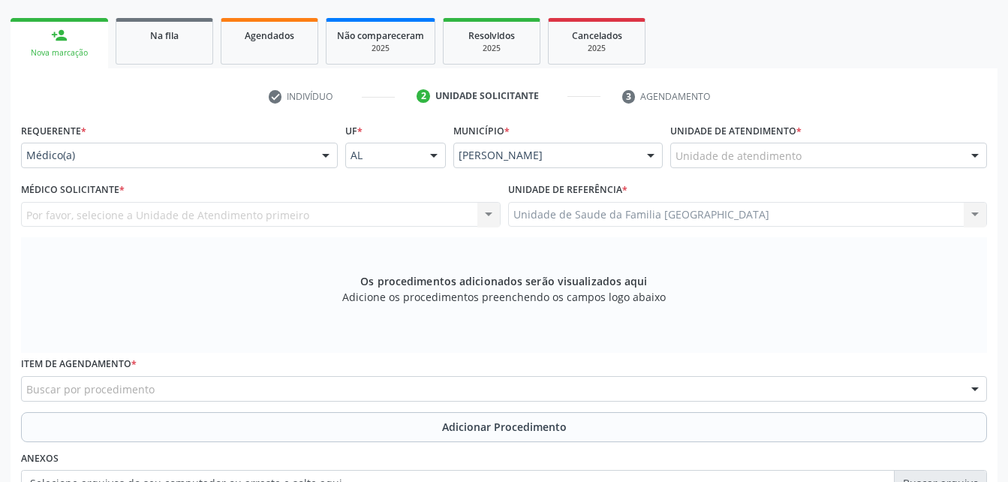
scroll to position [171, 0]
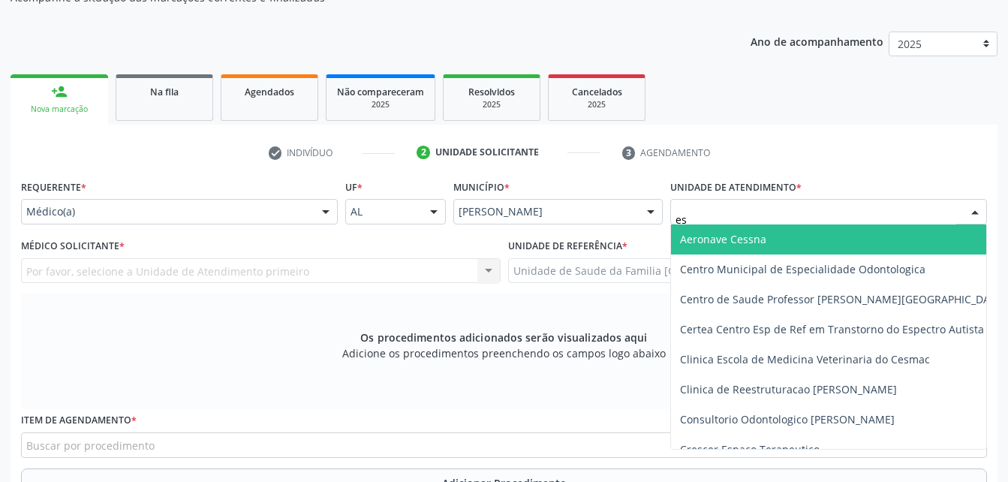
type input "est"
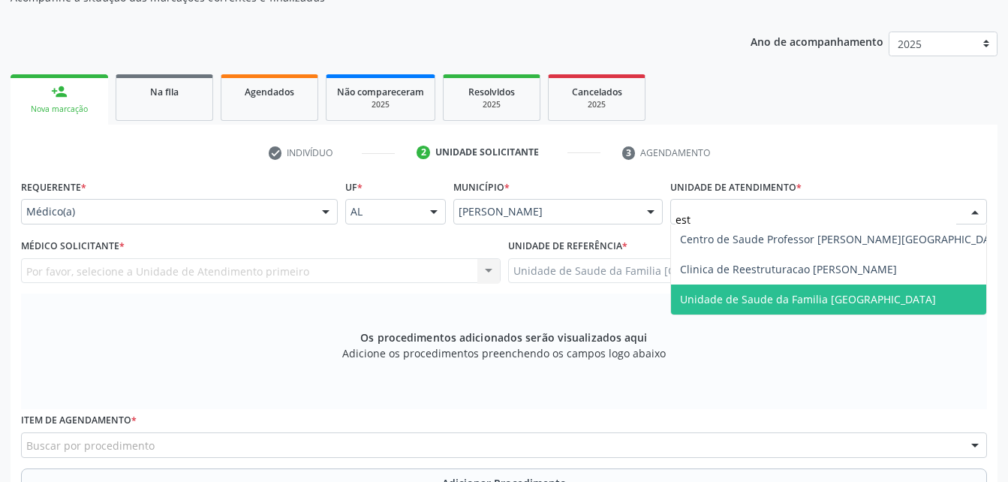
drag, startPoint x: 823, startPoint y: 300, endPoint x: 706, endPoint y: 294, distance: 117.3
click at [818, 300] on span "Unidade de Saude da Familia [GEOGRAPHIC_DATA]" at bounding box center [808, 299] width 256 height 14
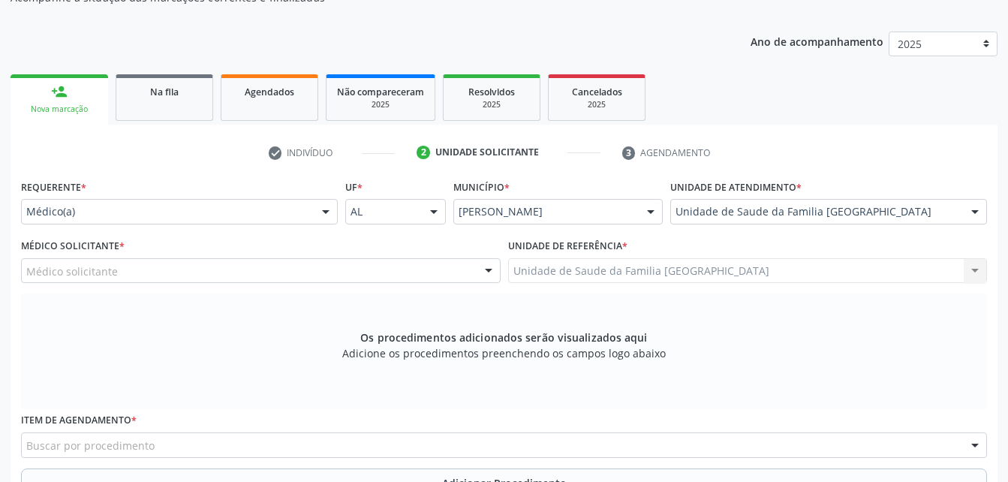
click at [398, 274] on div "Médico solicitante" at bounding box center [261, 271] width 480 height 26
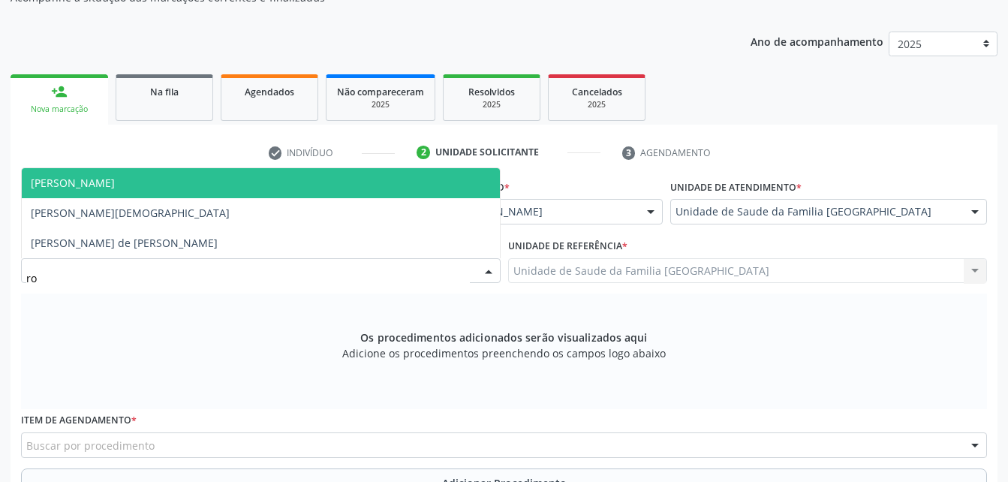
type input "rod"
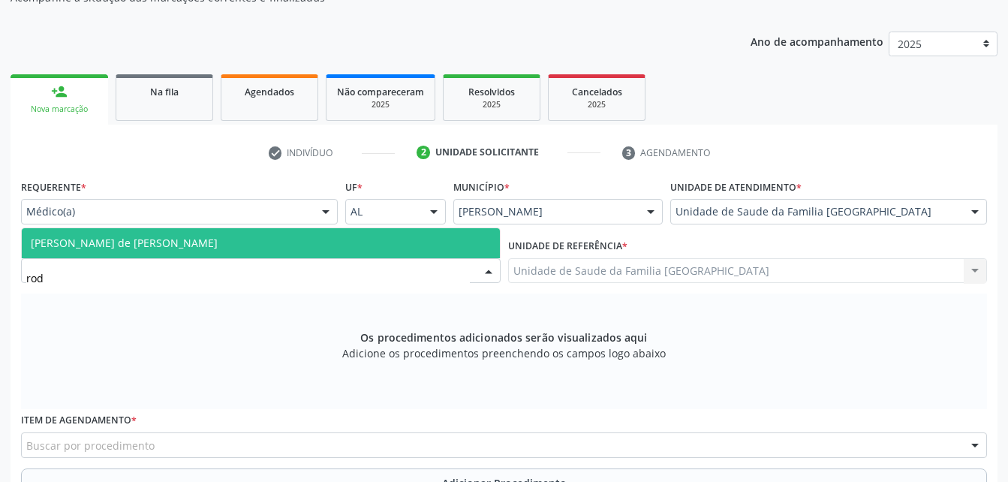
click at [408, 240] on span "[PERSON_NAME] de [PERSON_NAME]" at bounding box center [261, 243] width 478 height 30
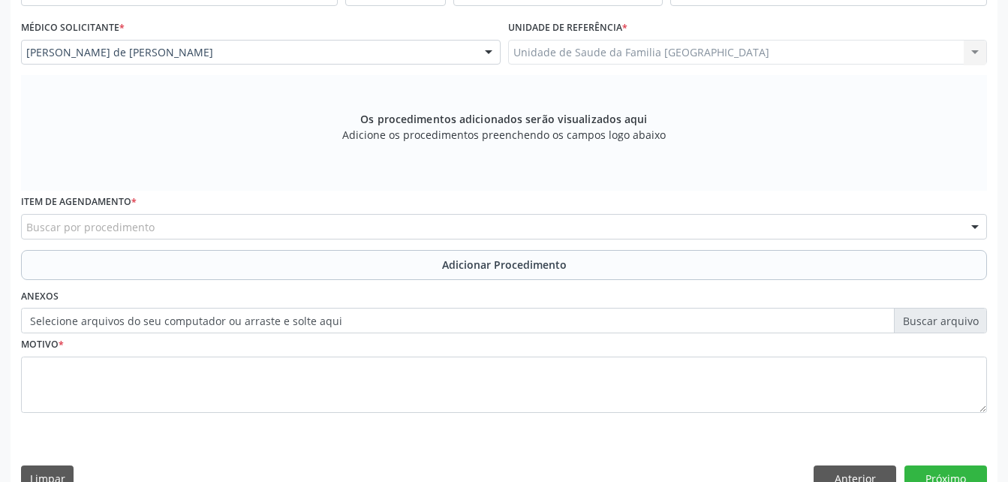
scroll to position [396, 0]
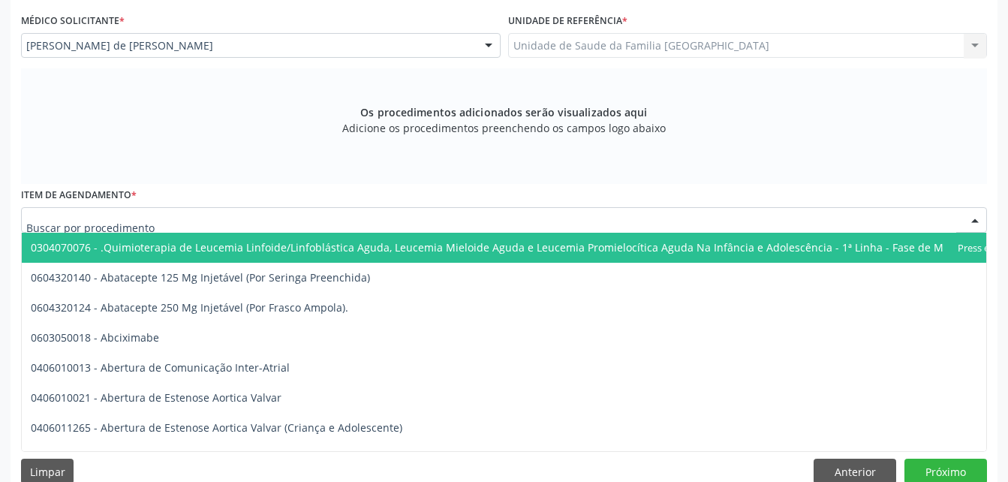
click at [339, 218] on div at bounding box center [504, 220] width 966 height 26
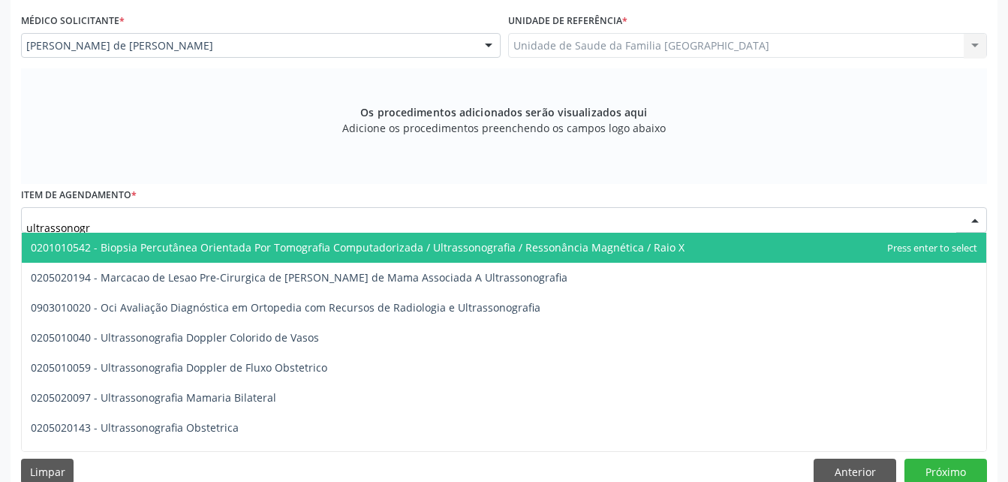
type input "ultrassonogra"
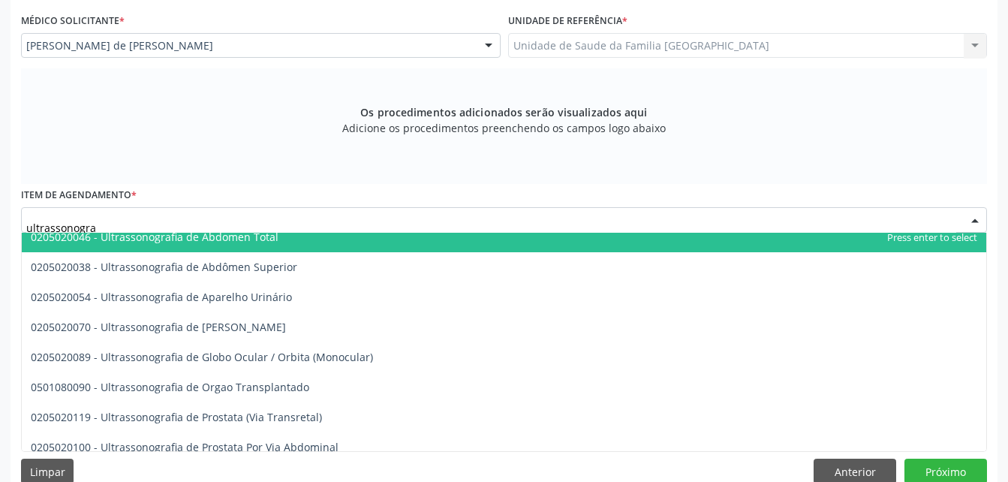
scroll to position [411, 0]
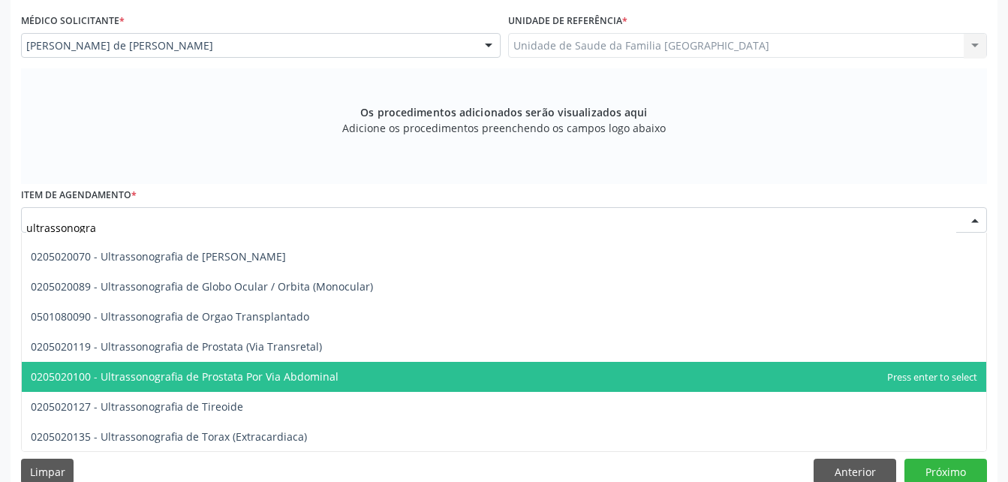
click at [351, 372] on span "0205020100 - Ultrassonografia de Prostata Por Via Abdominal" at bounding box center [504, 377] width 965 height 30
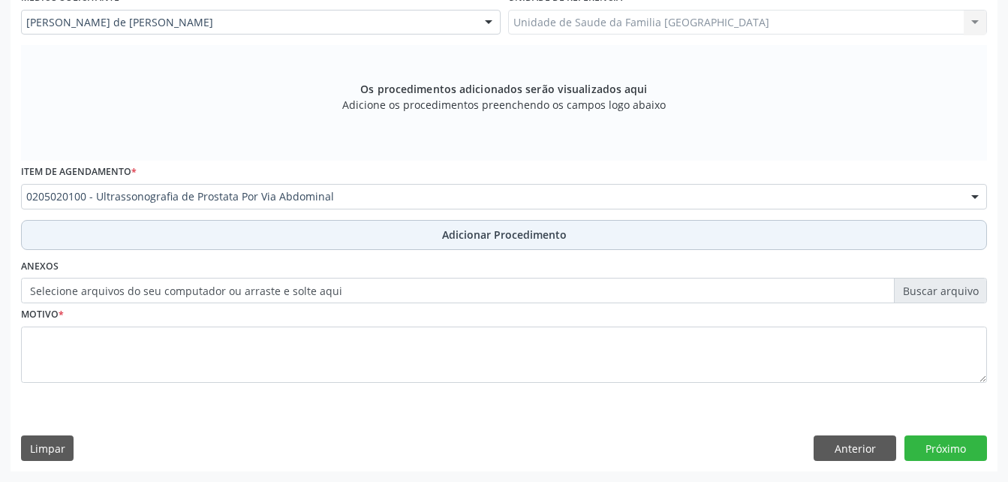
click at [411, 230] on button "Adicionar Procedimento" at bounding box center [504, 235] width 966 height 30
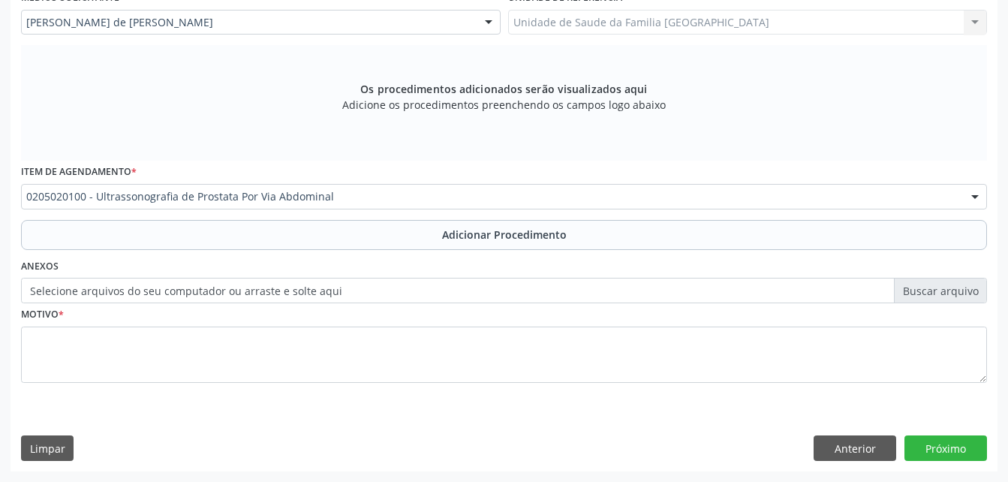
scroll to position [363, 0]
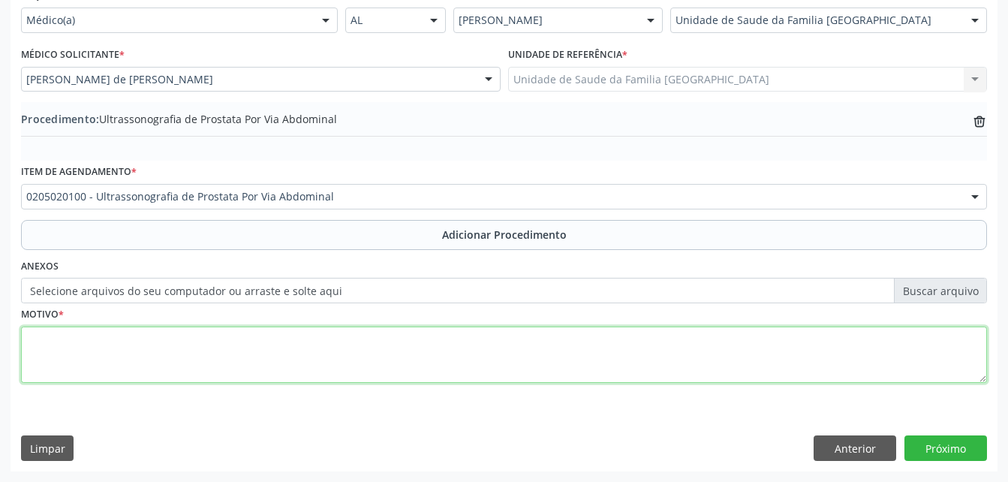
click at [425, 333] on textarea at bounding box center [504, 355] width 966 height 57
type textarea "HPB"
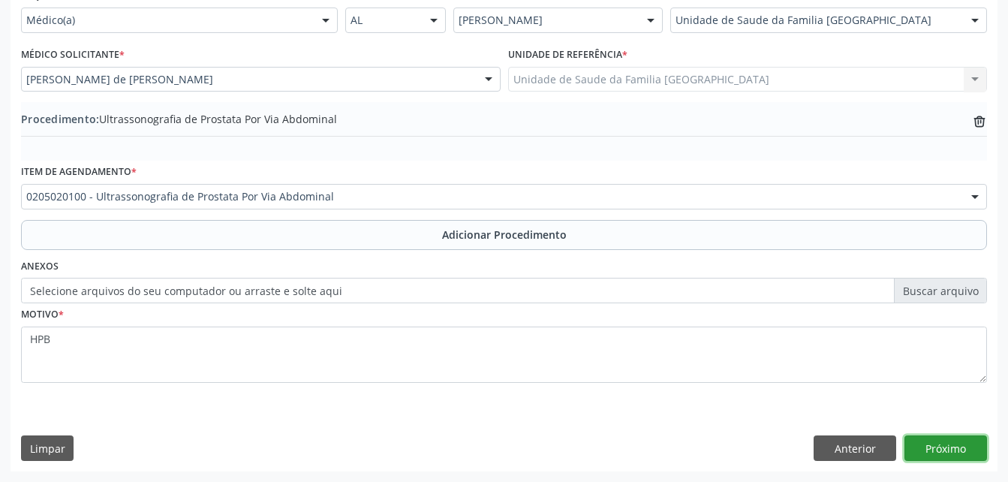
click at [948, 444] on button "Próximo" at bounding box center [946, 448] width 83 height 26
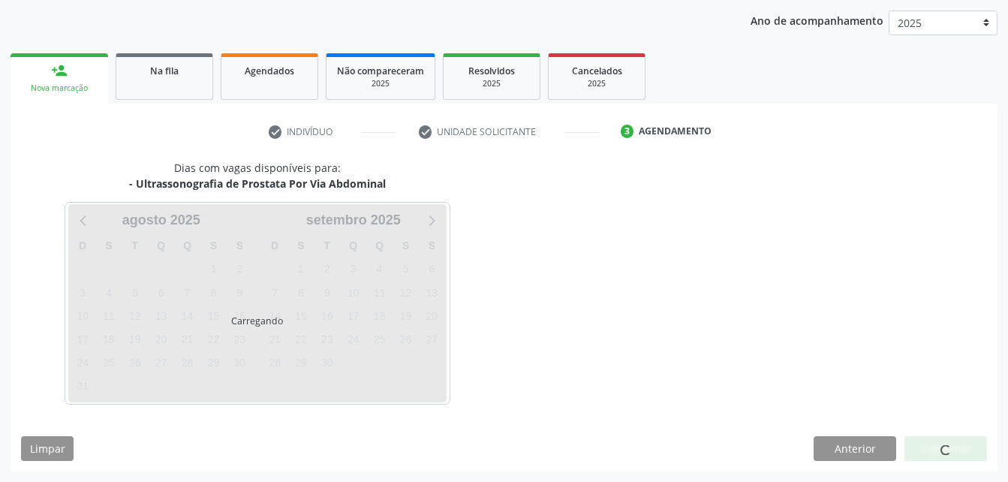
scroll to position [237, 0]
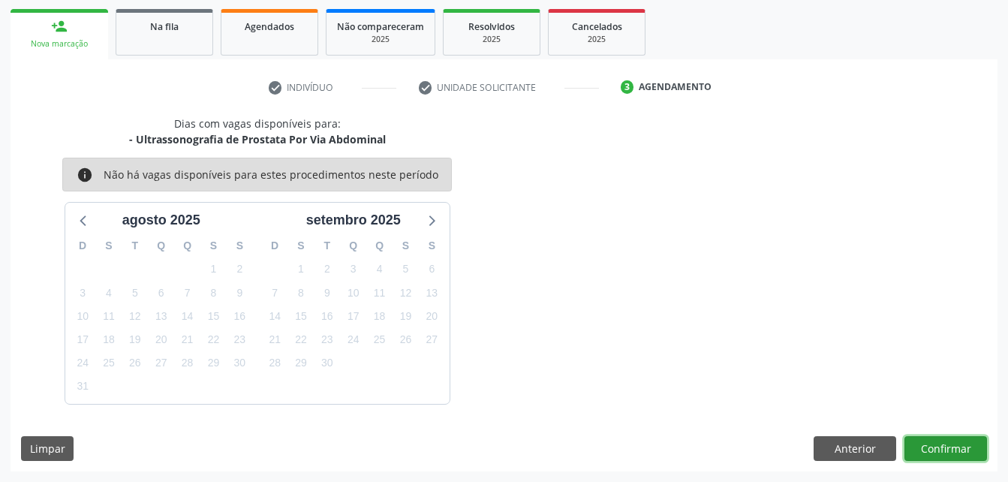
click at [948, 444] on button "Confirmar" at bounding box center [946, 449] width 83 height 26
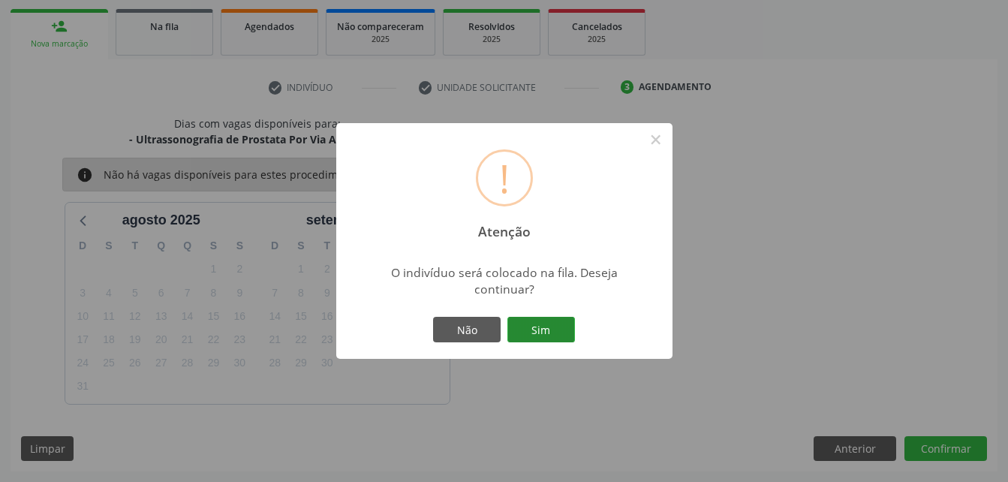
click at [535, 328] on button "Sim" at bounding box center [542, 330] width 68 height 26
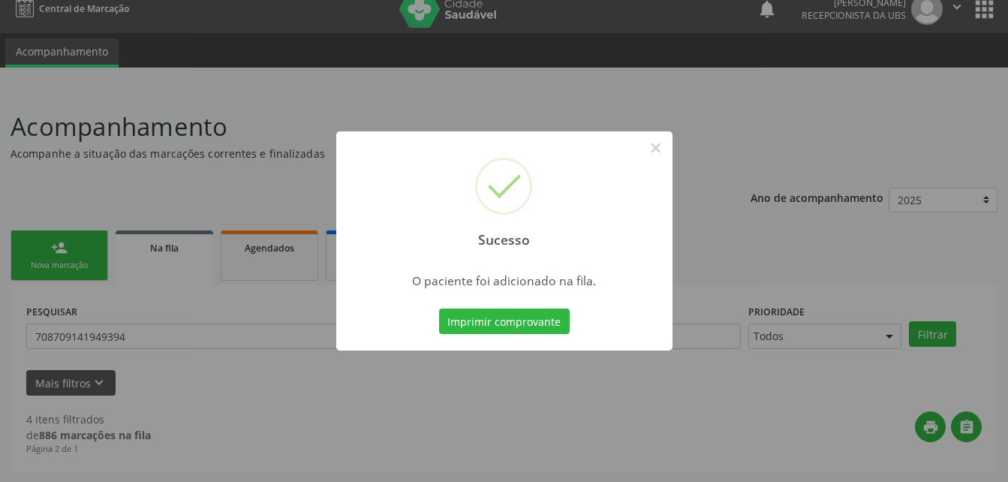
scroll to position [15, 0]
click at [653, 154] on button "×" at bounding box center [656, 148] width 26 height 26
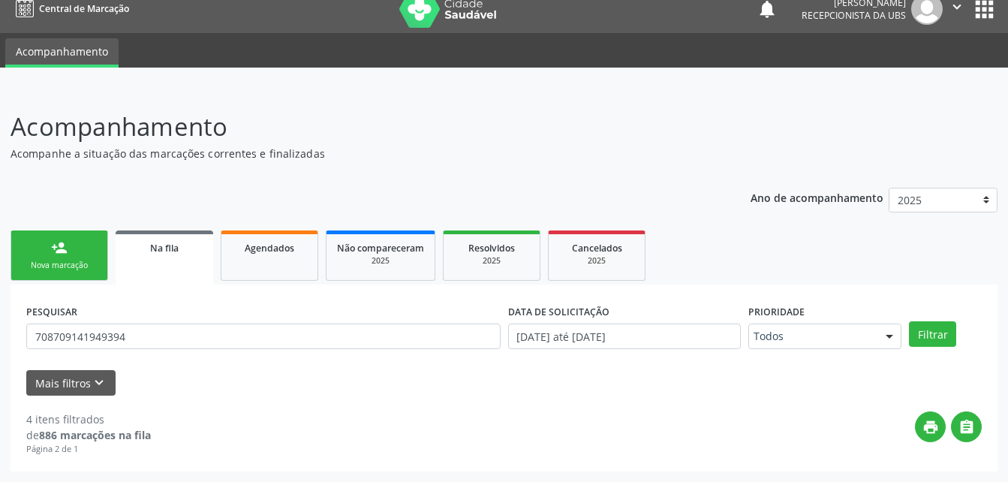
click at [65, 252] on div "person_add" at bounding box center [59, 248] width 17 height 17
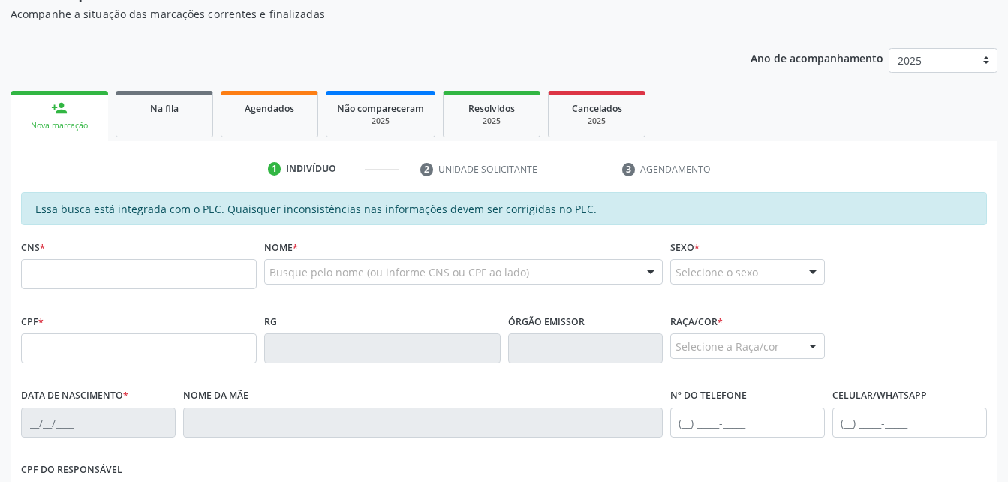
scroll to position [165, 0]
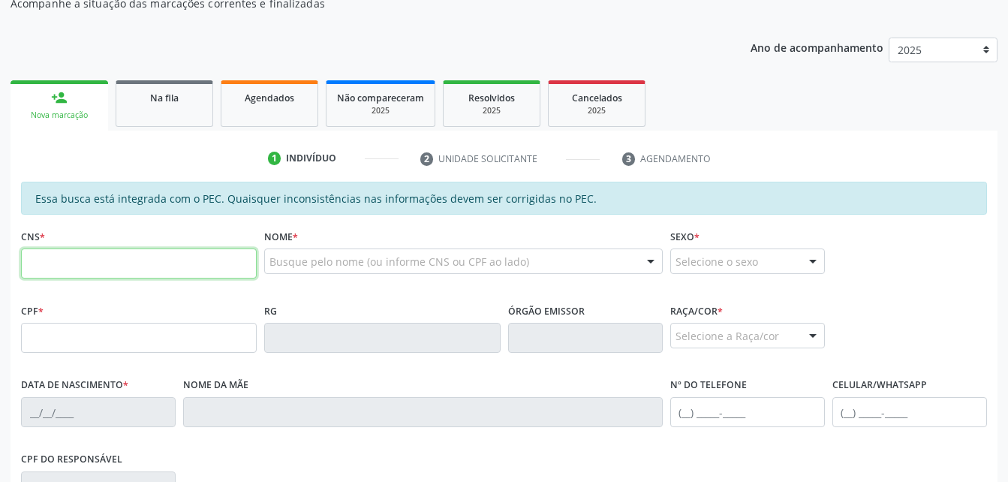
click at [117, 267] on input "text" at bounding box center [139, 264] width 236 height 30
type input "708 0063 3250 8329"
type input "662.630.184-53"
type input "[DATE]"
type input "[PERSON_NAME]"
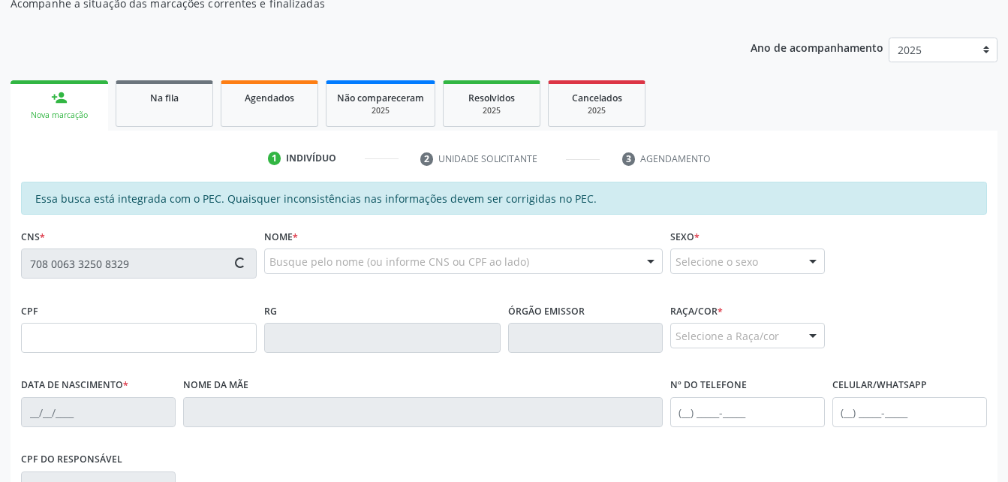
type input "[PHONE_NUMBER]"
type input "229"
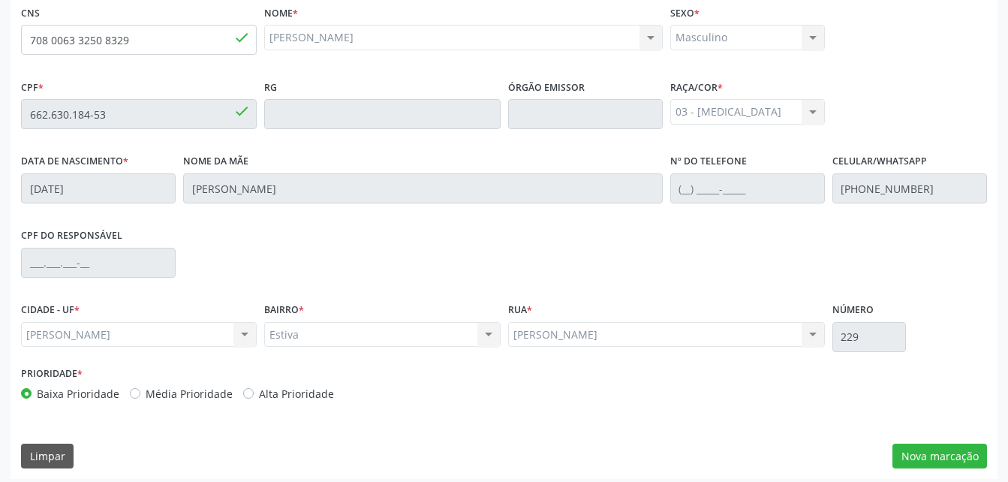
scroll to position [390, 0]
click at [951, 453] on button "Nova marcação" at bounding box center [940, 455] width 95 height 26
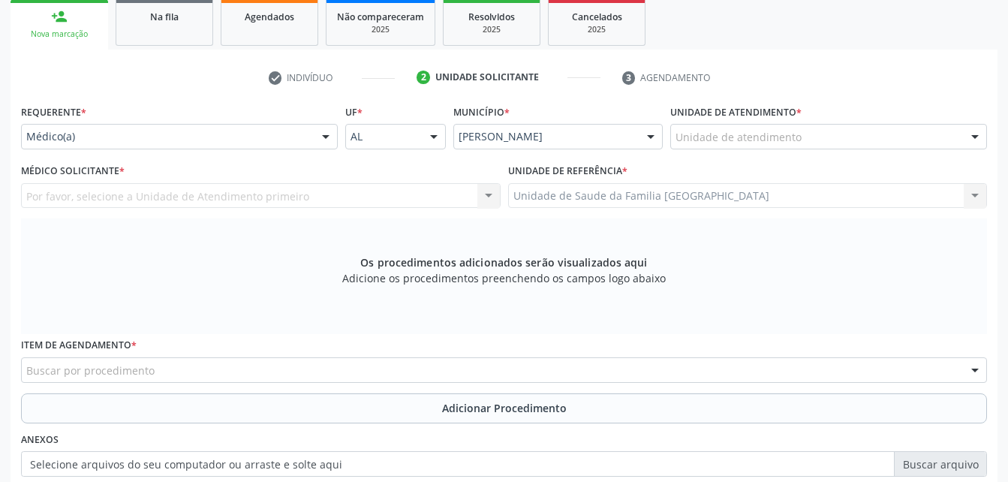
scroll to position [240, 0]
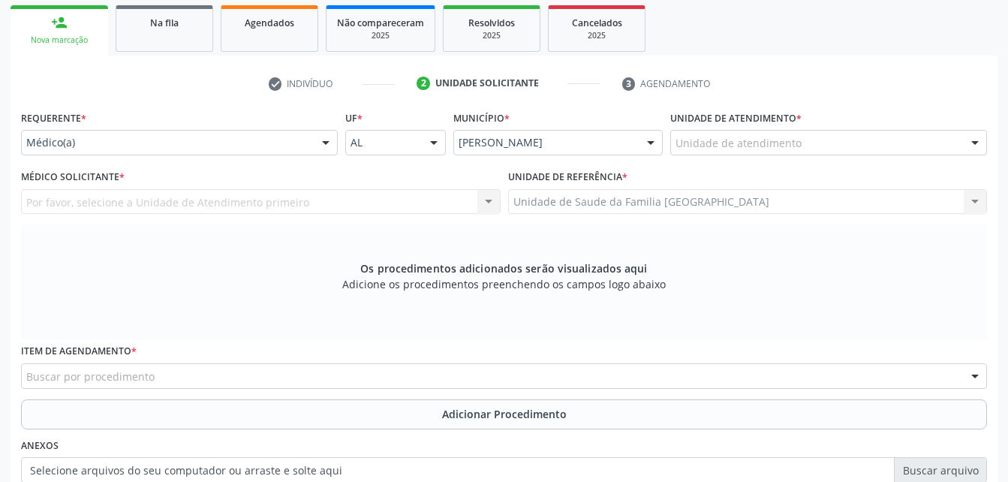
click at [749, 134] on div "Unidade de atendimento" at bounding box center [828, 143] width 317 height 26
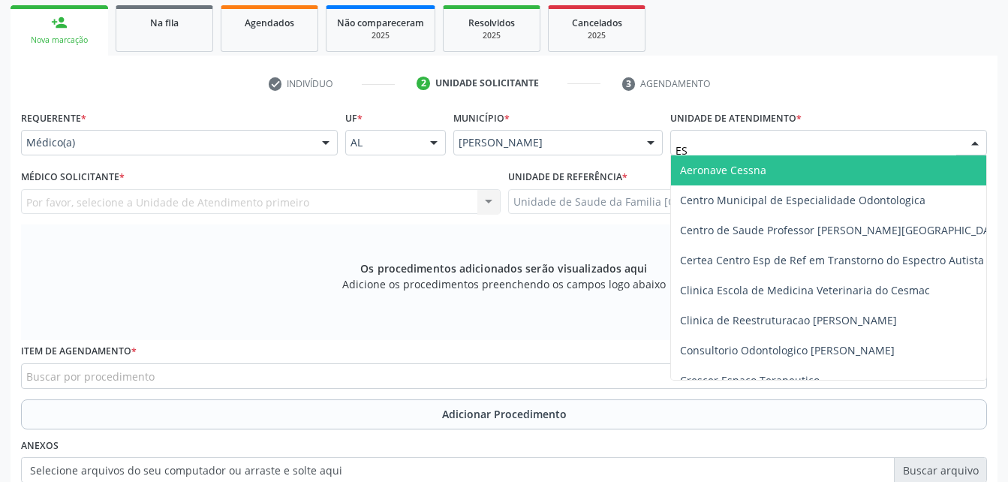
type input "EST"
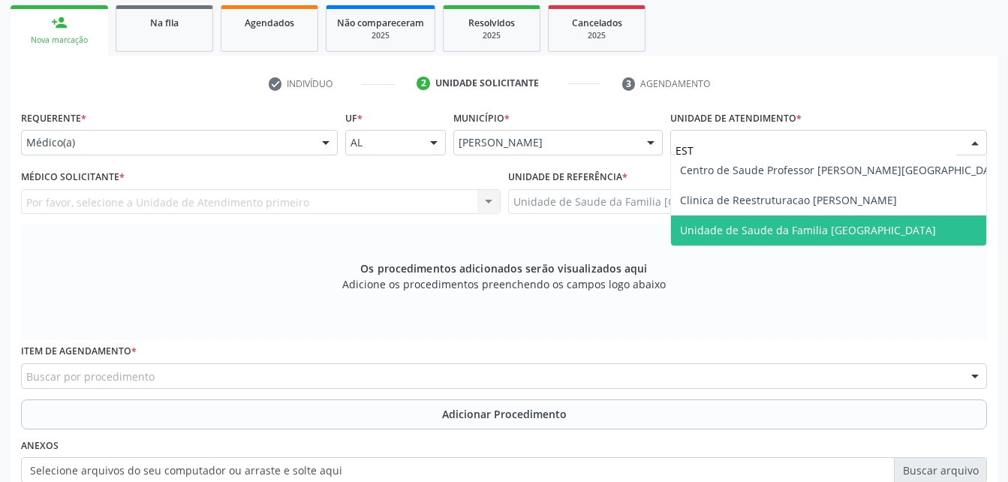
click at [809, 233] on span "Unidade de Saude da Familia [GEOGRAPHIC_DATA]" at bounding box center [808, 230] width 256 height 14
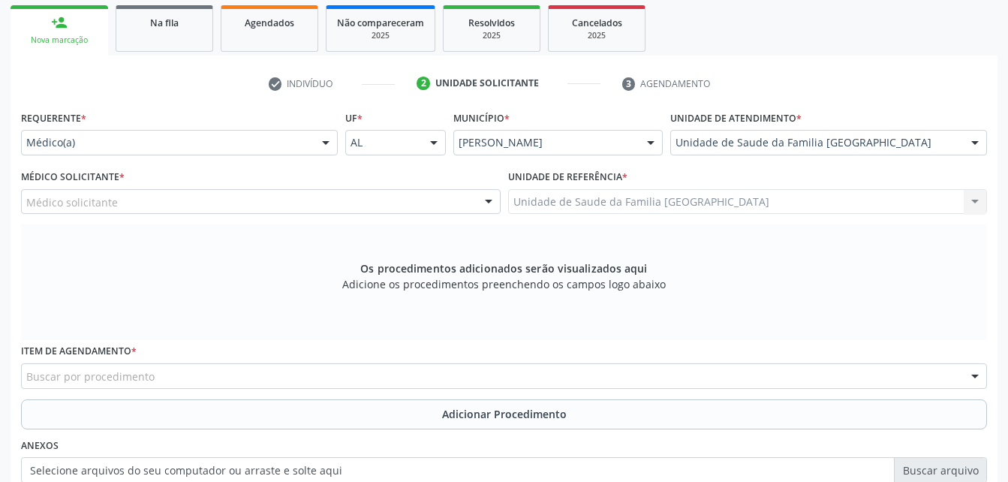
click at [263, 197] on div "Médico solicitante" at bounding box center [261, 202] width 480 height 26
type input "E"
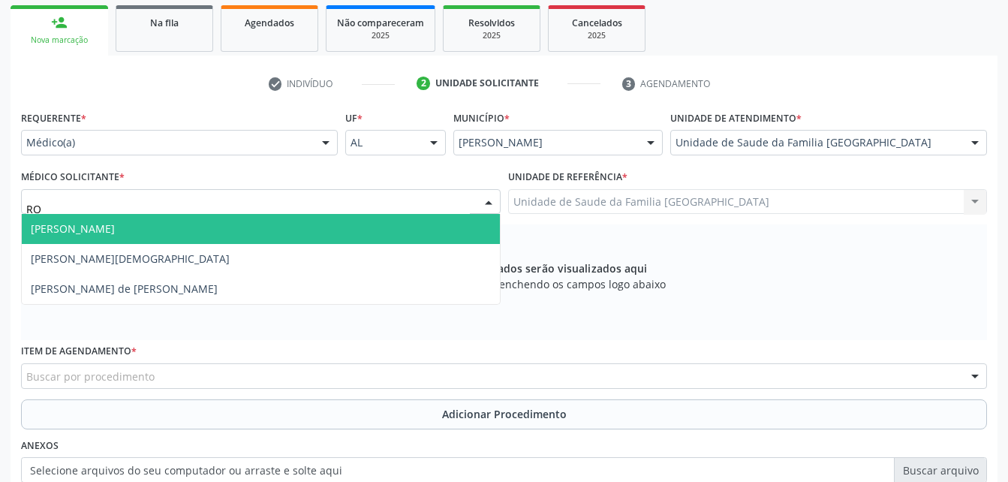
type input "ROD"
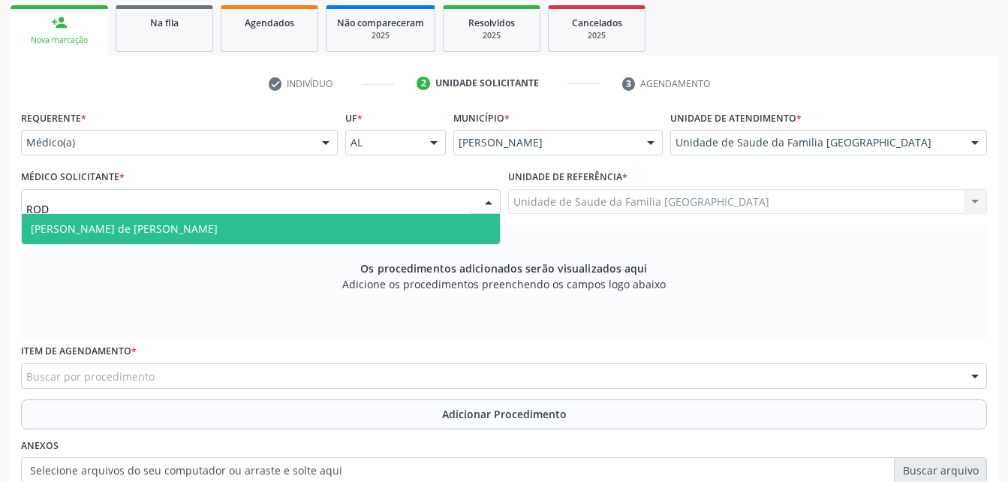
click at [267, 241] on span "[PERSON_NAME] de [PERSON_NAME]" at bounding box center [261, 229] width 478 height 30
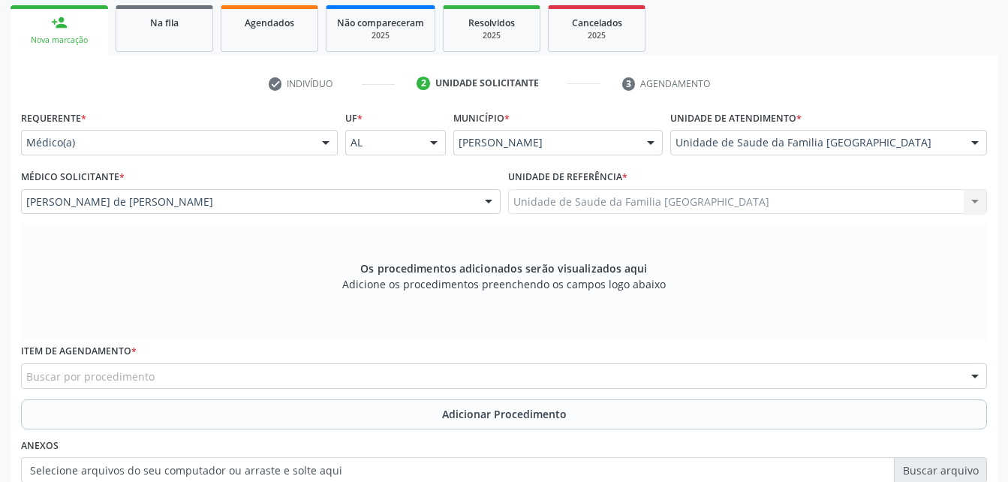
click at [250, 381] on div "Buscar por procedimento" at bounding box center [504, 376] width 966 height 26
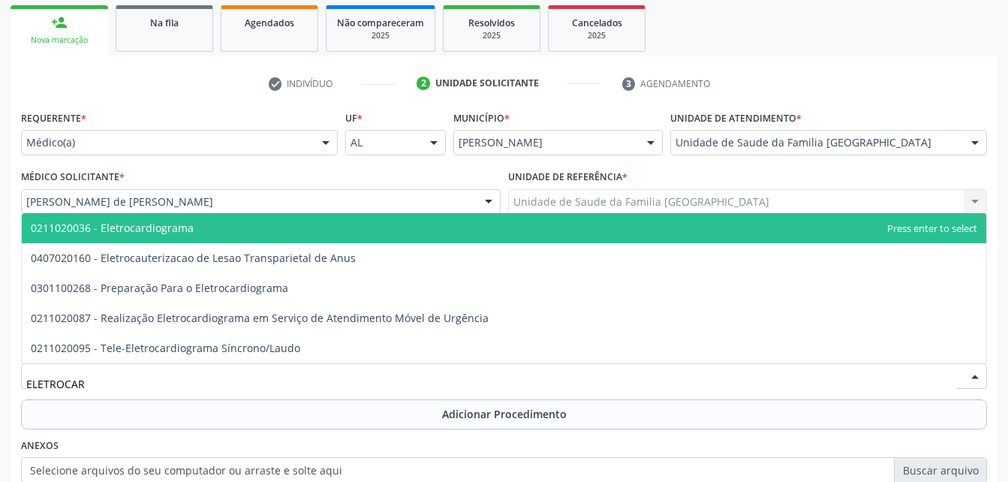
type input "ELETROCARD"
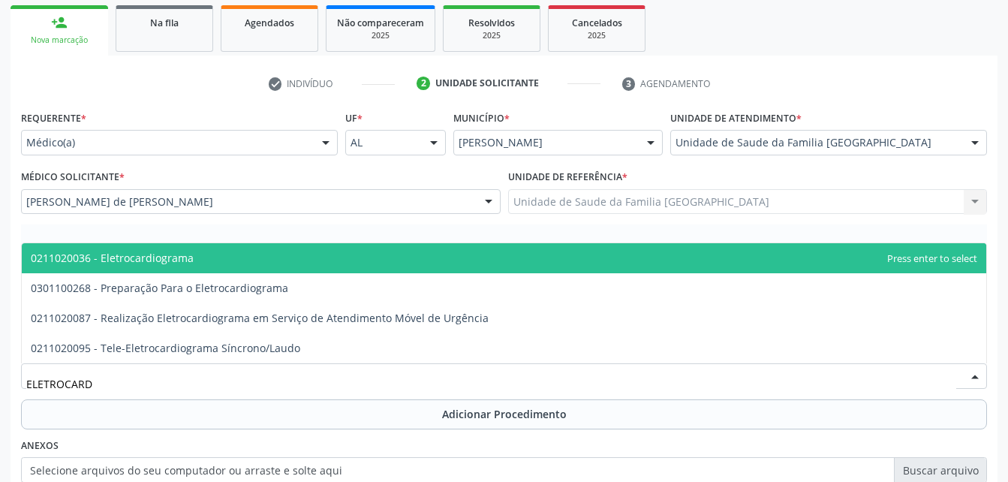
click at [261, 258] on span "0211020036 - Eletrocardiograma" at bounding box center [504, 258] width 965 height 30
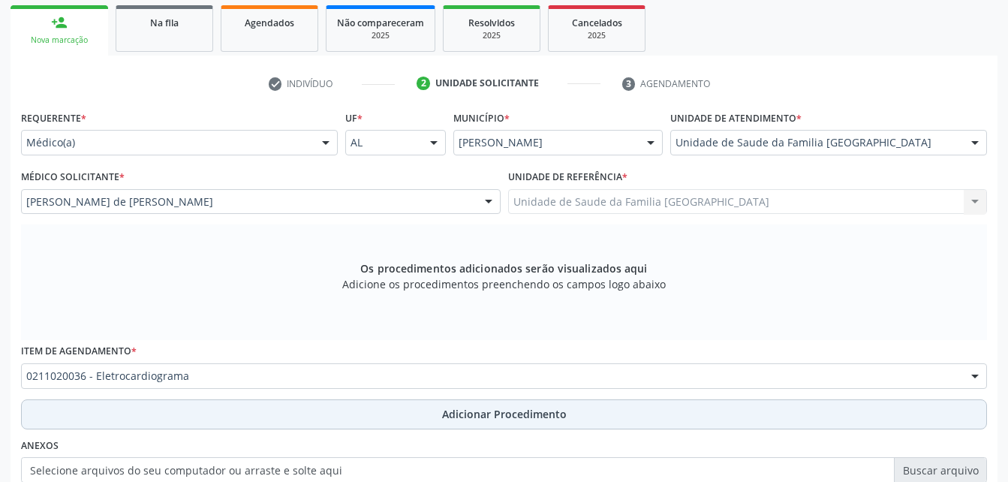
click at [319, 414] on button "Adicionar Procedimento" at bounding box center [504, 414] width 966 height 30
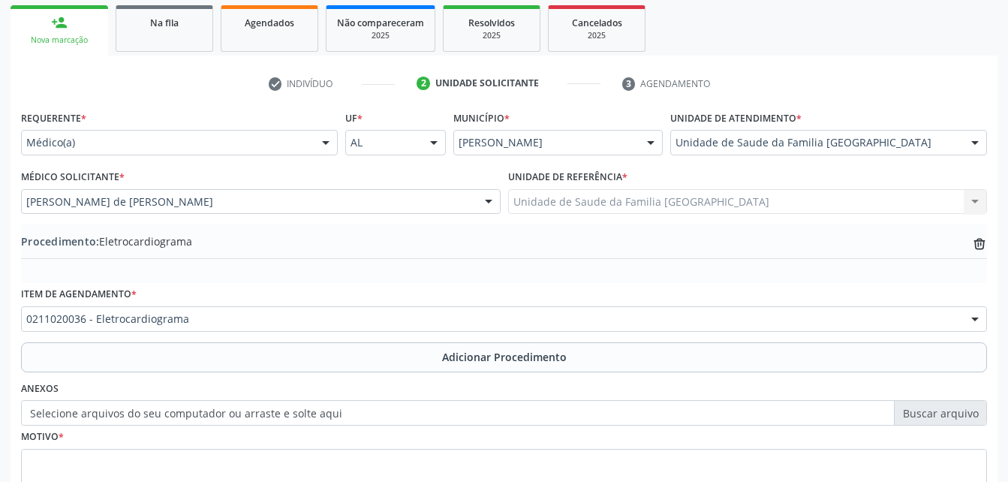
scroll to position [363, 0]
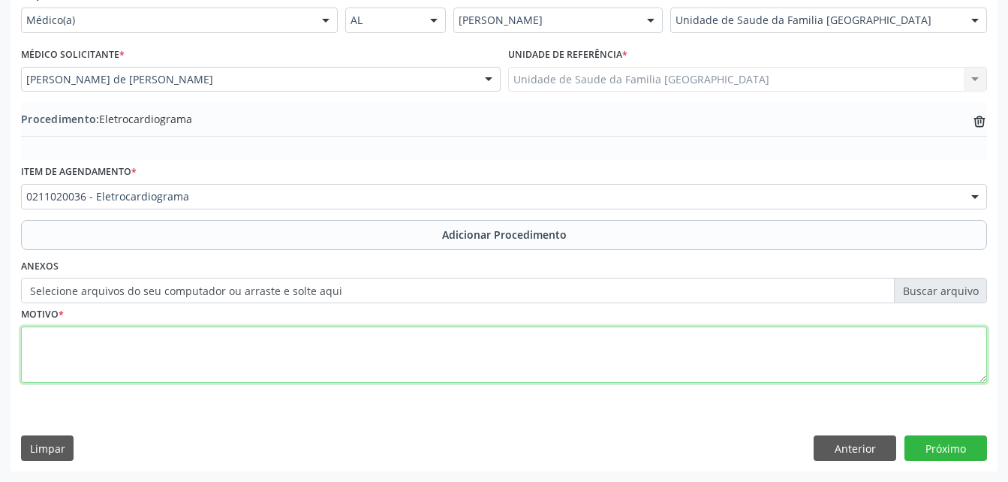
click at [463, 360] on textarea at bounding box center [504, 355] width 966 height 57
type textarea "ROTINA"
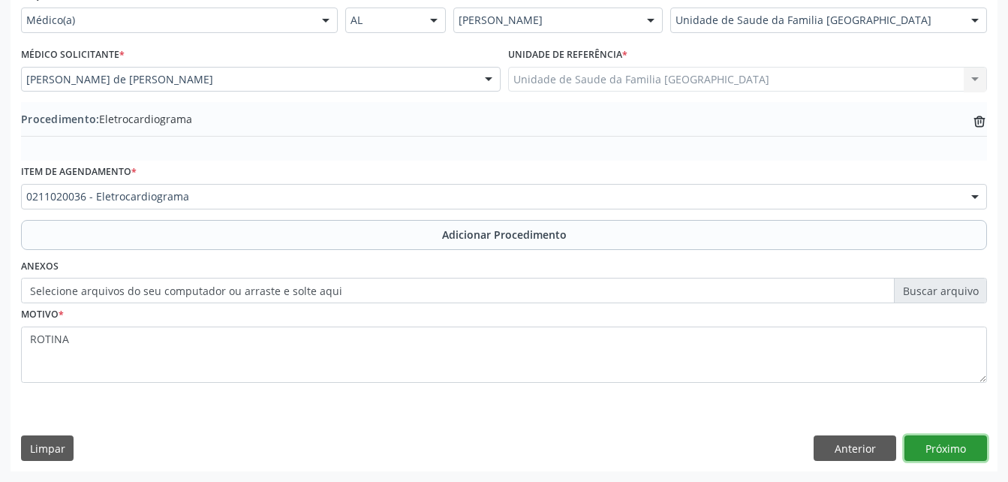
click at [940, 440] on button "Próximo" at bounding box center [946, 448] width 83 height 26
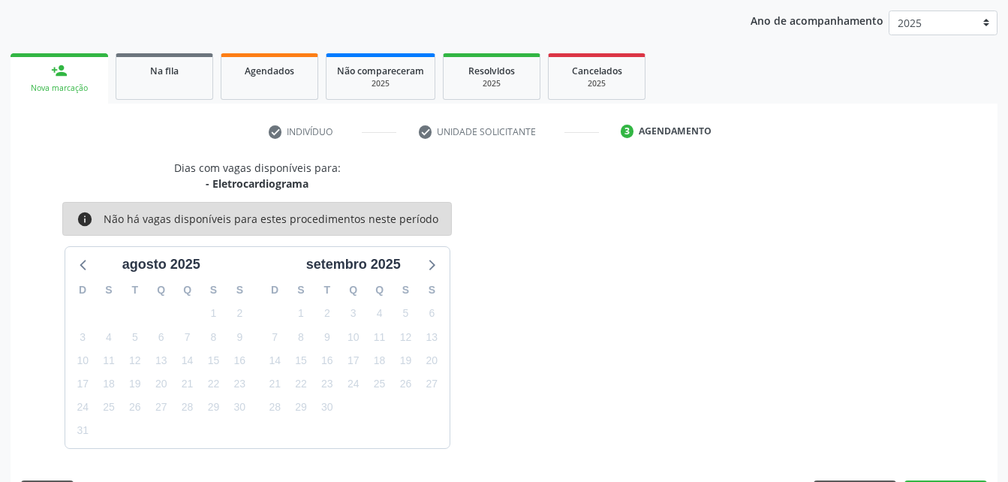
scroll to position [237, 0]
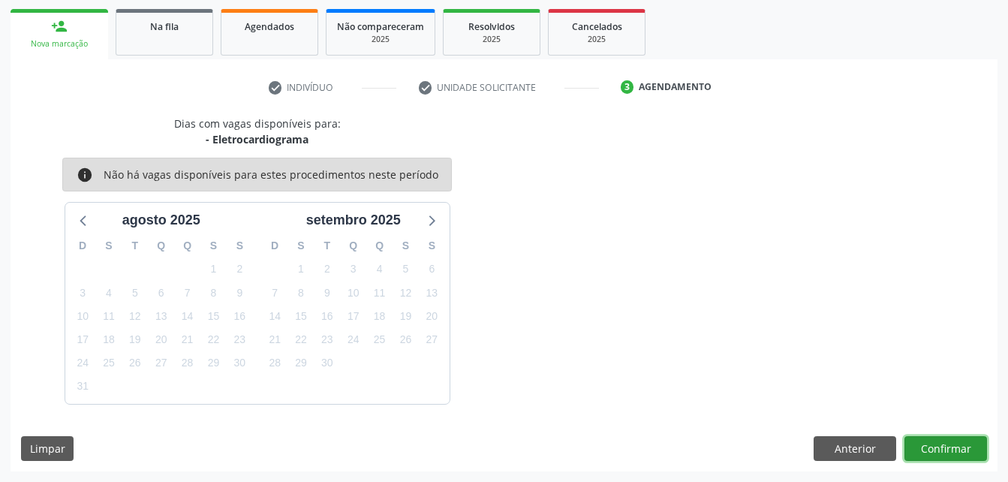
click at [932, 450] on button "Confirmar" at bounding box center [946, 449] width 83 height 26
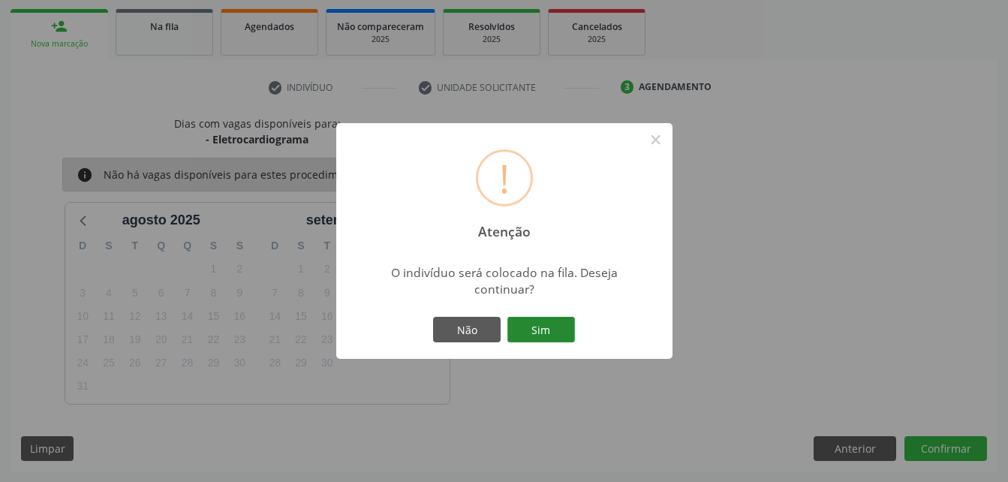
click at [549, 329] on button "Sim" at bounding box center [542, 330] width 68 height 26
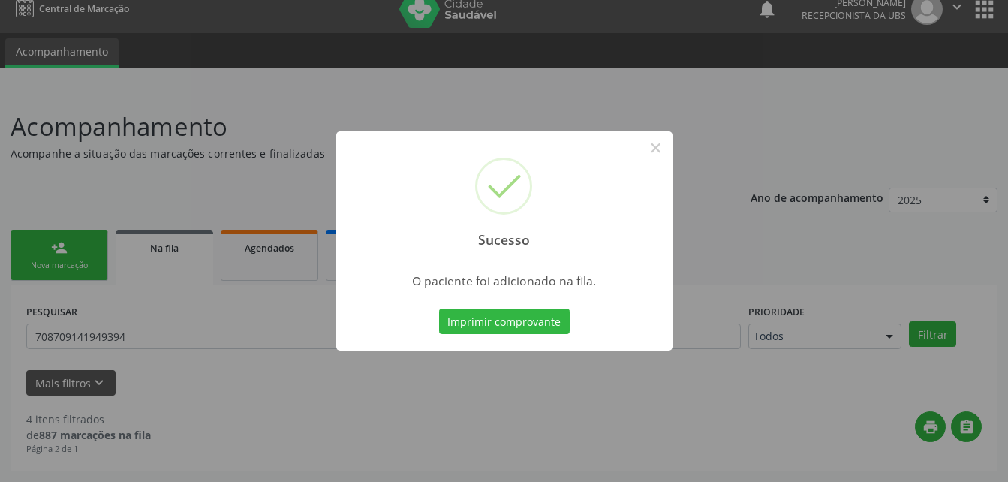
scroll to position [15, 0]
click at [657, 145] on button "×" at bounding box center [656, 148] width 26 height 26
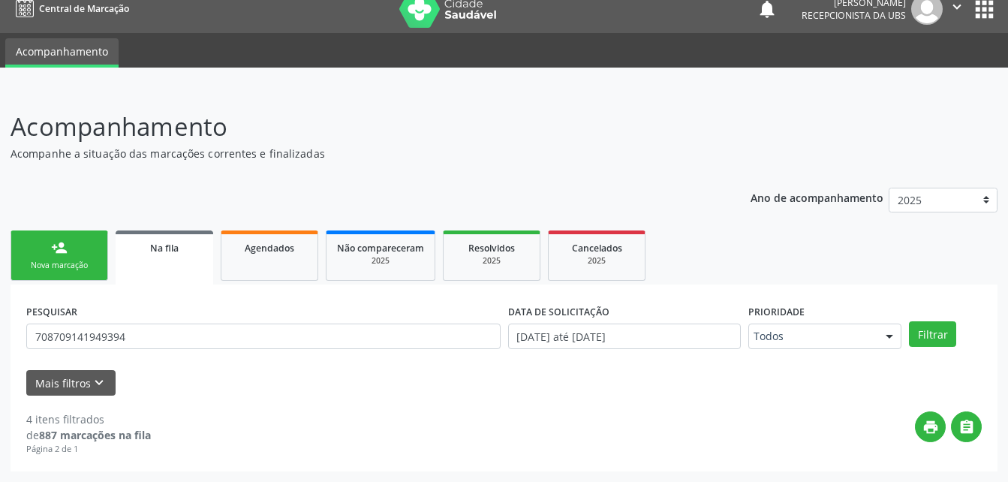
click at [89, 248] on link "person_add Nova marcação" at bounding box center [60, 255] width 98 height 50
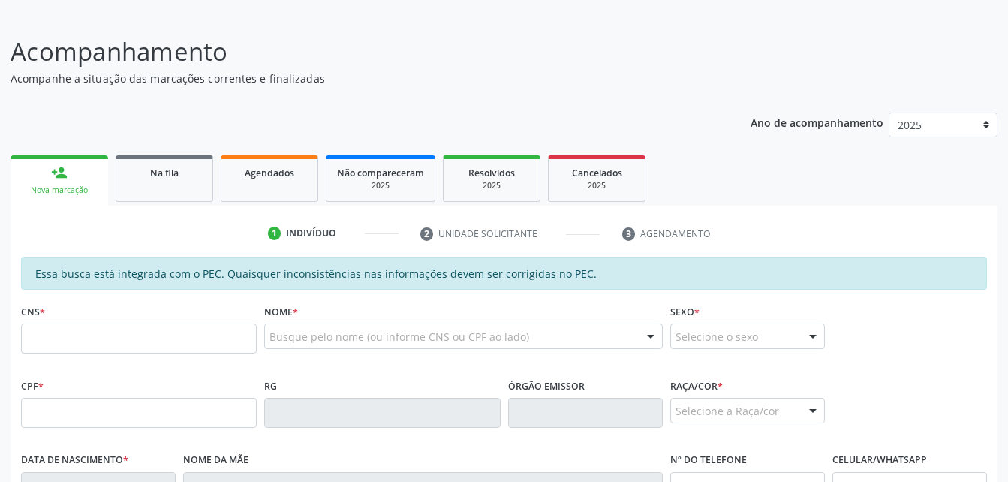
scroll to position [240, 0]
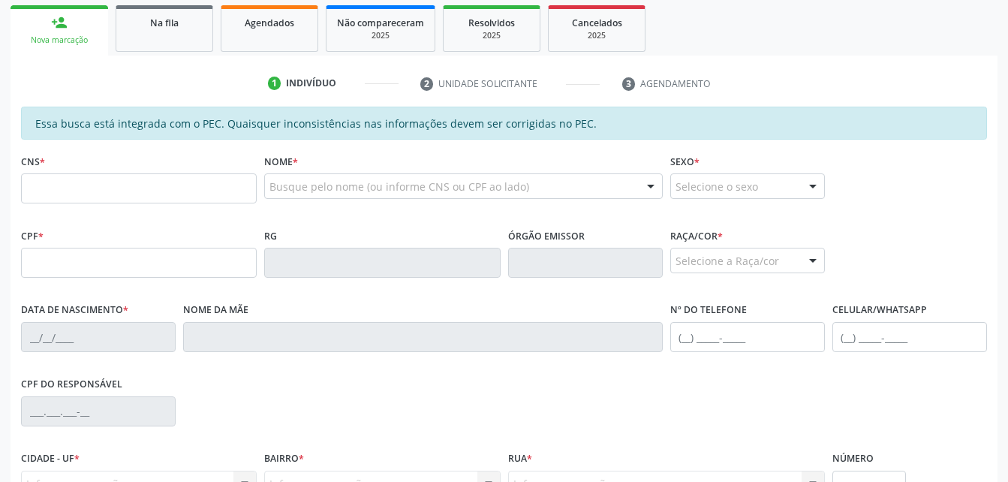
click at [114, 247] on div "CPF *" at bounding box center [139, 250] width 236 height 53
click at [115, 261] on input "text" at bounding box center [139, 263] width 236 height 30
type input "686.710.324-34"
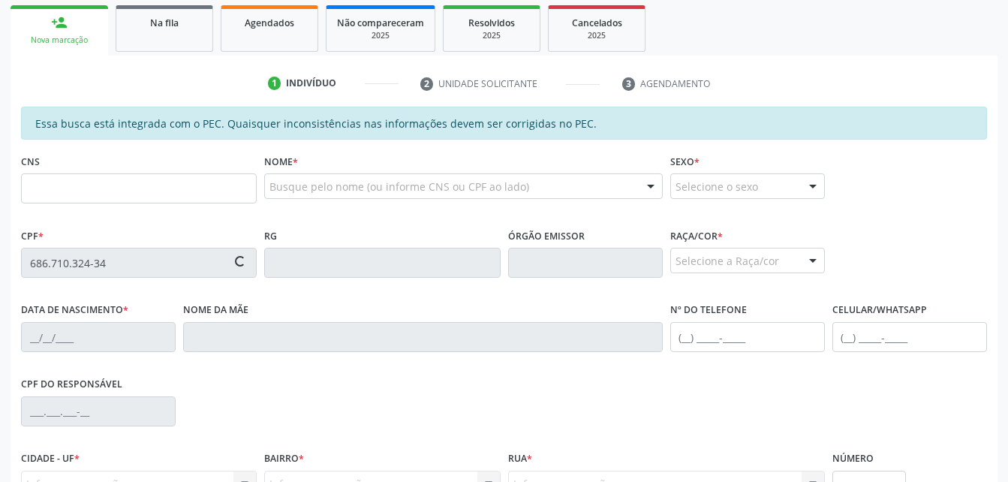
type input "705 0098 0849 8057"
type input "0[DATE]"
type input "Tertulina [PERSON_NAME]"
type input "[PHONE_NUMBER]"
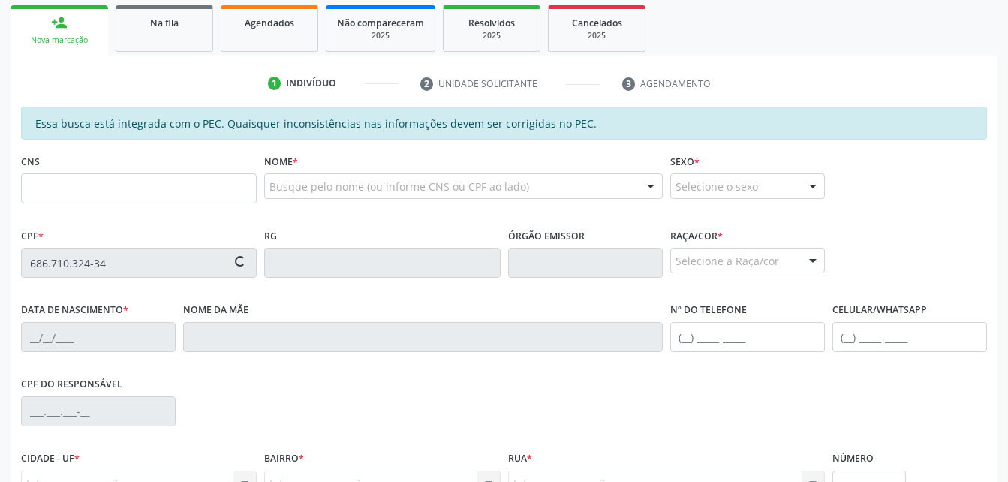
type input "S/N"
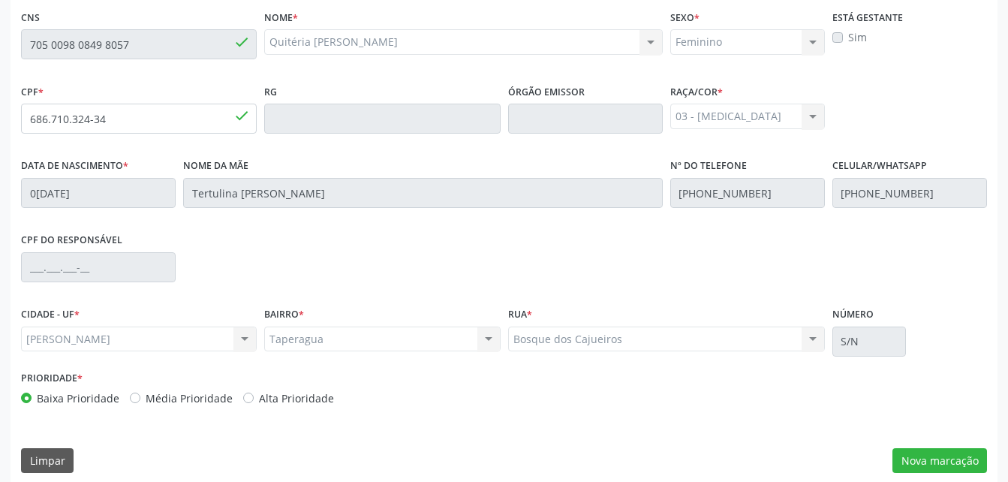
scroll to position [396, 0]
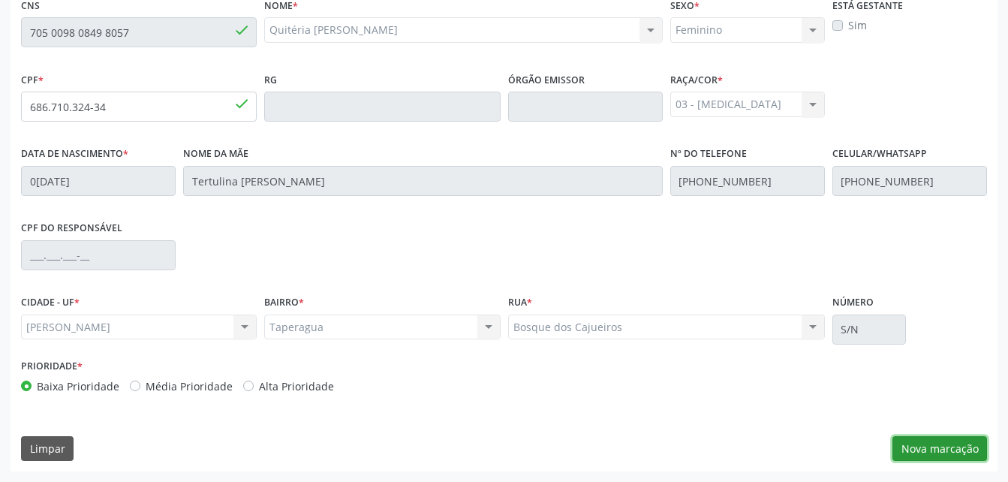
click at [939, 458] on button "Nova marcação" at bounding box center [940, 449] width 95 height 26
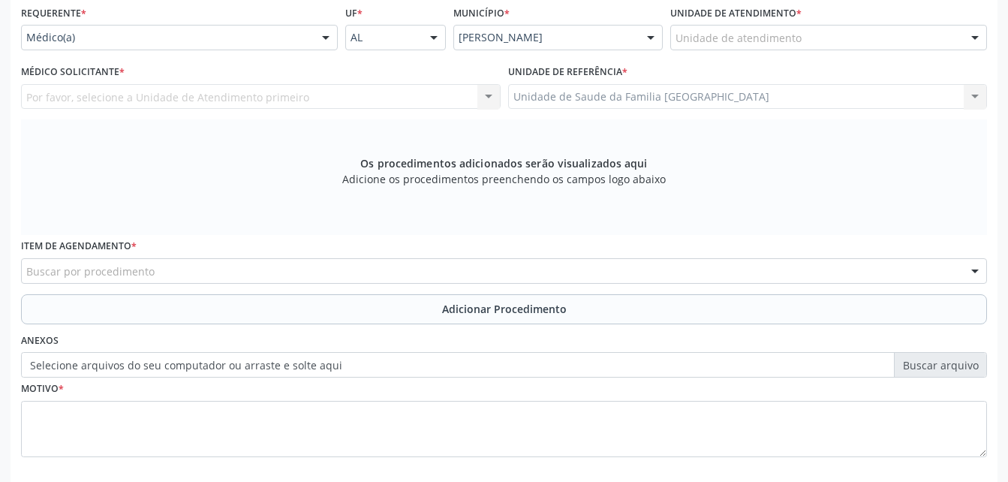
scroll to position [321, 0]
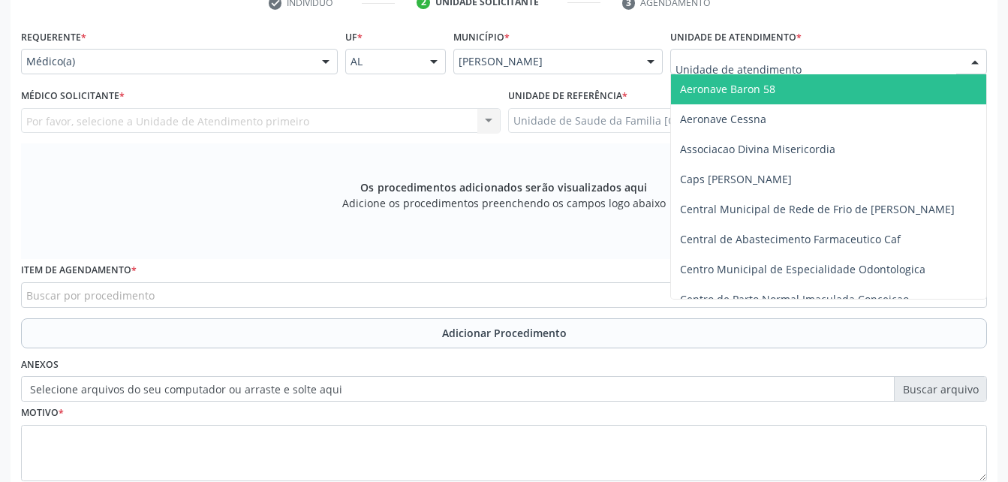
click at [814, 53] on div at bounding box center [828, 62] width 317 height 26
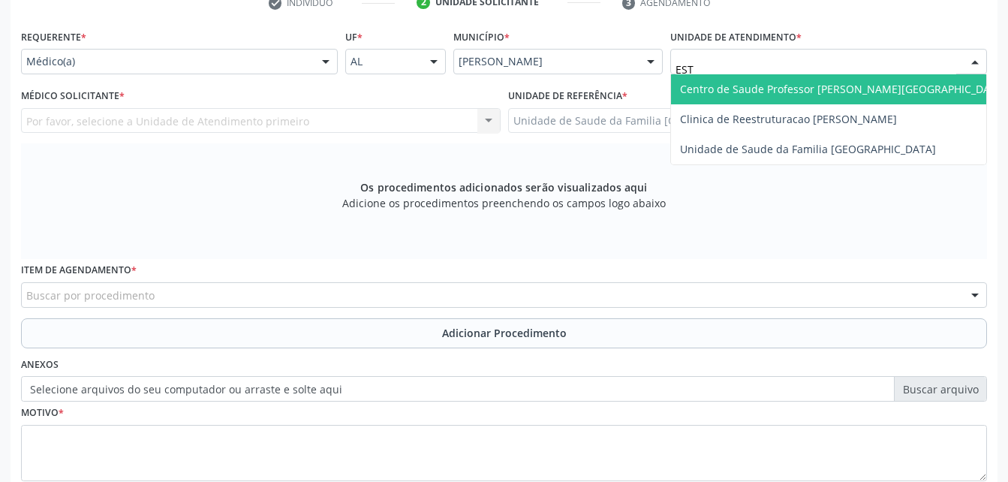
type input "ESTI"
click at [790, 96] on span "Unidade de Saude da Familia [GEOGRAPHIC_DATA]" at bounding box center [828, 89] width 315 height 30
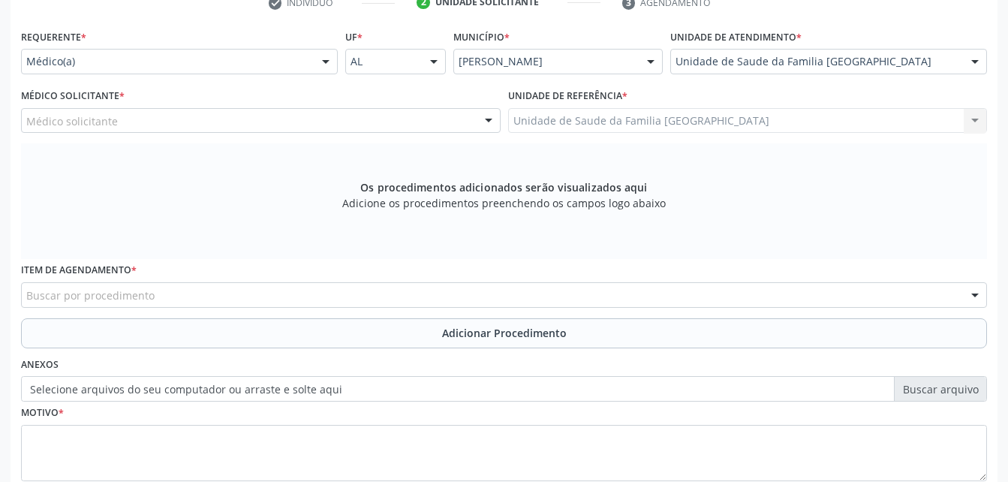
click at [296, 109] on div "Médico solicitante" at bounding box center [261, 121] width 480 height 26
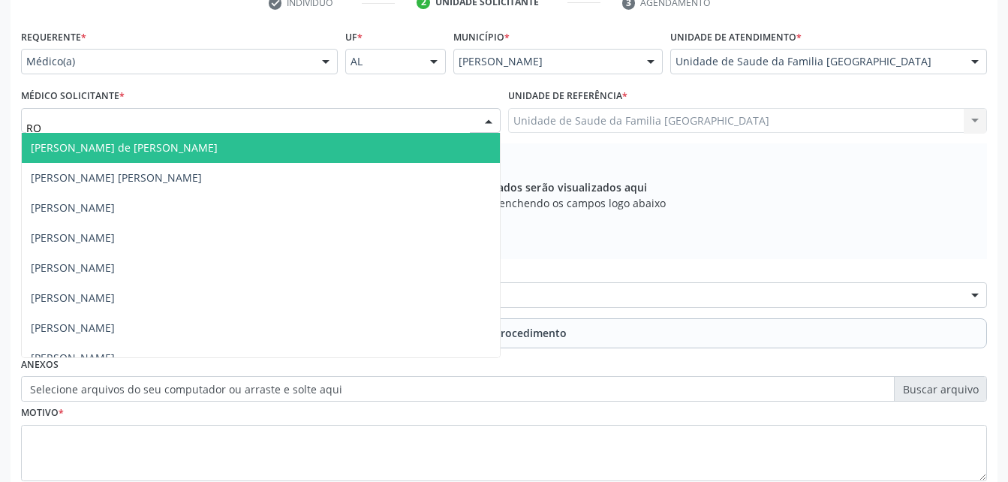
type input "ROD"
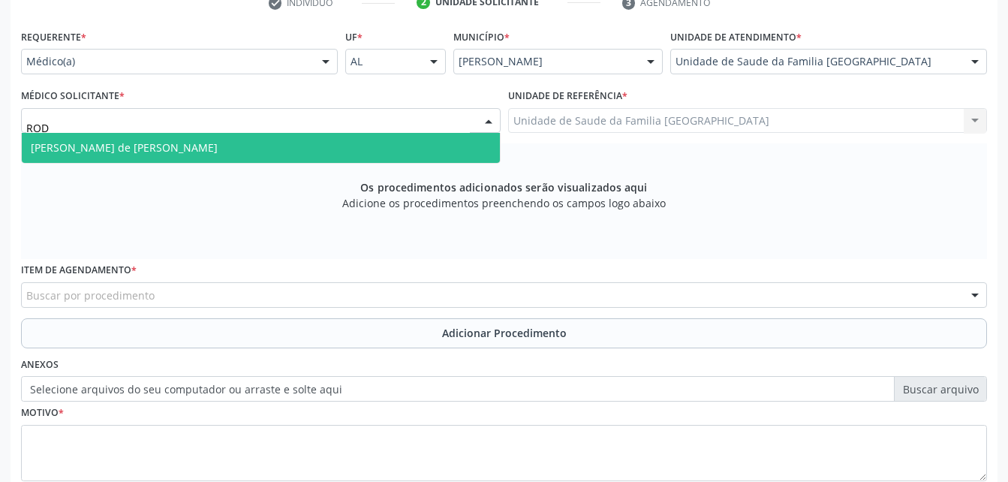
click at [302, 147] on span "[PERSON_NAME] de [PERSON_NAME]" at bounding box center [261, 148] width 478 height 30
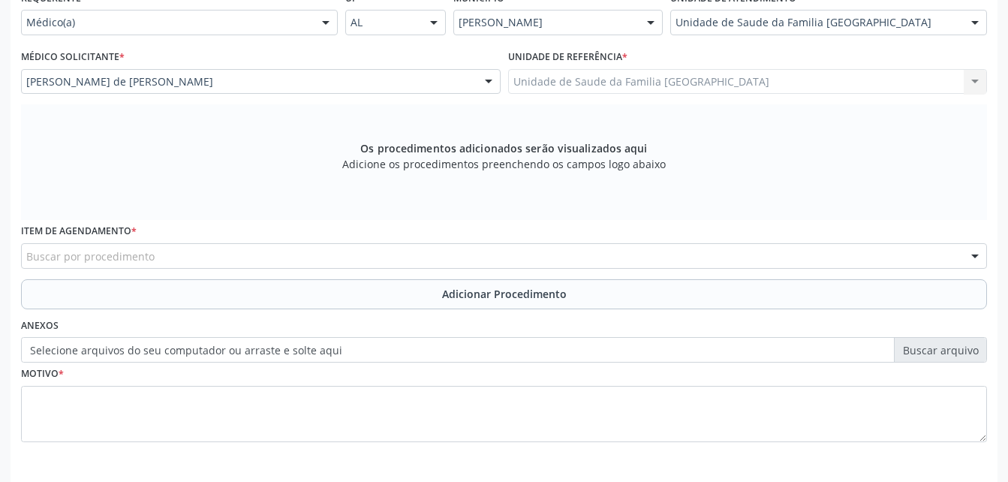
scroll to position [396, 0]
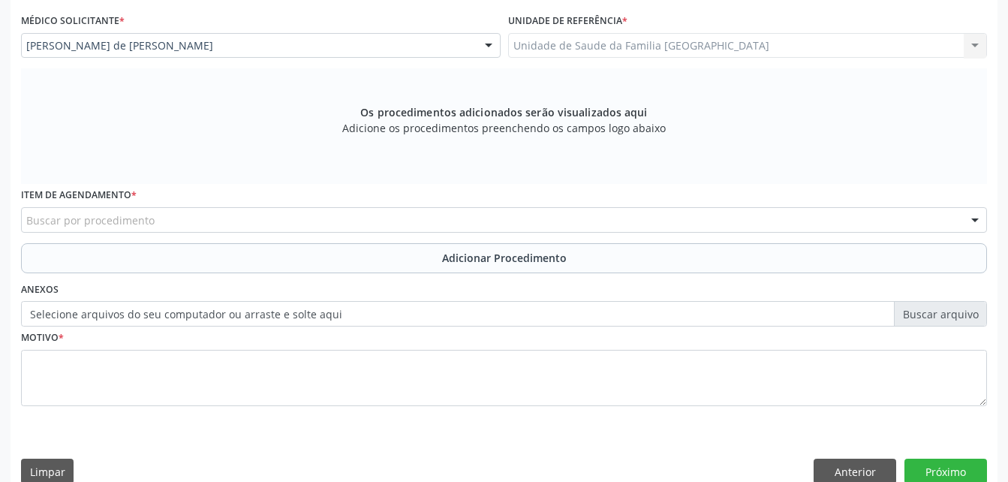
click at [357, 214] on div "Buscar por procedimento" at bounding box center [504, 220] width 966 height 26
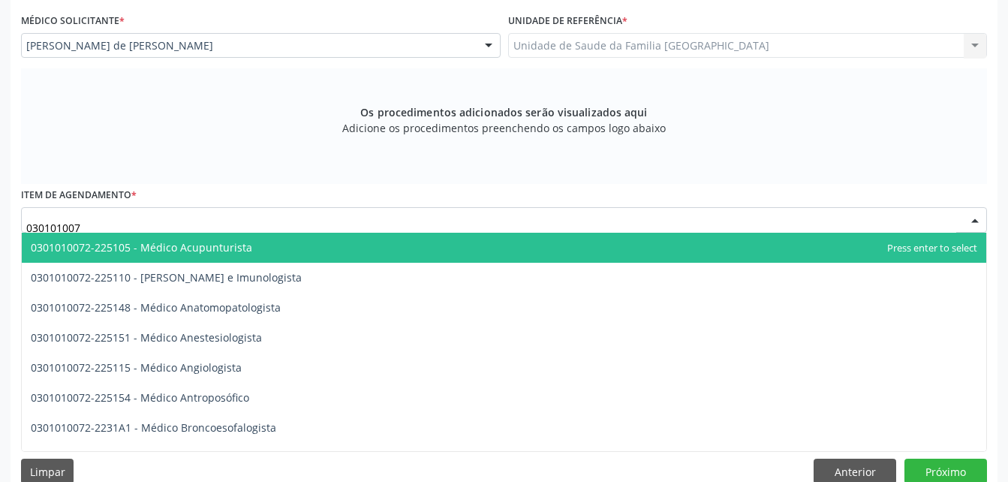
type input "0301010072"
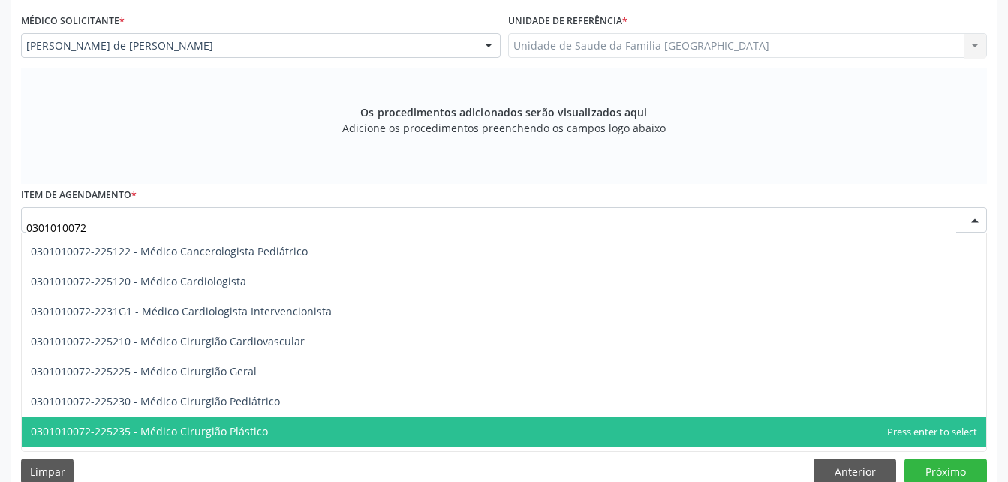
scroll to position [225, 0]
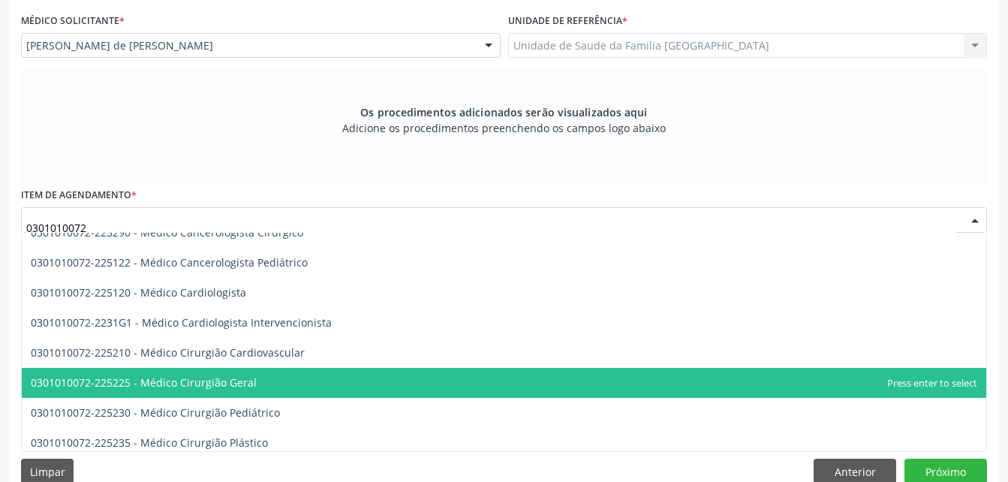
click at [360, 379] on span "0301010072-225225 - Médico Cirurgião Geral" at bounding box center [504, 383] width 965 height 30
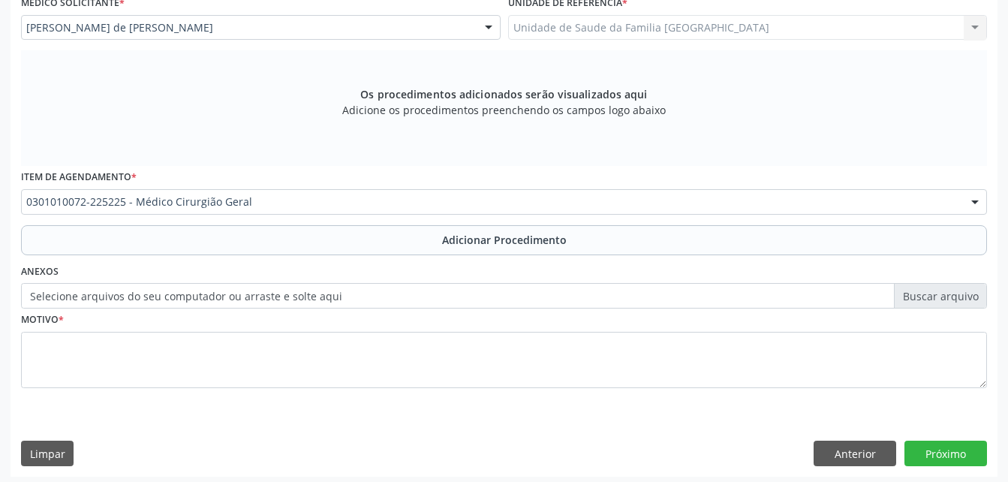
scroll to position [420, 0]
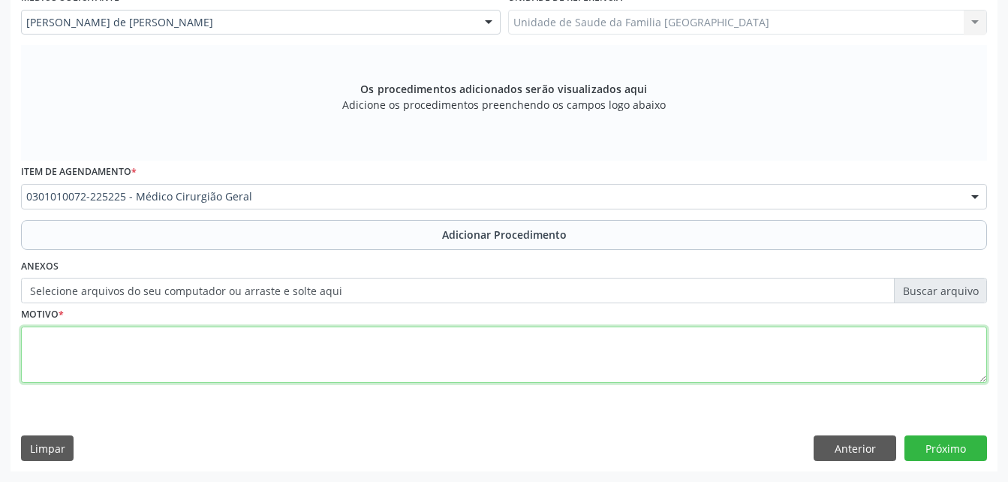
click at [530, 354] on textarea at bounding box center [504, 355] width 966 height 57
type textarea "PEQUENOS PROCEDIMENTOS"
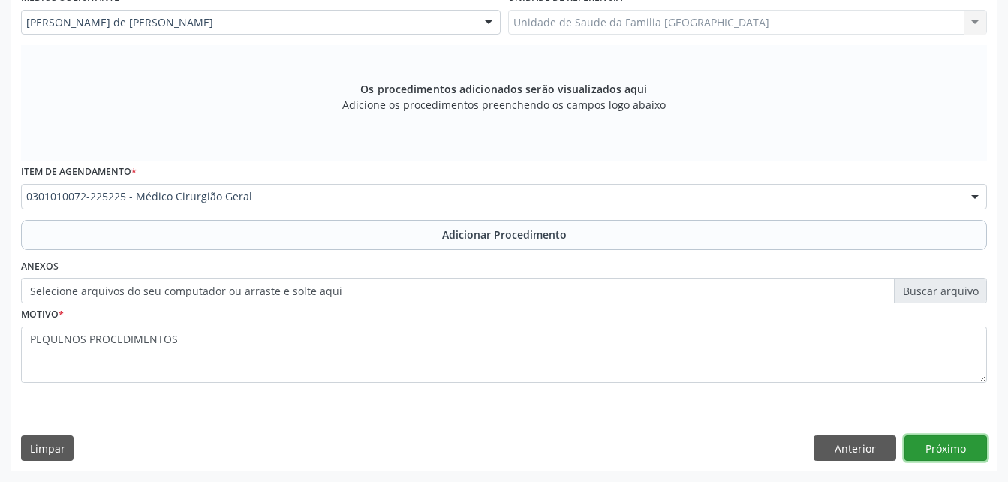
click at [960, 438] on button "Próximo" at bounding box center [946, 448] width 83 height 26
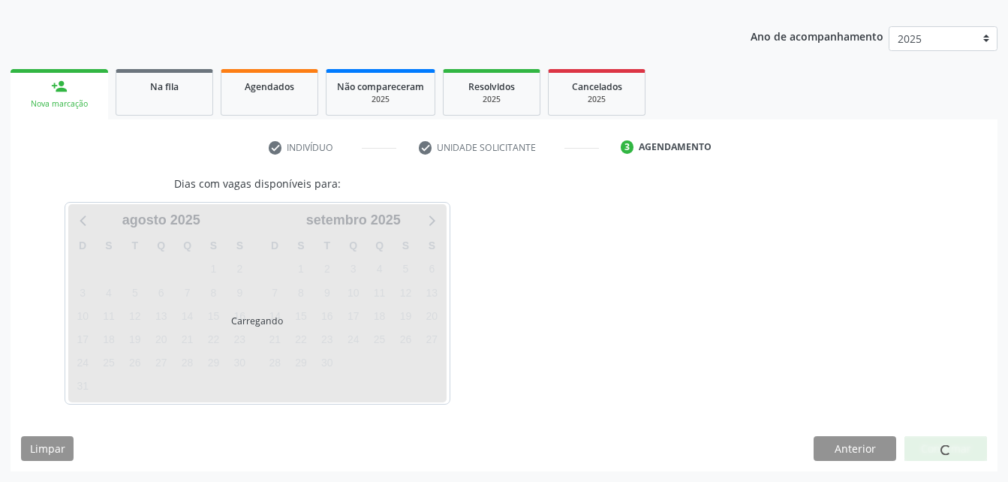
scroll to position [221, 0]
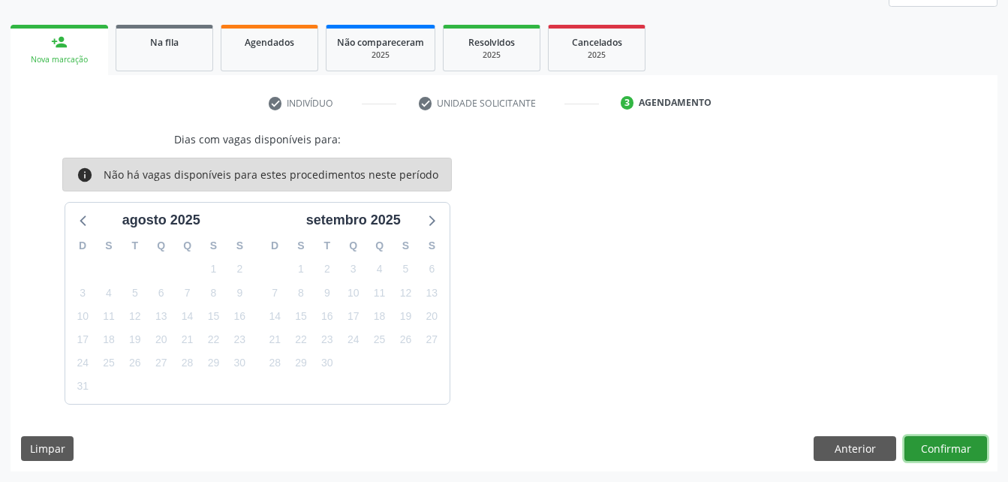
click at [960, 438] on button "Confirmar" at bounding box center [946, 449] width 83 height 26
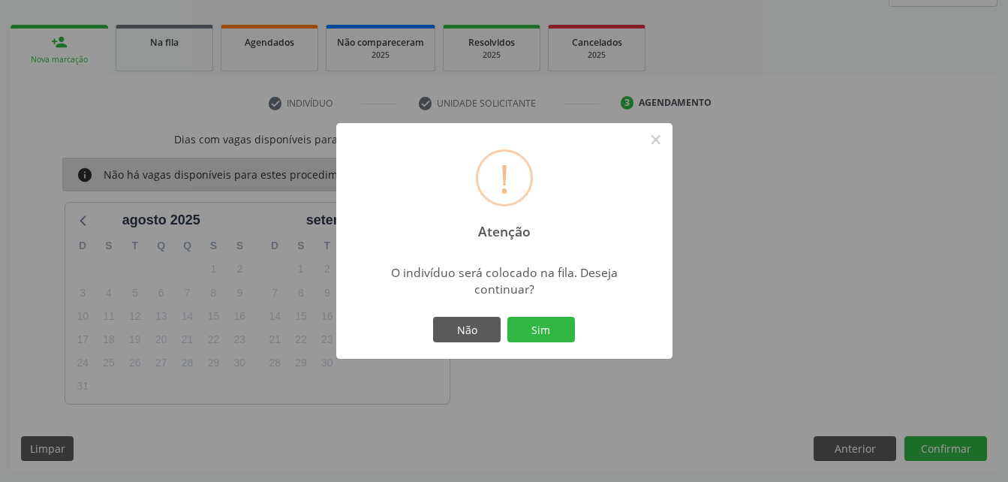
click at [539, 343] on div "Não Sim" at bounding box center [504, 330] width 149 height 32
click at [538, 332] on button "Sim" at bounding box center [542, 330] width 68 height 26
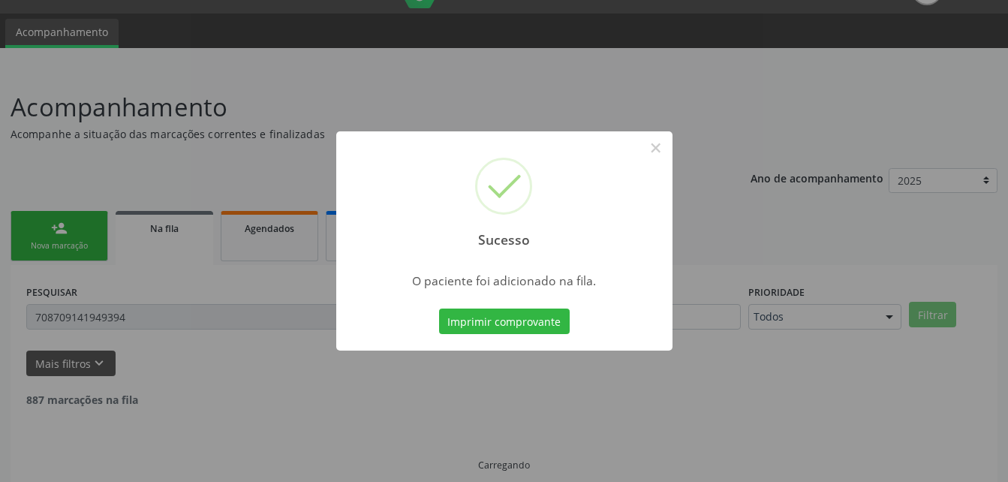
scroll to position [15, 0]
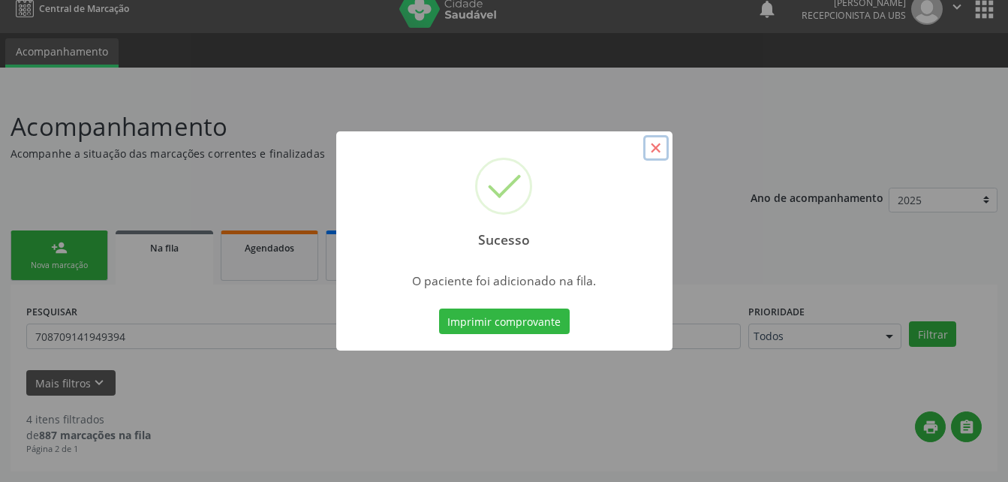
click at [650, 151] on button "×" at bounding box center [656, 148] width 26 height 26
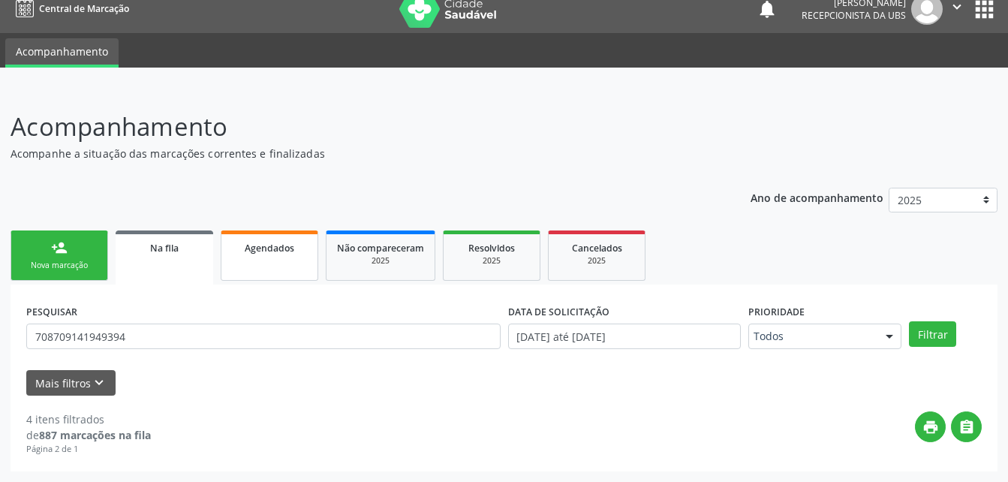
click at [283, 256] on link "Agendados" at bounding box center [270, 255] width 98 height 50
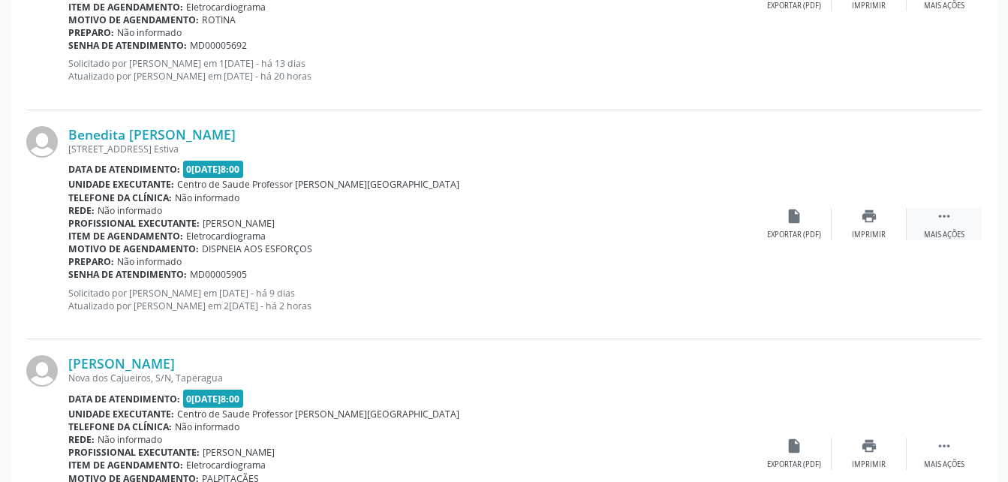
scroll to position [1061, 0]
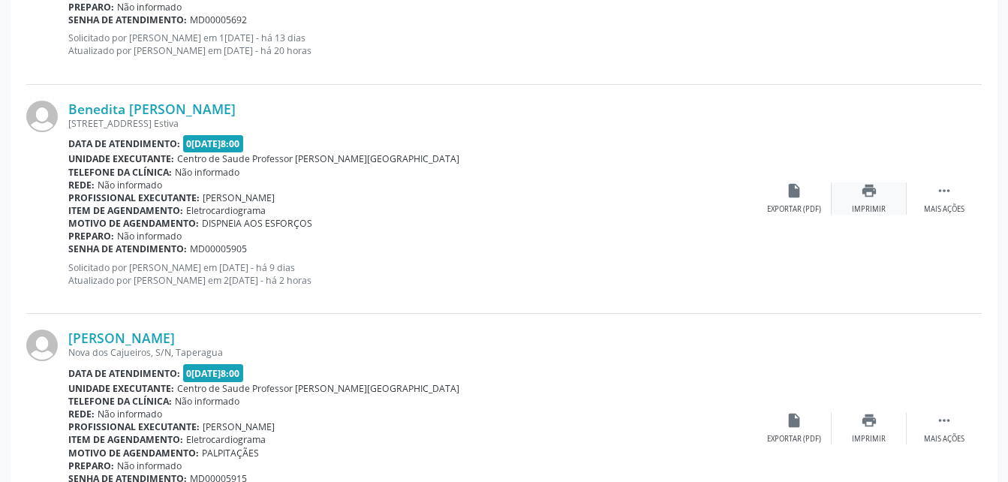
click at [878, 201] on div "print Imprimir" at bounding box center [869, 198] width 75 height 32
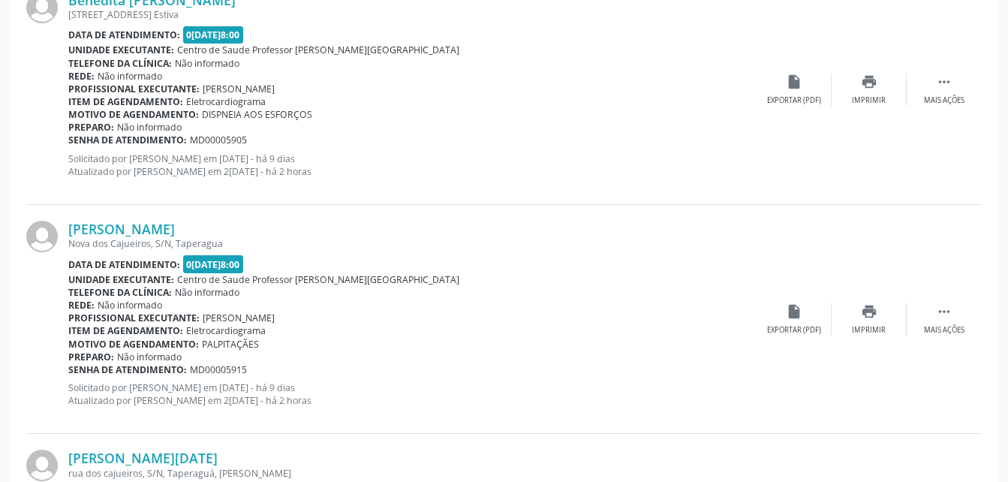
scroll to position [1211, 0]
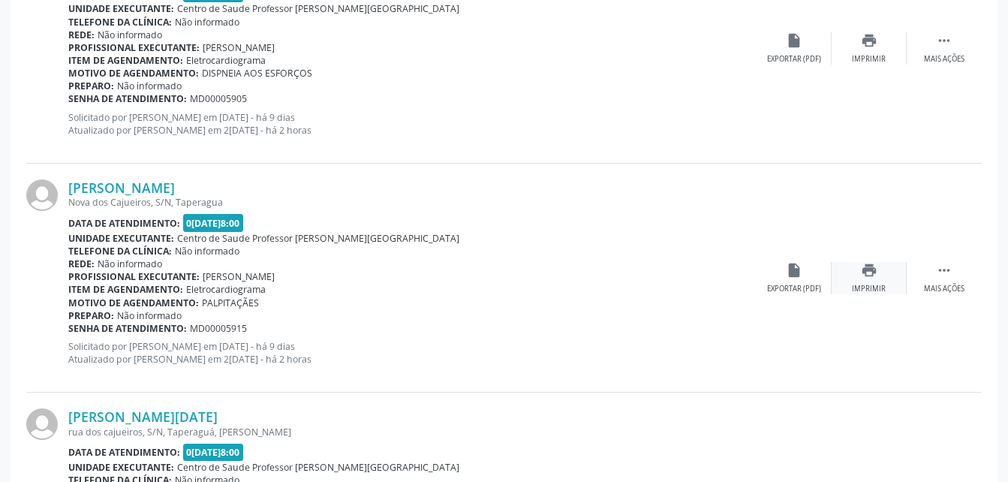
click at [872, 286] on div "Imprimir" at bounding box center [869, 289] width 34 height 11
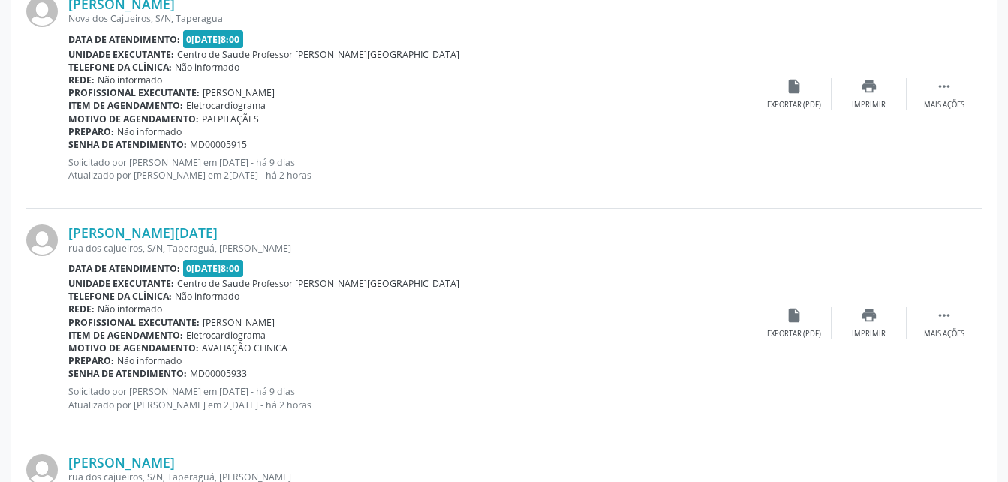
scroll to position [1436, 0]
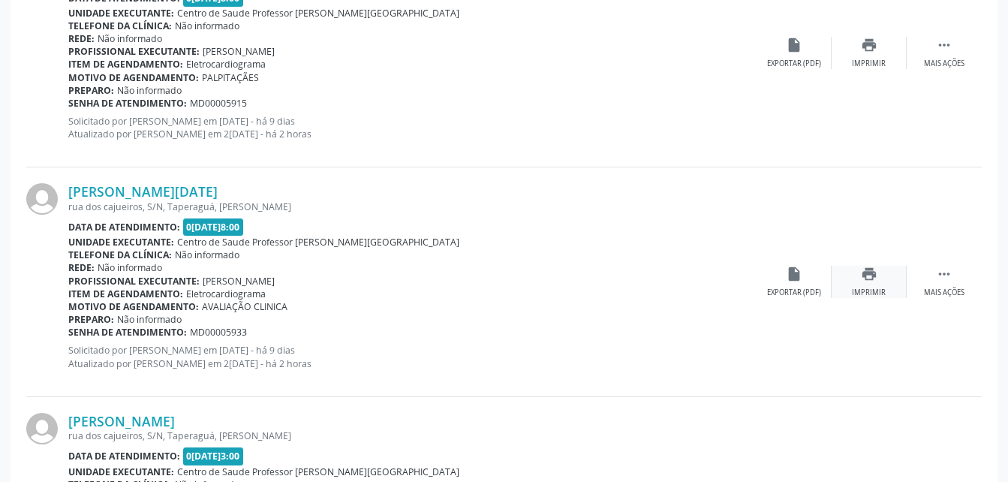
click at [869, 279] on icon "print" at bounding box center [869, 274] width 17 height 17
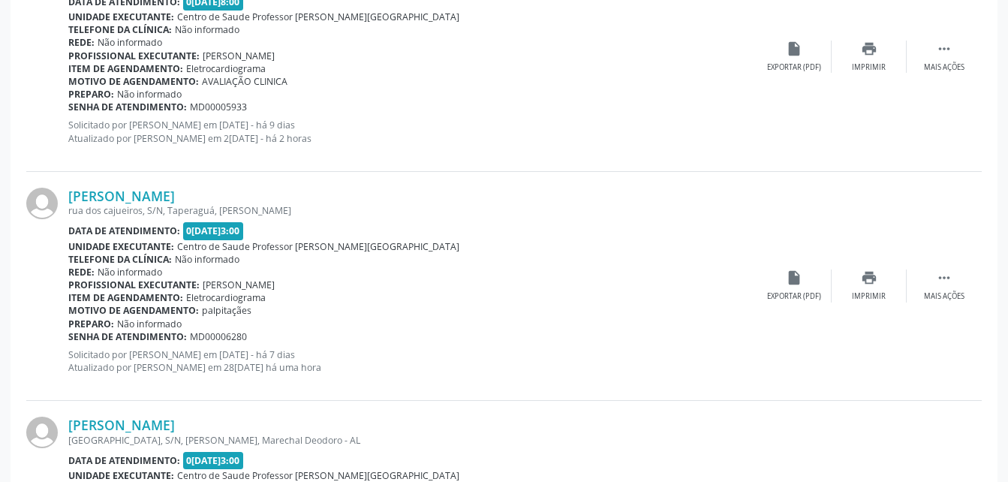
scroll to position [1737, 0]
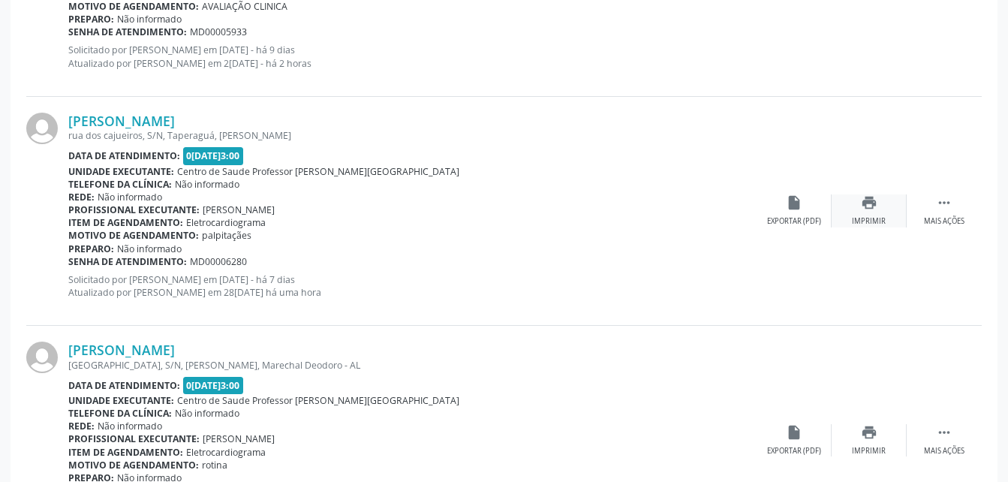
click at [880, 201] on div "print Imprimir" at bounding box center [869, 210] width 75 height 32
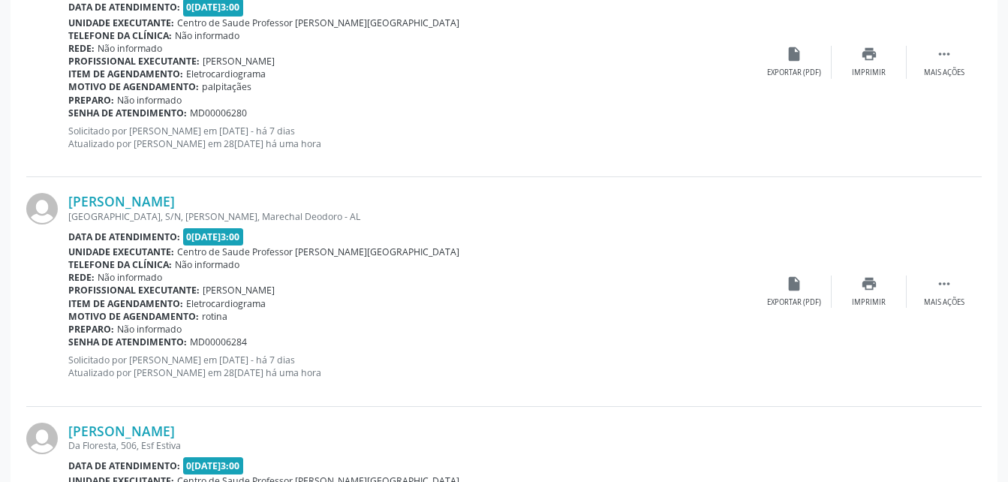
scroll to position [1887, 0]
click at [861, 279] on icon "print" at bounding box center [869, 282] width 17 height 17
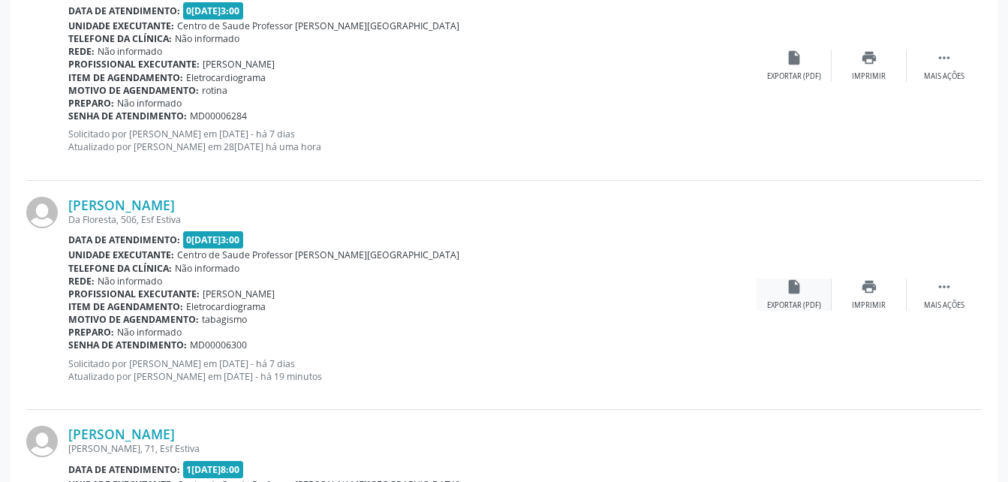
scroll to position [2112, 0]
click at [866, 291] on icon "print" at bounding box center [869, 286] width 17 height 17
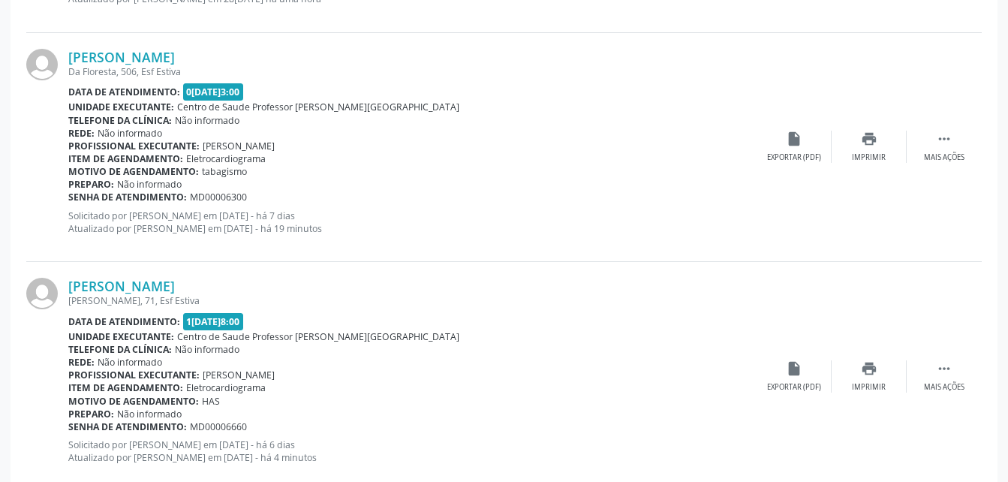
scroll to position [2262, 0]
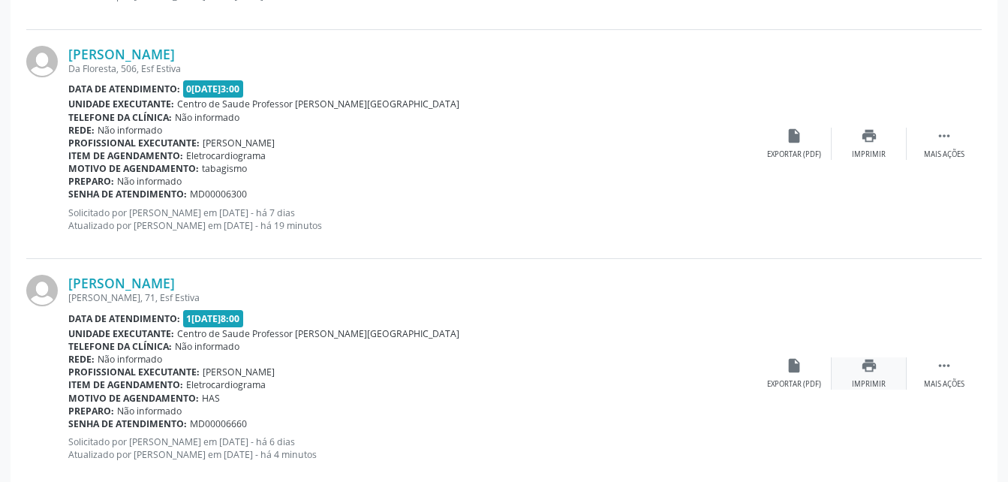
click at [871, 360] on icon "print" at bounding box center [869, 365] width 17 height 17
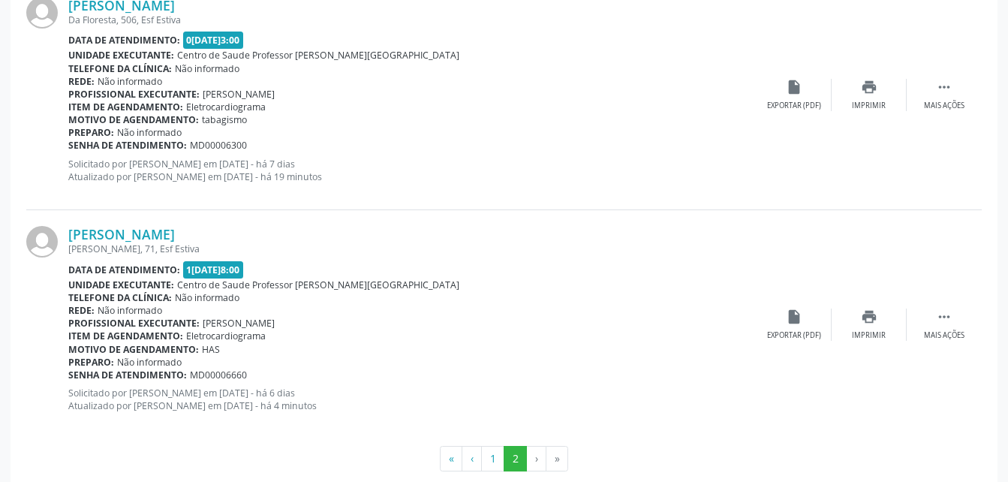
scroll to position [2337, 0]
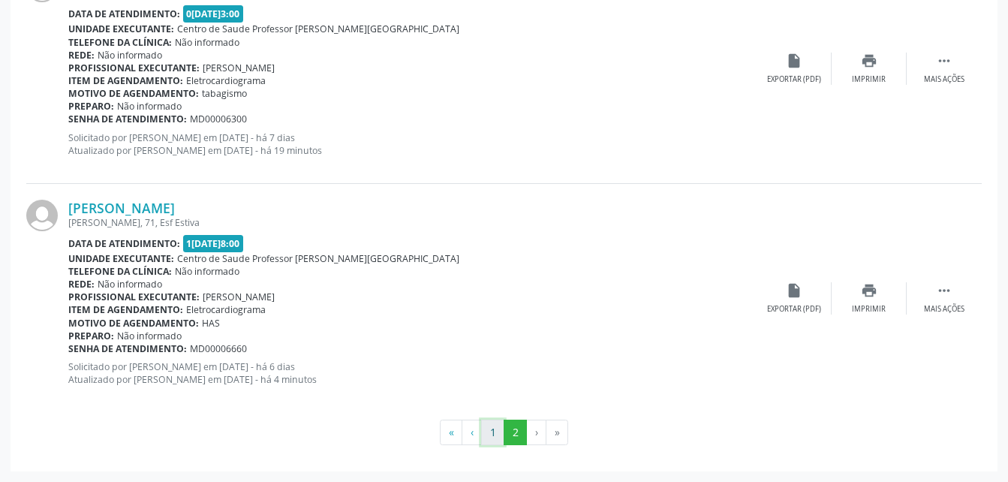
click at [490, 430] on button "1" at bounding box center [492, 433] width 23 height 26
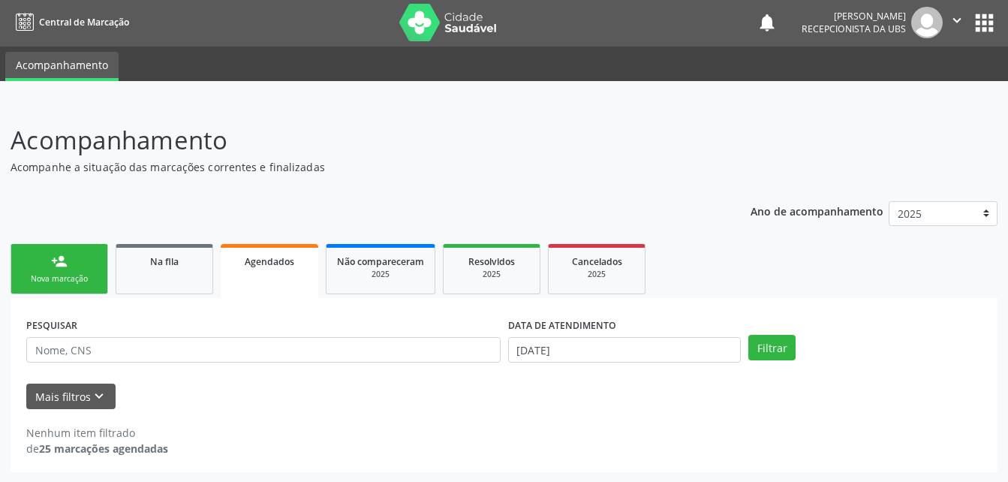
scroll to position [0, 0]
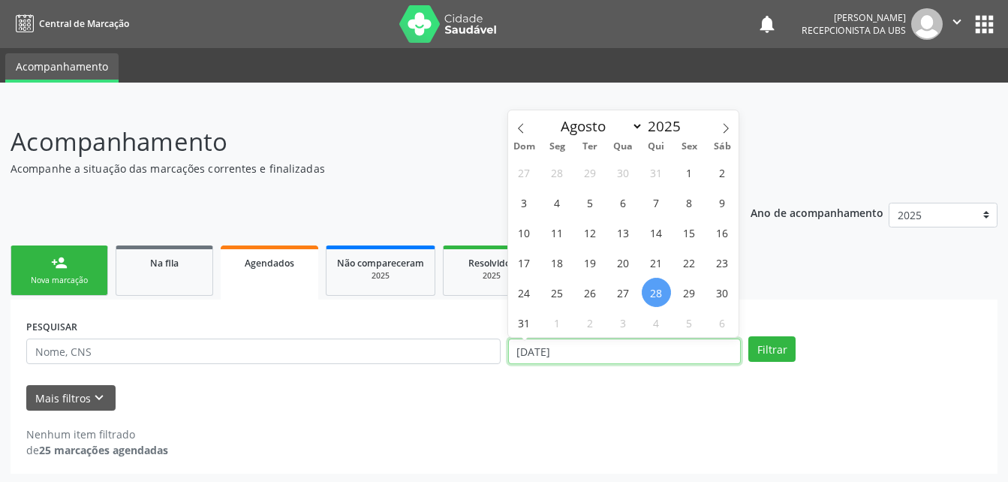
click at [643, 353] on input "[DATE]" at bounding box center [625, 352] width 234 height 26
click at [630, 288] on span "27" at bounding box center [623, 292] width 29 height 29
type input "2[DATE]"
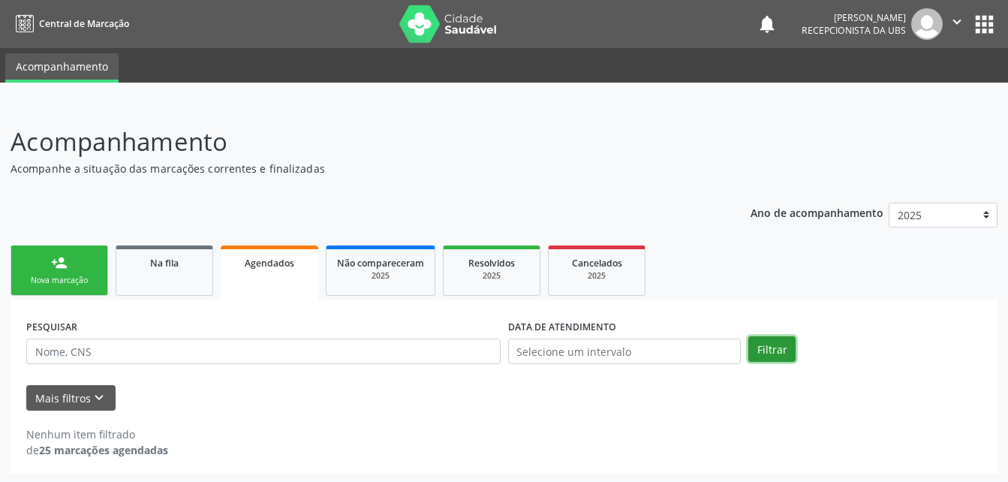
click at [755, 351] on button "Filtrar" at bounding box center [772, 349] width 47 height 26
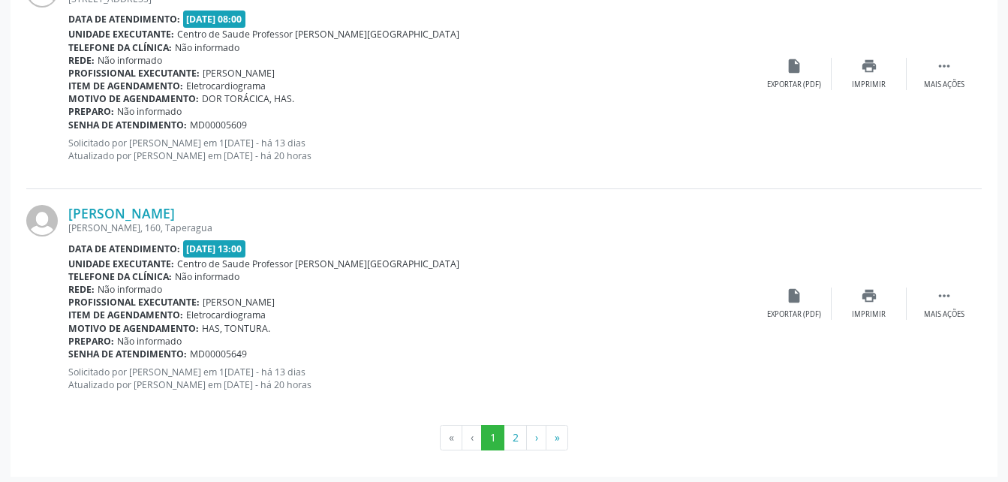
scroll to position [3484, 0]
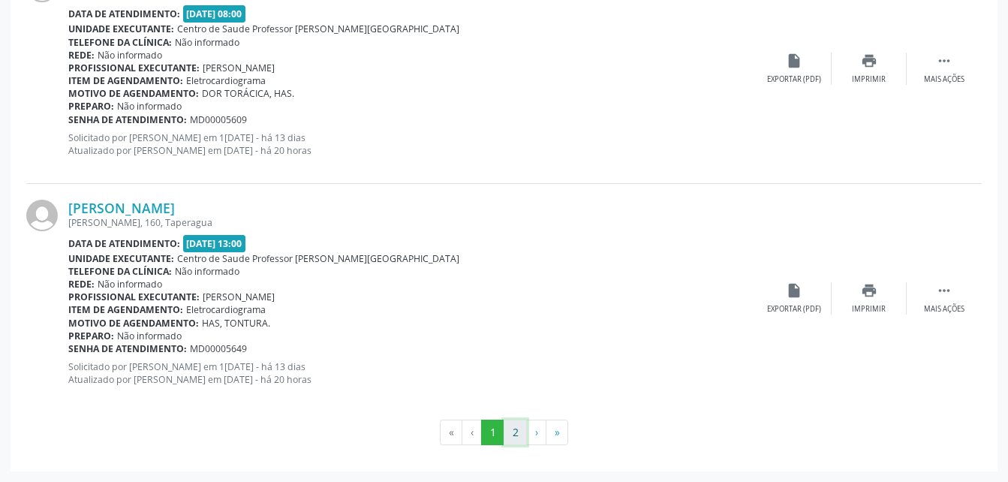
click at [515, 430] on button "2" at bounding box center [515, 433] width 23 height 26
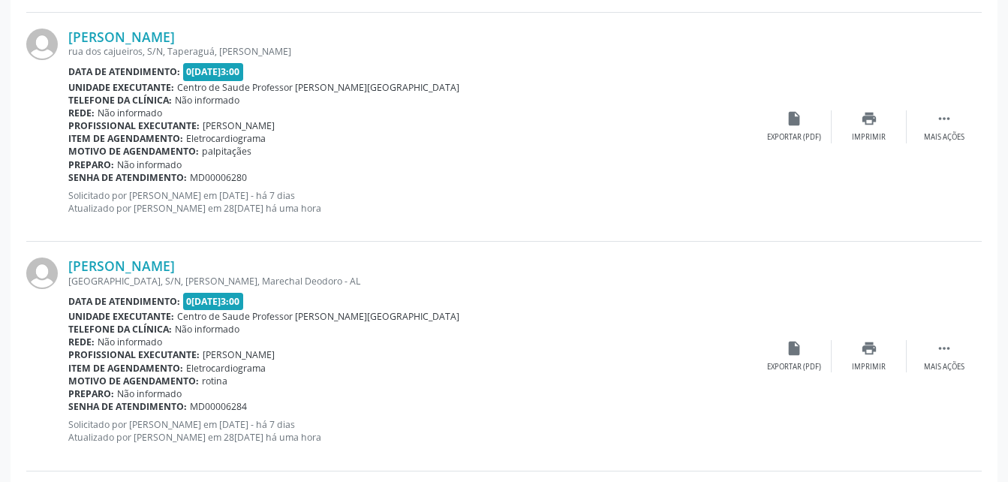
scroll to position [1812, 0]
